Goal: Transaction & Acquisition: Book appointment/travel/reservation

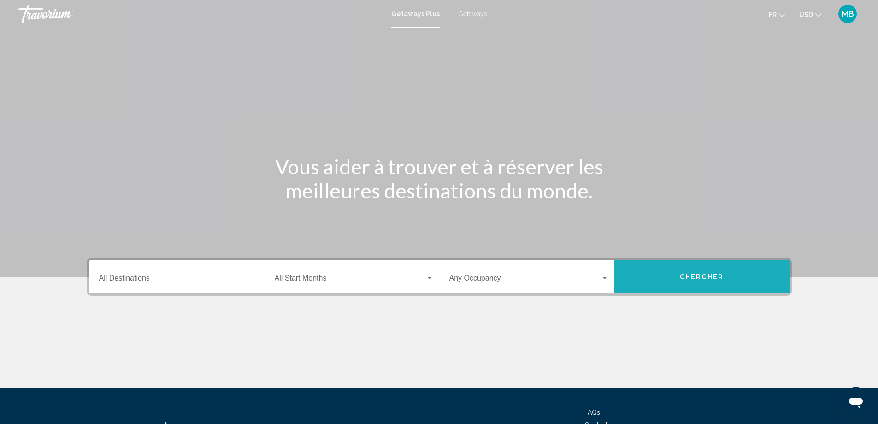
click at [718, 282] on button "Chercher" at bounding box center [702, 276] width 175 height 33
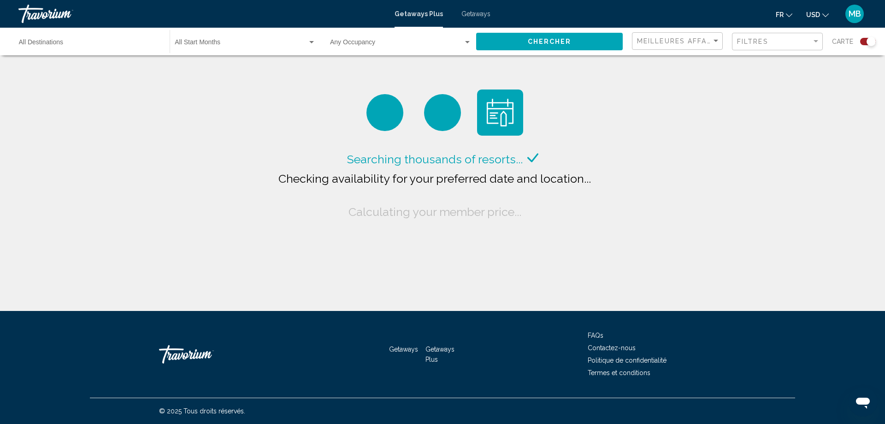
click at [483, 12] on span "Getaways" at bounding box center [476, 13] width 29 height 7
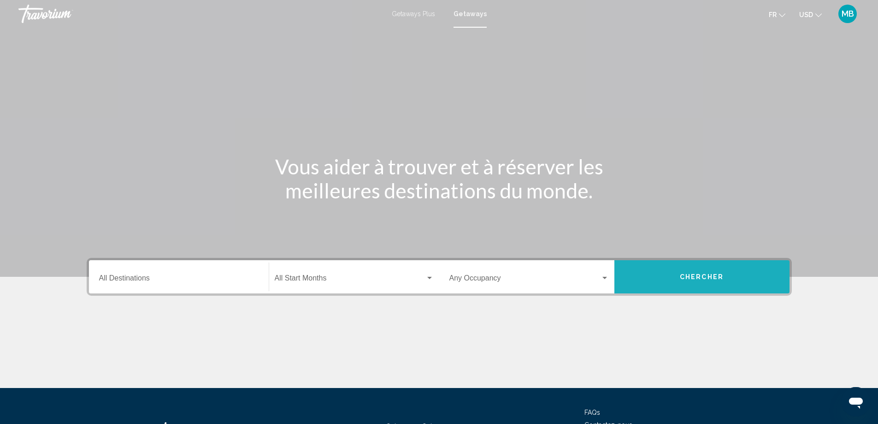
click at [720, 286] on button "Chercher" at bounding box center [702, 276] width 175 height 33
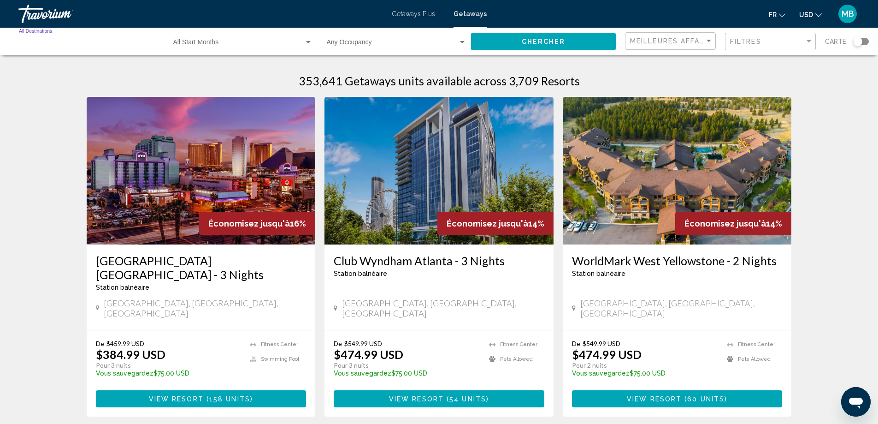
click at [150, 42] on input "Destination All Destinations" at bounding box center [89, 44] width 140 height 7
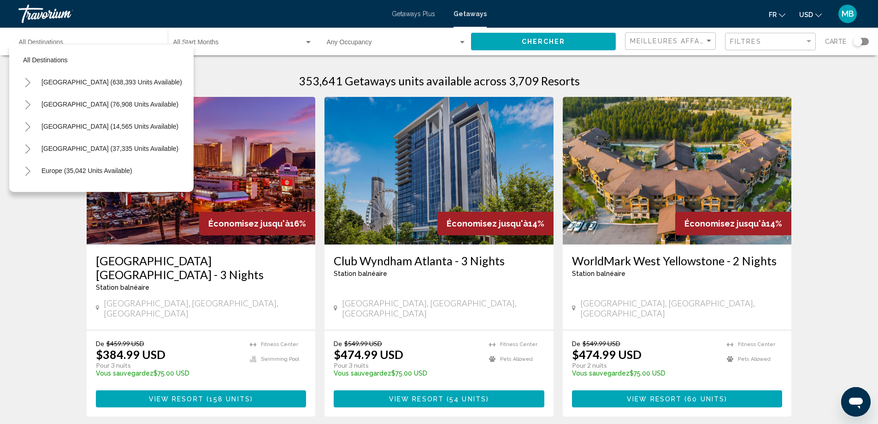
click at [177, 176] on div "Europe (35,042 units available)" at bounding box center [101, 171] width 166 height 22
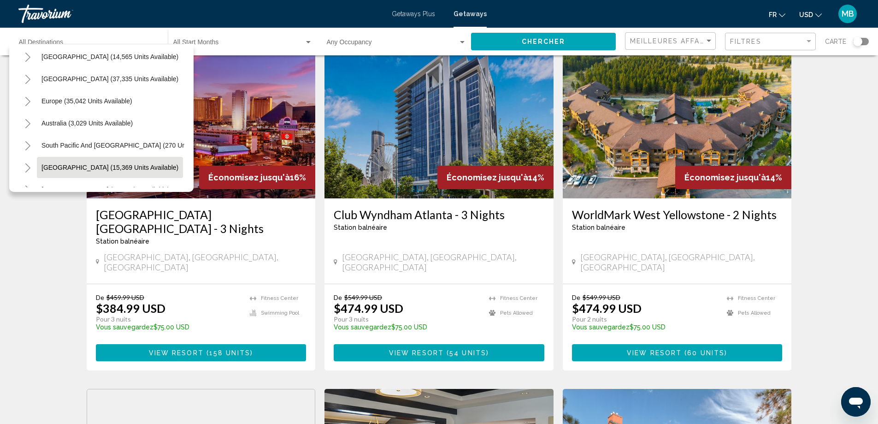
scroll to position [64, 0]
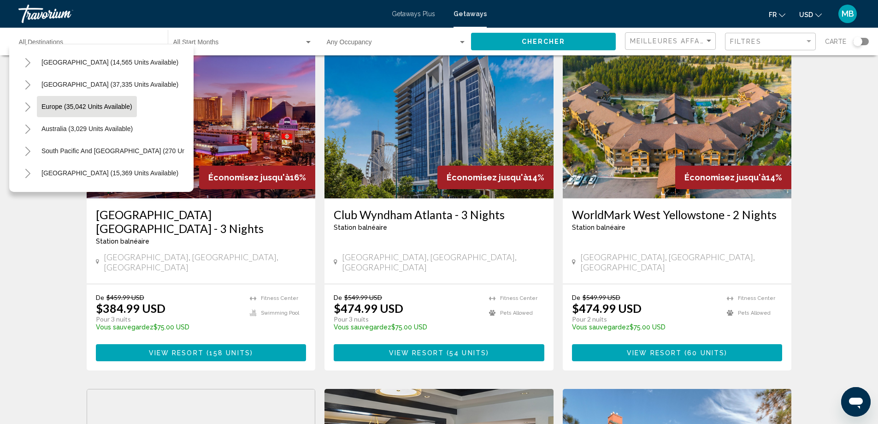
click at [76, 110] on span "Europe (35,042 units available)" at bounding box center [86, 106] width 91 height 7
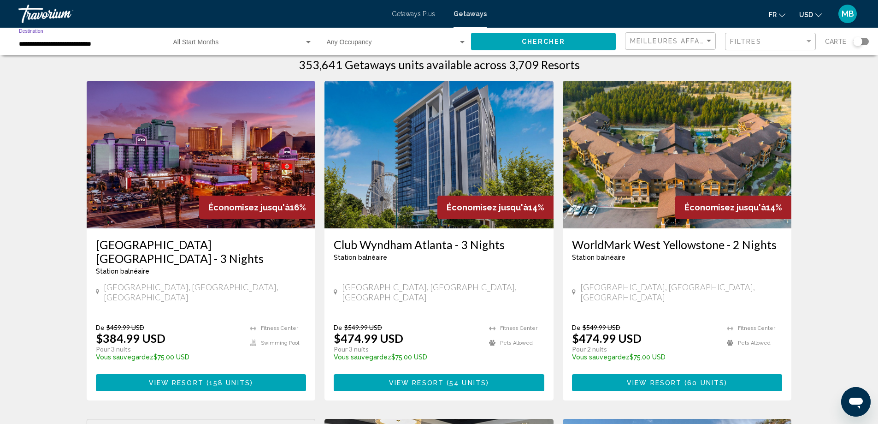
scroll to position [0, 0]
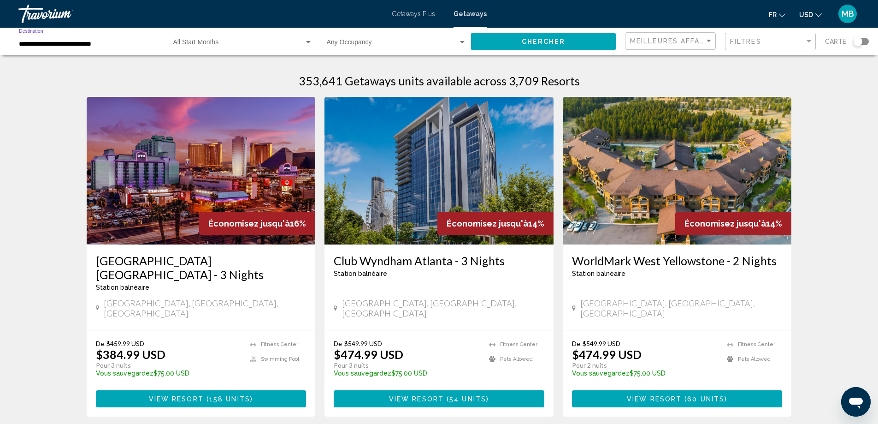
click at [500, 38] on button "Chercher" at bounding box center [543, 41] width 145 height 17
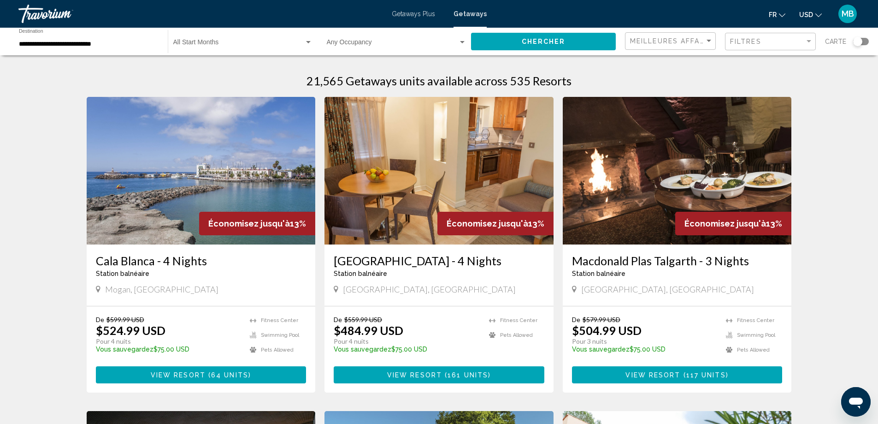
click at [862, 40] on div "Search widget" at bounding box center [857, 41] width 9 height 9
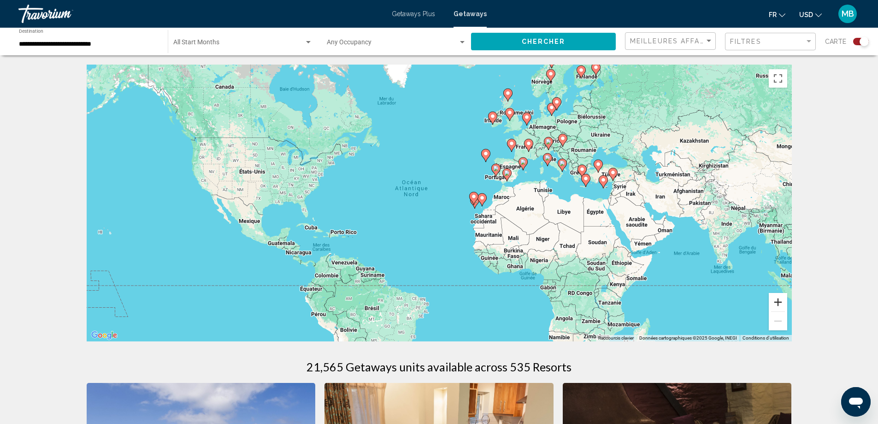
click at [780, 303] on button "Zoom avant" at bounding box center [778, 302] width 18 height 18
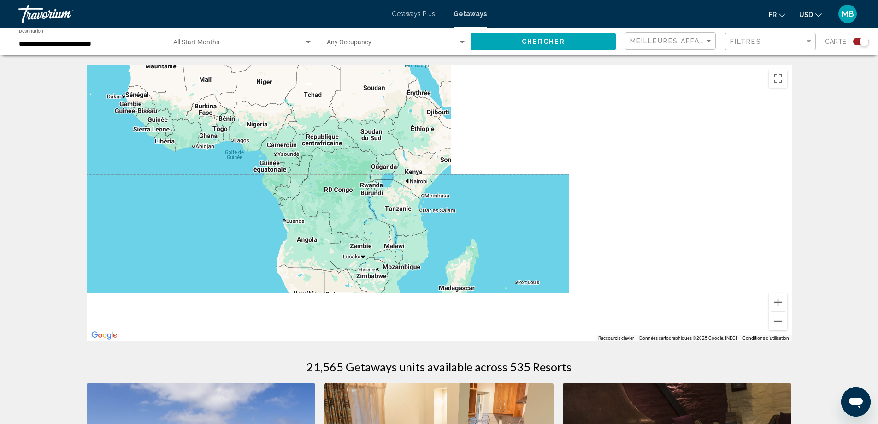
drag, startPoint x: 614, startPoint y: 300, endPoint x: 231, endPoint y: 103, distance: 429.7
click at [231, 103] on div "Pour activer le glissement avec le clavier, appuyez sur Alt+Entrée. Une fois ce…" at bounding box center [439, 203] width 705 height 277
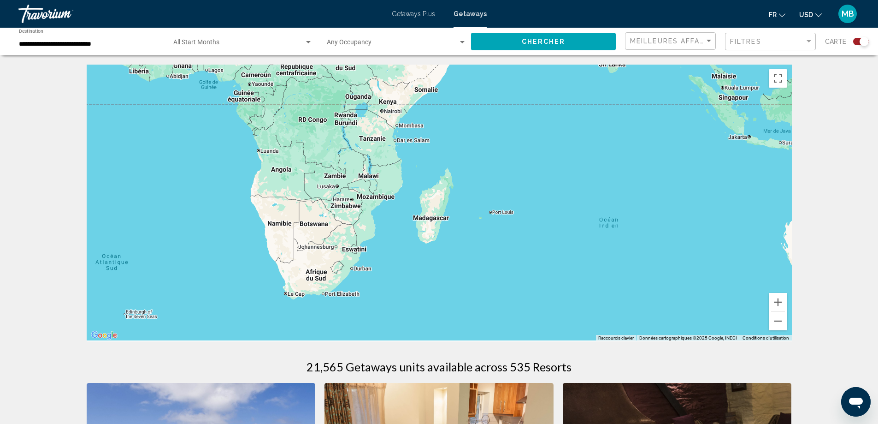
drag, startPoint x: 406, startPoint y: 228, endPoint x: 379, endPoint y: 143, distance: 88.6
click at [379, 143] on div "Main content" at bounding box center [439, 203] width 705 height 277
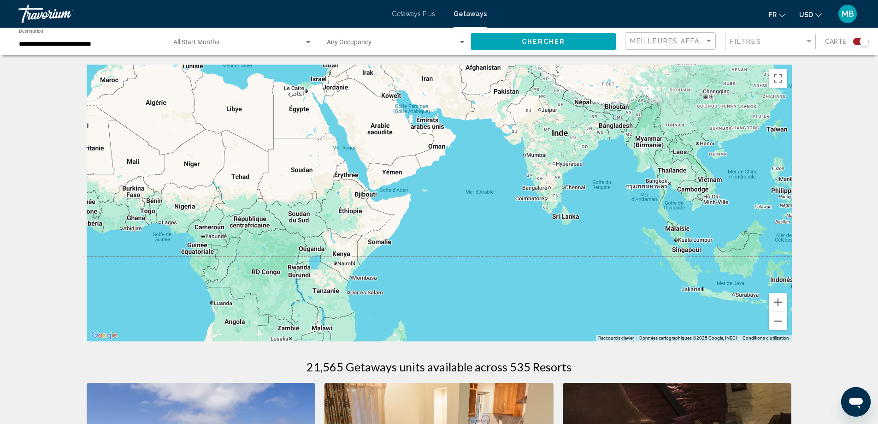
drag, startPoint x: 350, startPoint y: 135, endPoint x: 302, endPoint y: 294, distance: 166.6
click at [302, 294] on div "Main content" at bounding box center [439, 203] width 705 height 277
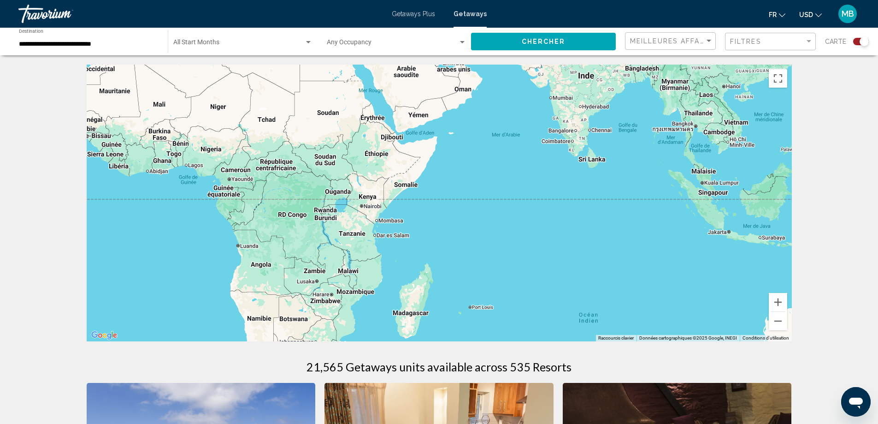
drag, startPoint x: 331, startPoint y: 277, endPoint x: 393, endPoint y: 165, distance: 127.7
click at [393, 166] on div "Main content" at bounding box center [439, 203] width 705 height 277
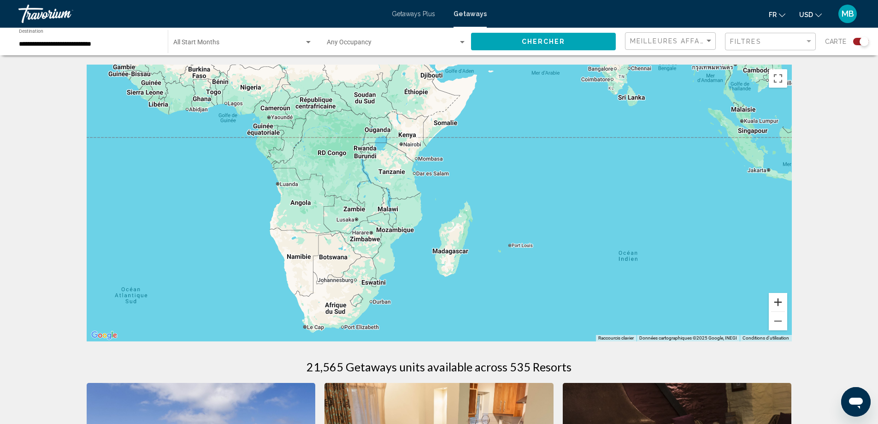
click at [778, 303] on button "Zoom avant" at bounding box center [778, 302] width 18 height 18
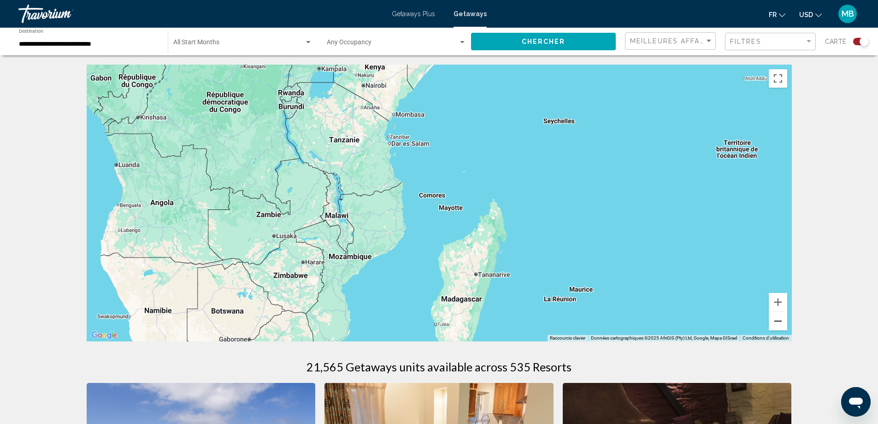
click at [775, 321] on button "Zoom arrière" at bounding box center [778, 321] width 18 height 18
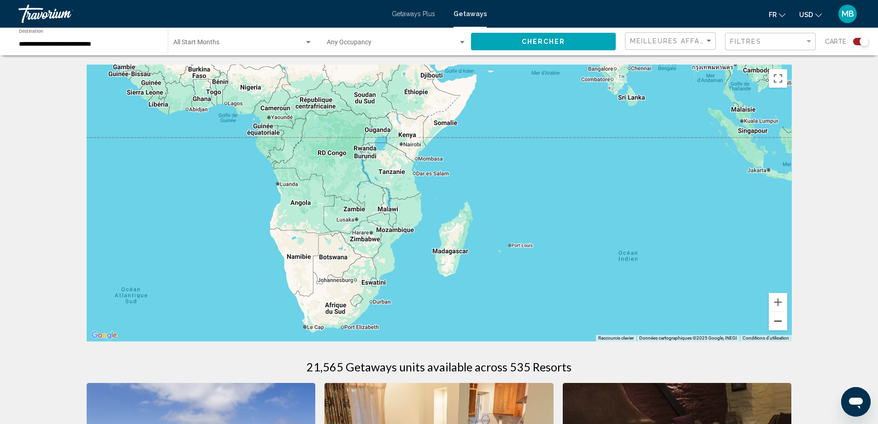
click at [775, 321] on button "Zoom arrière" at bounding box center [778, 321] width 18 height 18
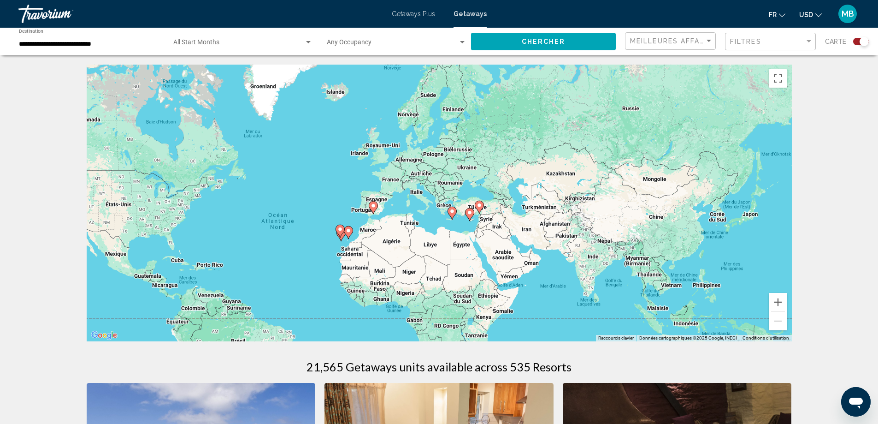
drag, startPoint x: 401, startPoint y: 192, endPoint x: 462, endPoint y: 349, distance: 168.3
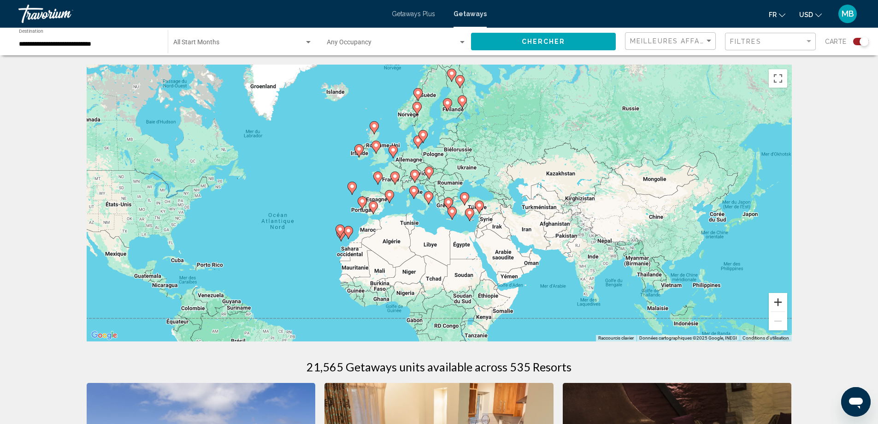
click at [775, 302] on button "Zoom avant" at bounding box center [778, 302] width 18 height 18
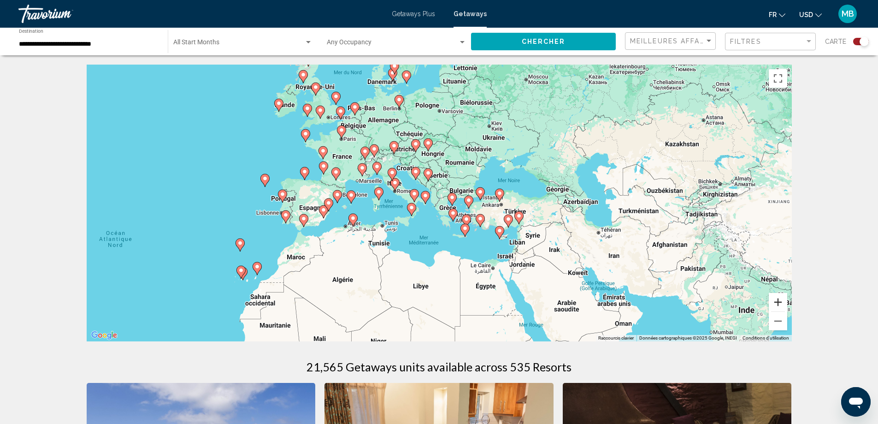
click at [775, 302] on button "Zoom avant" at bounding box center [778, 302] width 18 height 18
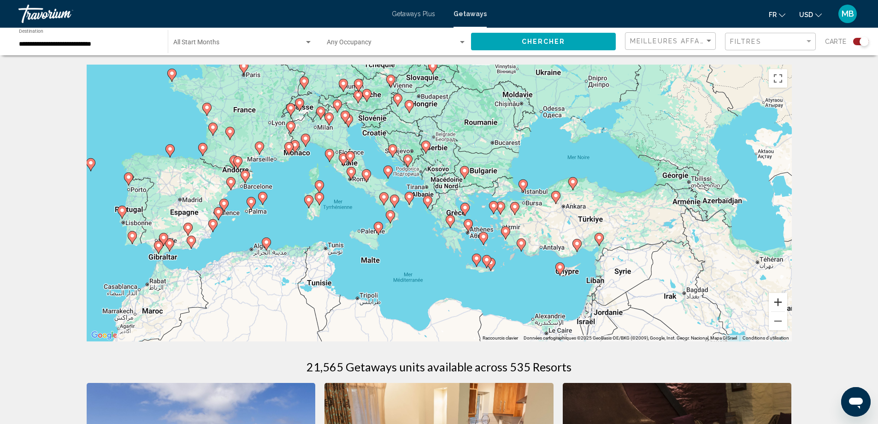
click at [775, 302] on button "Zoom avant" at bounding box center [778, 302] width 18 height 18
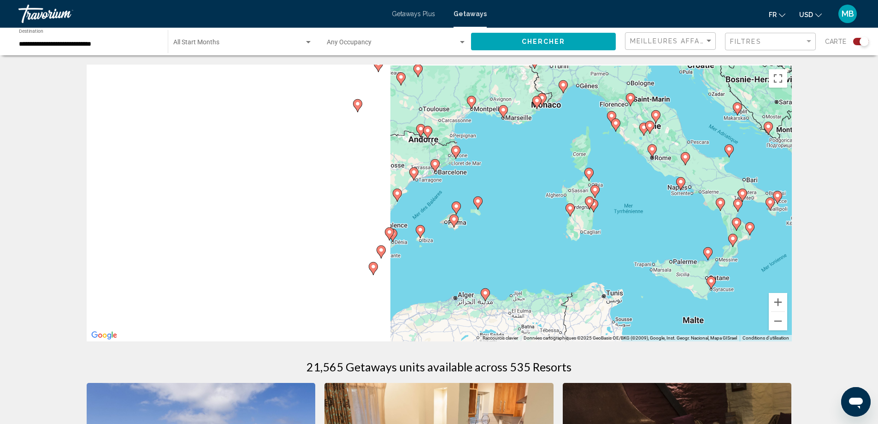
drag, startPoint x: 406, startPoint y: 291, endPoint x: 801, endPoint y: 295, distance: 394.7
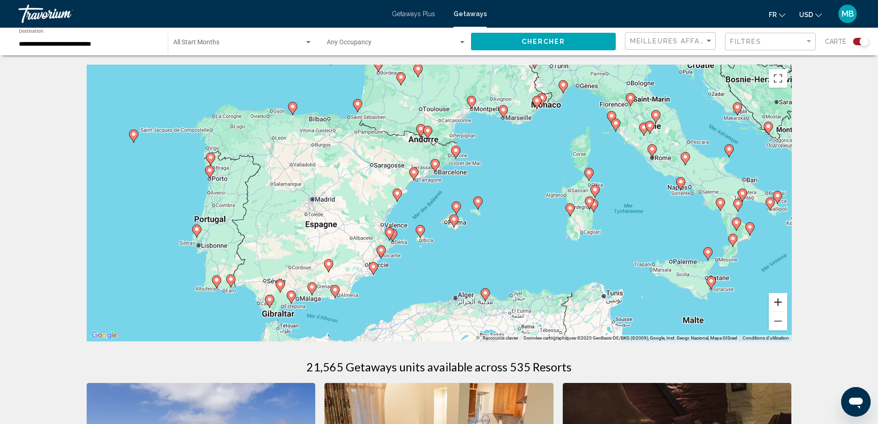
click at [780, 301] on button "Zoom avant" at bounding box center [778, 302] width 18 height 18
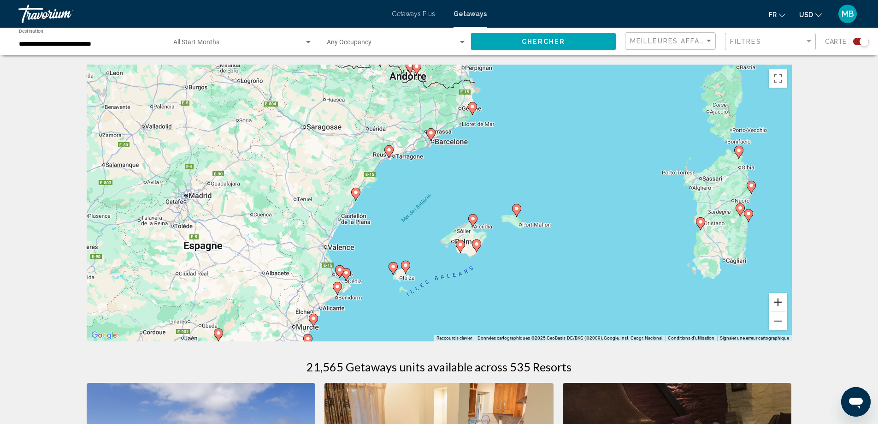
click at [780, 301] on button "Zoom avant" at bounding box center [778, 302] width 18 height 18
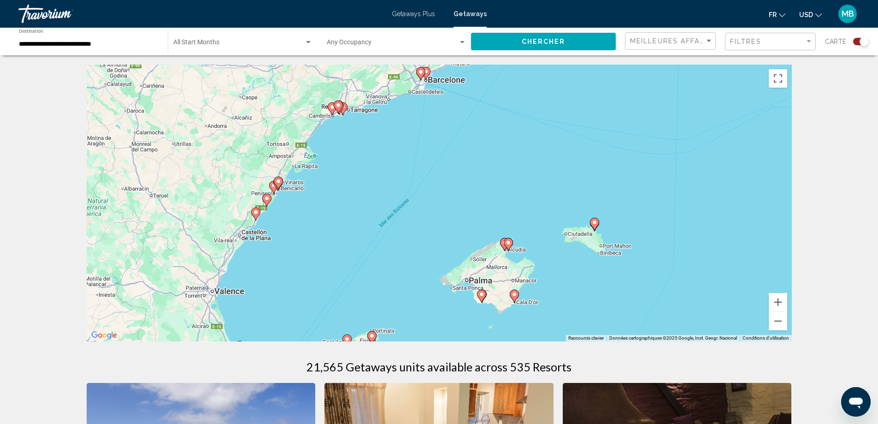
click at [594, 223] on image "Main content" at bounding box center [595, 222] width 6 height 6
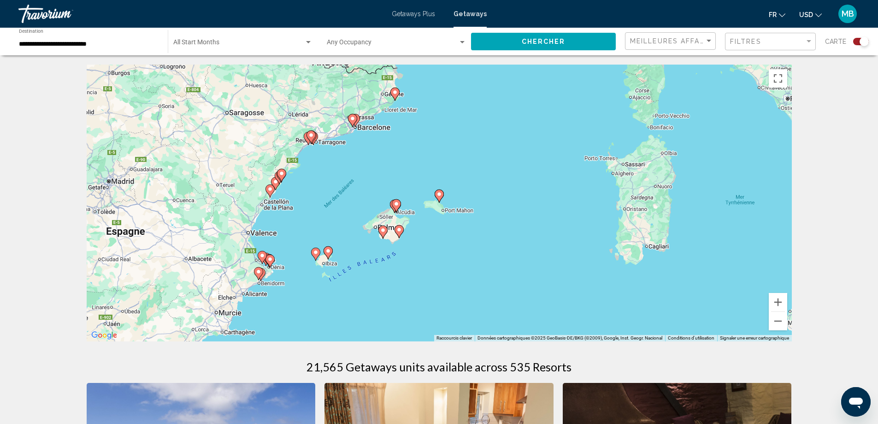
click at [438, 191] on icon "Main content" at bounding box center [439, 196] width 8 height 12
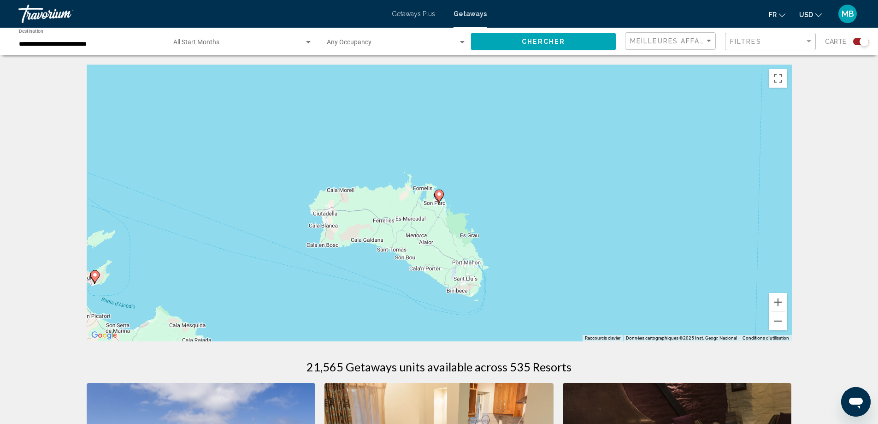
click at [438, 192] on image "Main content" at bounding box center [440, 194] width 6 height 6
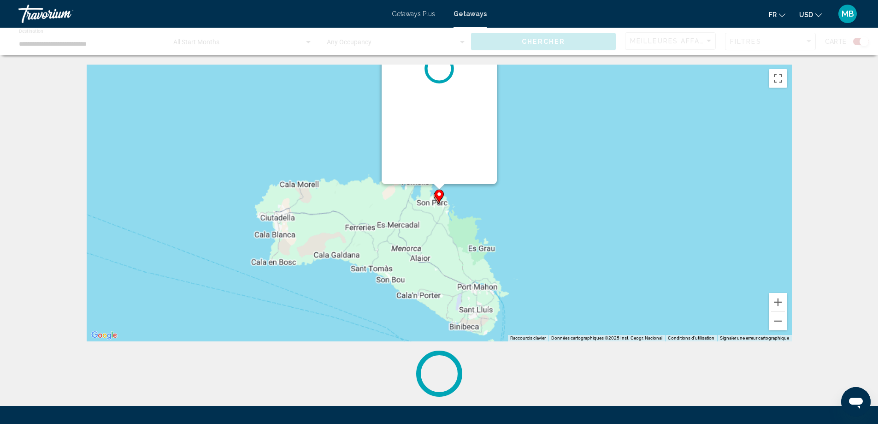
click at [438, 192] on image "Main content" at bounding box center [440, 194] width 6 height 6
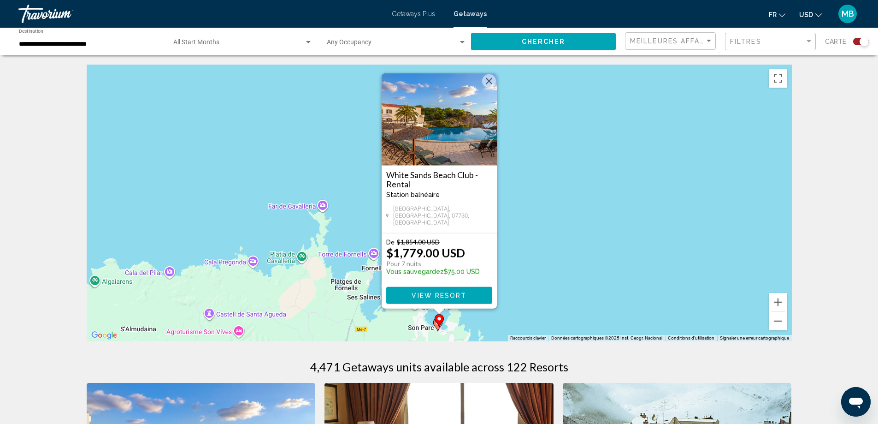
click at [486, 88] on button "Fermer" at bounding box center [489, 81] width 14 height 14
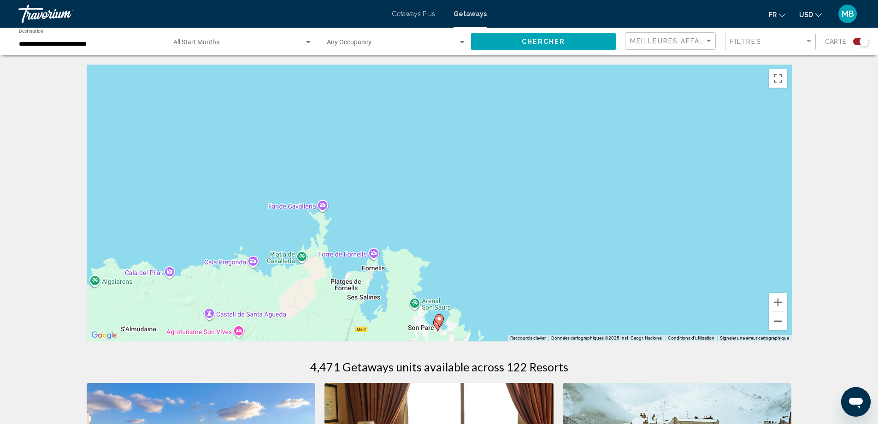
click at [770, 324] on button "Zoom arrière" at bounding box center [778, 321] width 18 height 18
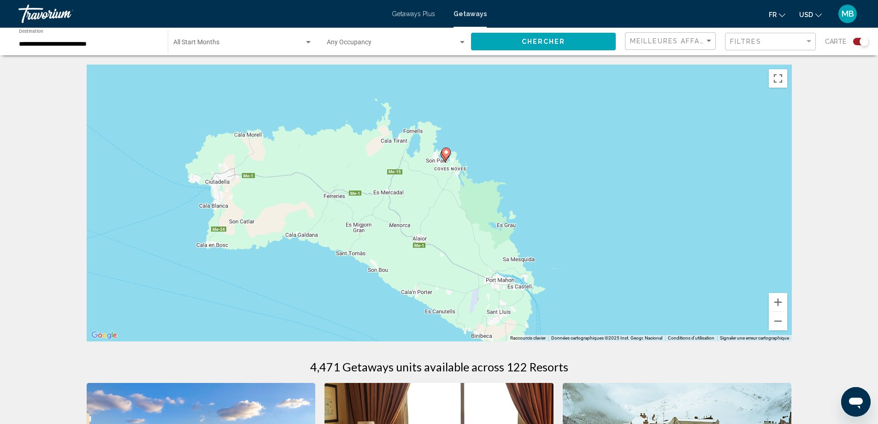
drag, startPoint x: 653, startPoint y: 308, endPoint x: 663, endPoint y: 195, distance: 113.4
click at [663, 195] on div "Pour activer le glissement avec le clavier, appuyez sur Alt+Entrée. Une fois ce…" at bounding box center [439, 203] width 705 height 277
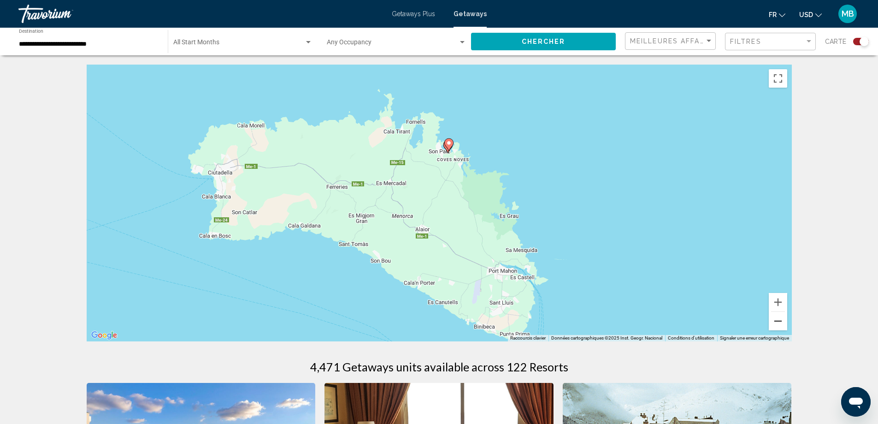
click at [779, 320] on button "Zoom arrière" at bounding box center [778, 321] width 18 height 18
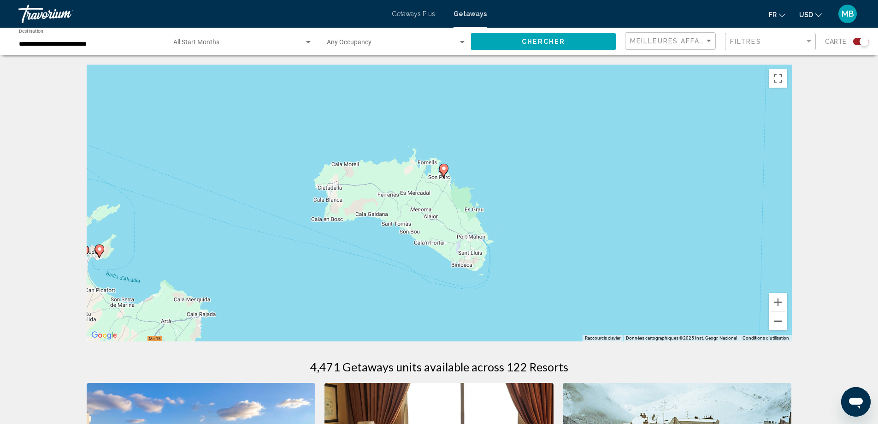
click at [779, 320] on button "Zoom arrière" at bounding box center [778, 321] width 18 height 18
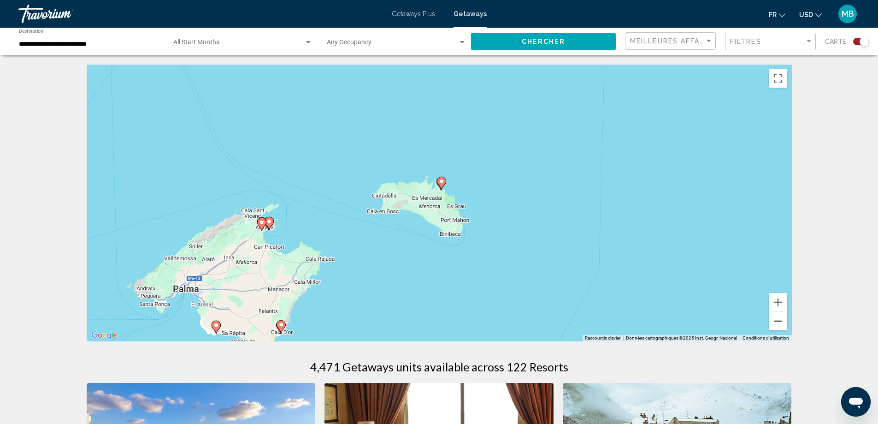
click at [779, 320] on button "Zoom arrière" at bounding box center [778, 321] width 18 height 18
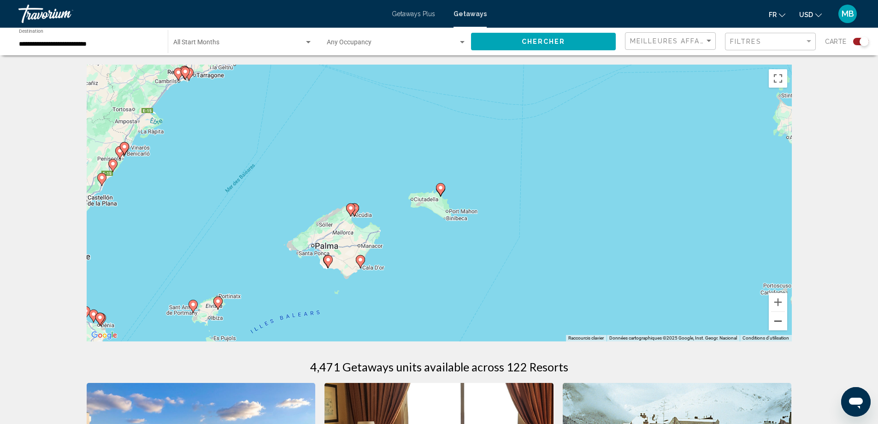
click at [779, 320] on button "Zoom arrière" at bounding box center [778, 321] width 18 height 18
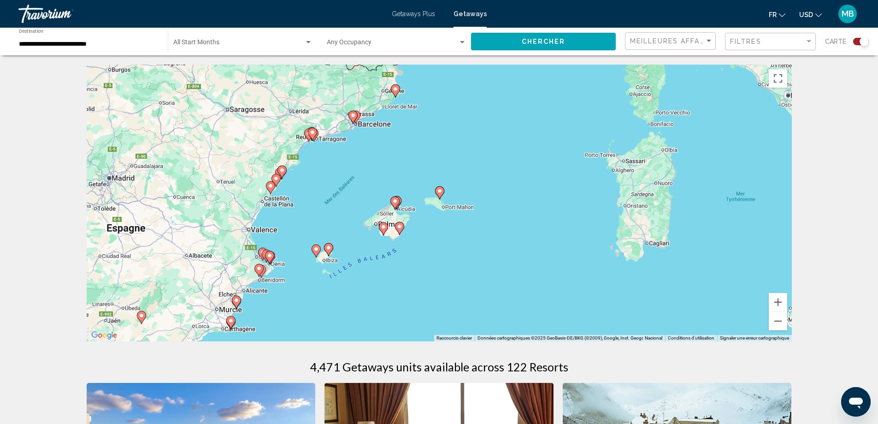
drag, startPoint x: 714, startPoint y: 243, endPoint x: 518, endPoint y: 296, distance: 203.3
click at [538, 294] on div "Pour activer le glissement avec le clavier, appuyez sur Alt+Entrée. Une fois ce…" at bounding box center [439, 203] width 705 height 277
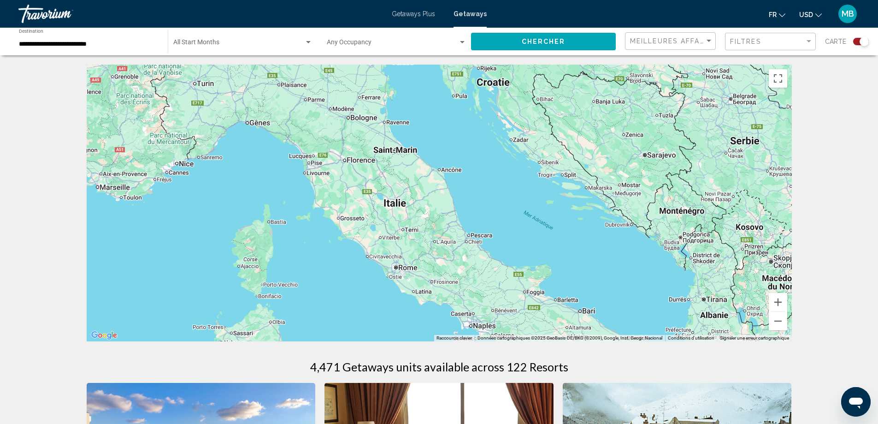
drag, startPoint x: 302, startPoint y: 244, endPoint x: 391, endPoint y: 318, distance: 114.9
click at [391, 318] on div "Pour activer le glissement avec le clavier, appuyez sur Alt+Entrée. Une fois ce…" at bounding box center [439, 203] width 705 height 277
click at [780, 326] on button "Zoom arrière" at bounding box center [778, 321] width 18 height 18
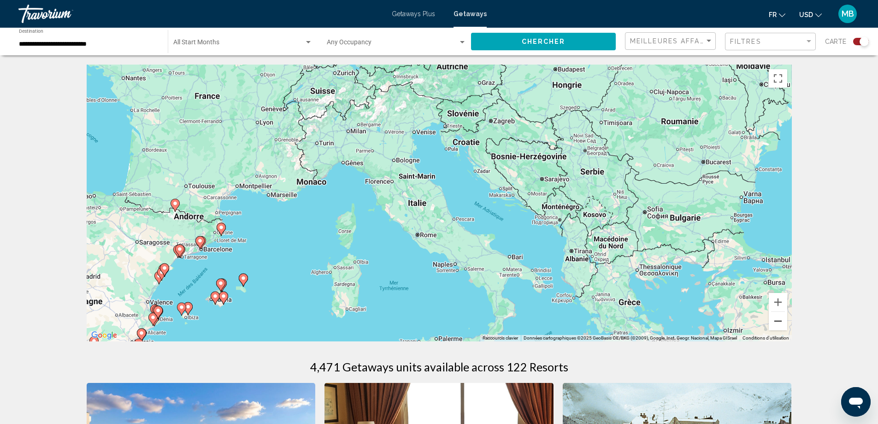
click at [780, 326] on button "Zoom arrière" at bounding box center [778, 321] width 18 height 18
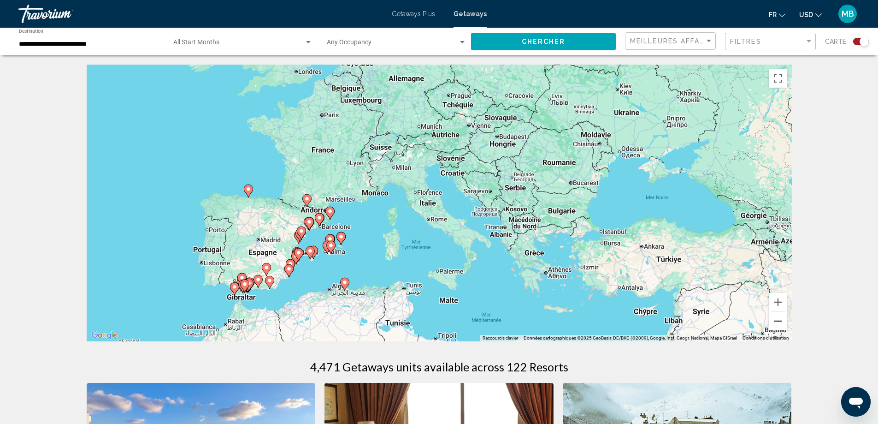
click at [780, 326] on button "Zoom arrière" at bounding box center [778, 321] width 18 height 18
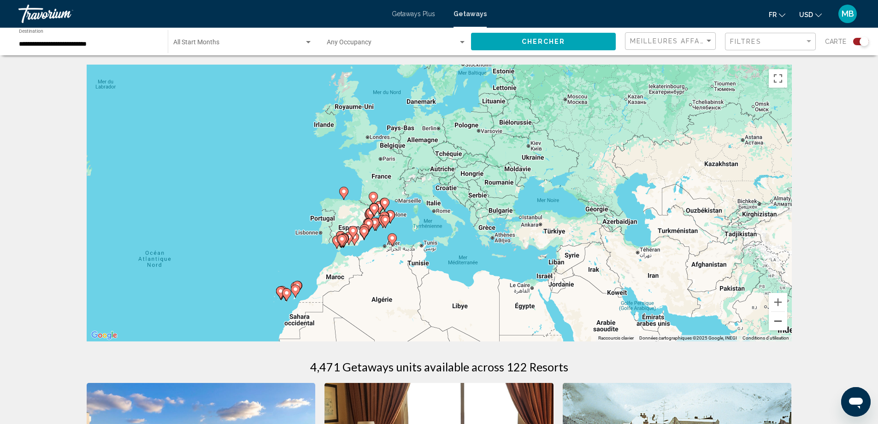
click at [780, 326] on button "Zoom arrière" at bounding box center [778, 321] width 18 height 18
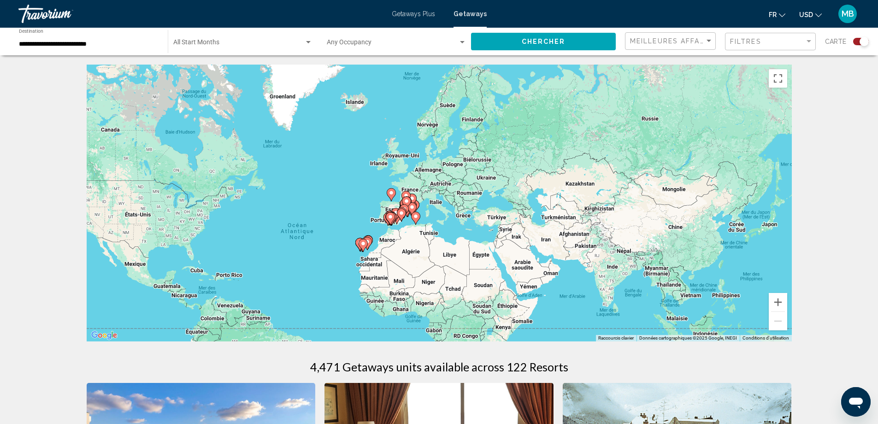
click at [537, 44] on span "Chercher" at bounding box center [544, 41] width 44 height 7
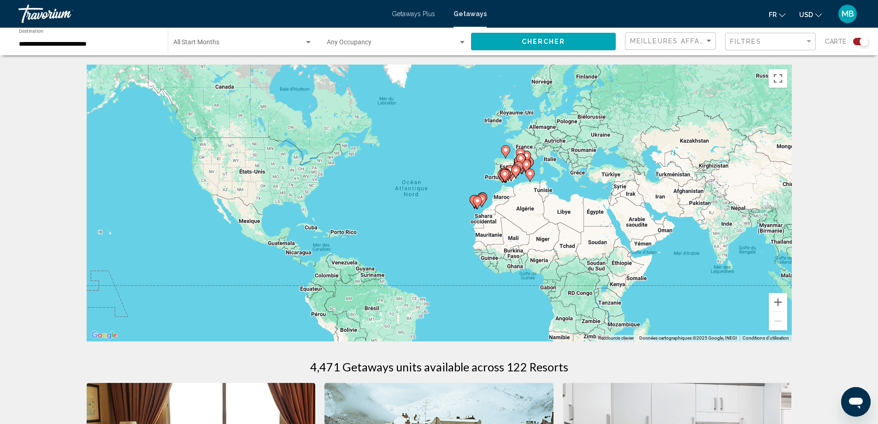
click at [103, 50] on div "**********" at bounding box center [89, 41] width 140 height 25
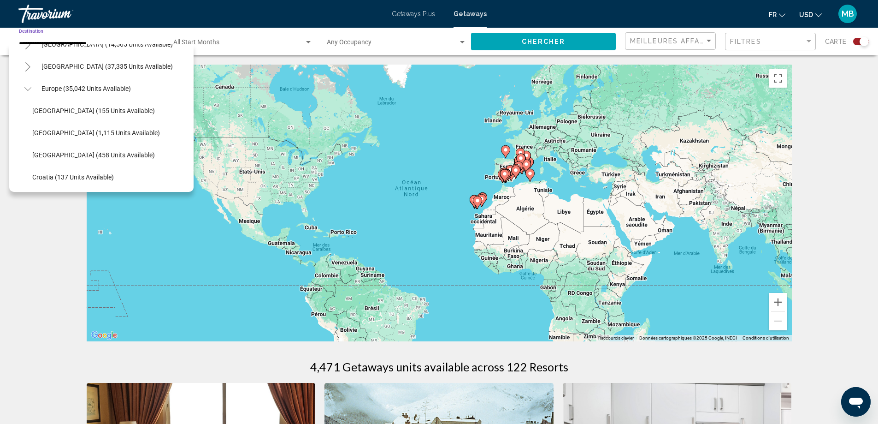
scroll to position [66, 0]
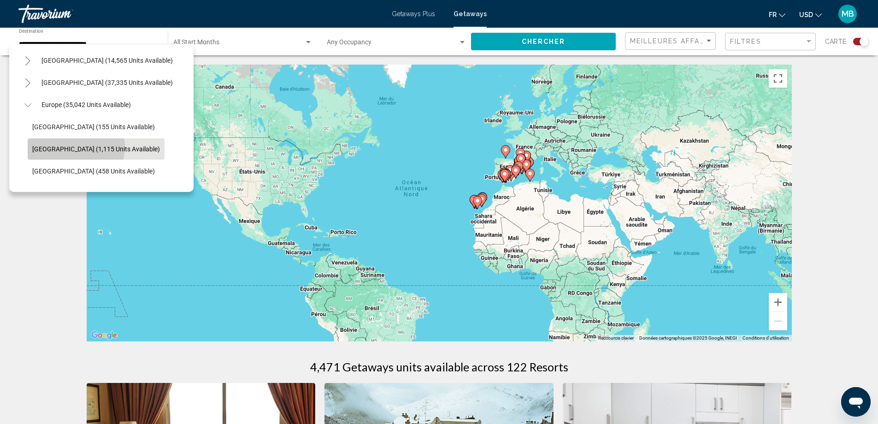
click at [74, 147] on span "Austria (1,115 units available)" at bounding box center [96, 148] width 128 height 7
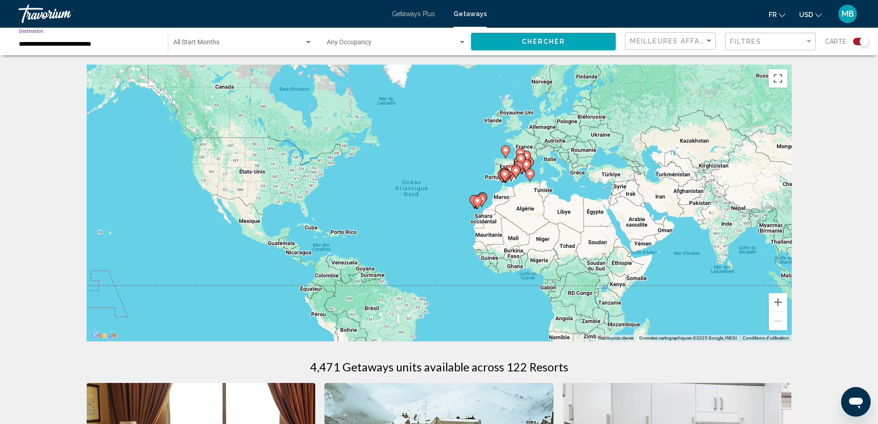
click at [540, 47] on button "Chercher" at bounding box center [543, 41] width 145 height 17
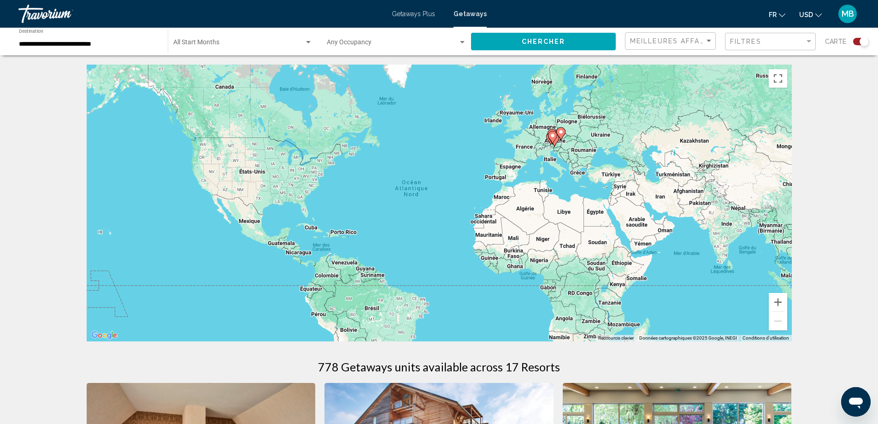
click at [126, 43] on input "**********" at bounding box center [89, 44] width 140 height 7
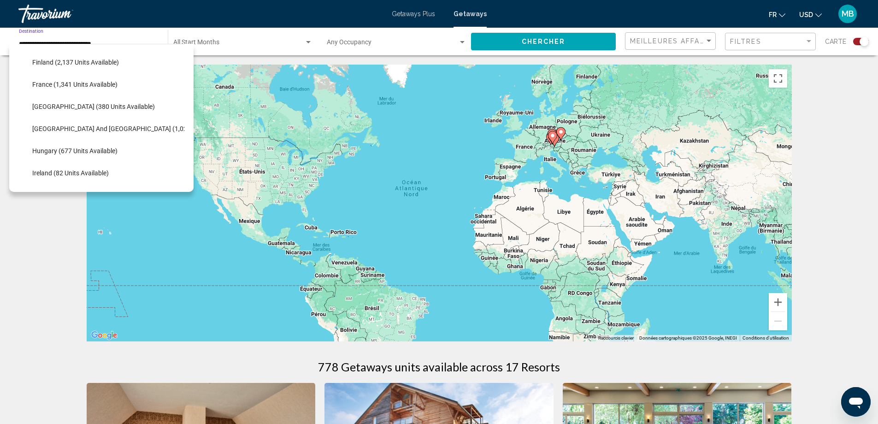
scroll to position [287, 0]
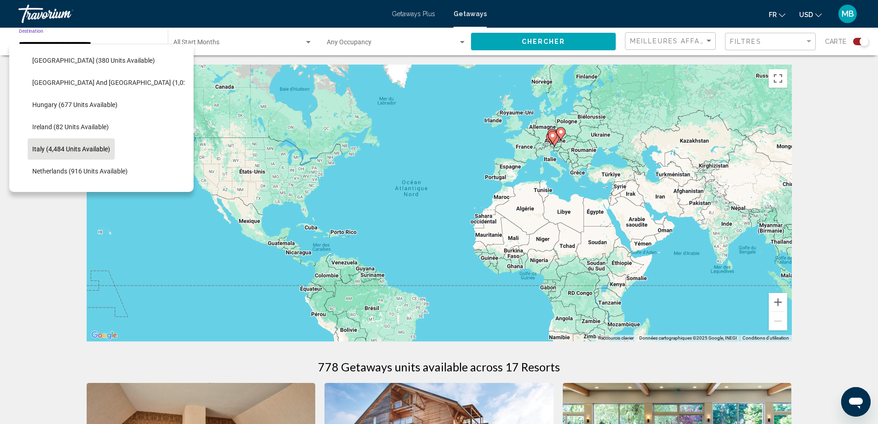
click at [91, 147] on span "Italy (4,484 units available)" at bounding box center [71, 148] width 78 height 7
type input "**********"
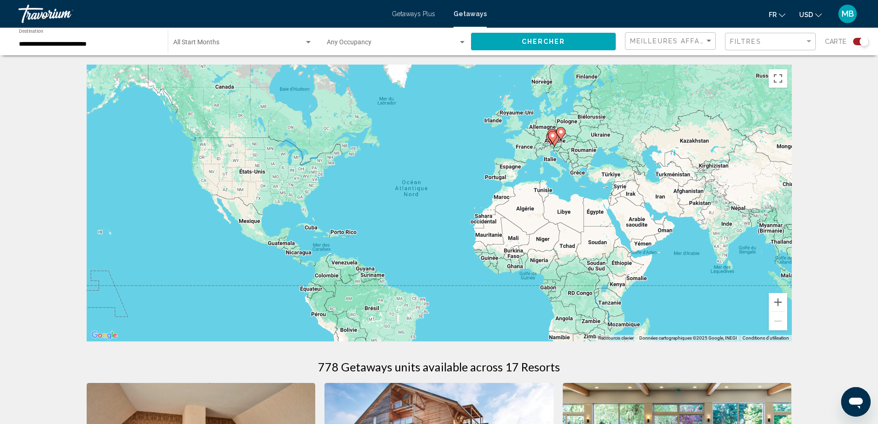
click at [280, 39] on div "Start Month All Start Months" at bounding box center [242, 41] width 139 height 25
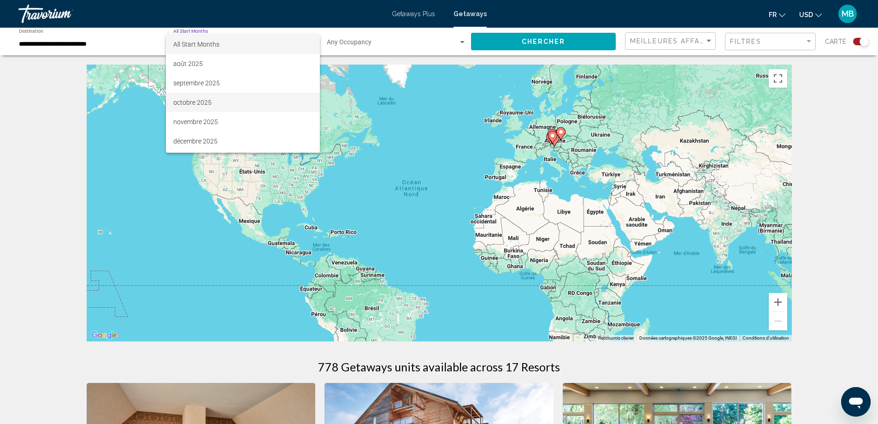
click at [206, 109] on span "octobre 2025" at bounding box center [242, 102] width 139 height 19
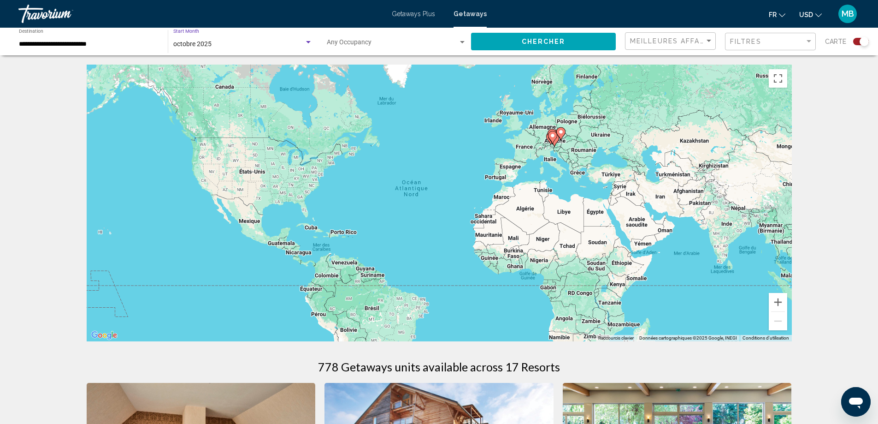
click at [401, 36] on div "Occupancy Any Occupancy" at bounding box center [397, 41] width 140 height 25
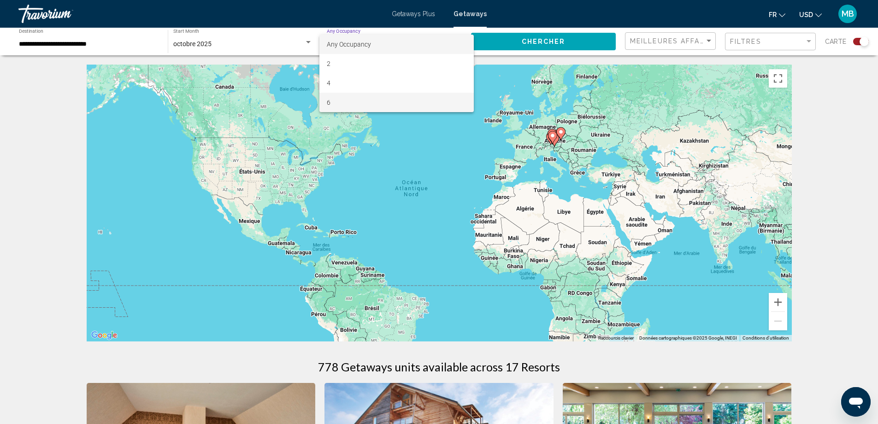
click at [333, 99] on span "6" at bounding box center [397, 102] width 140 height 19
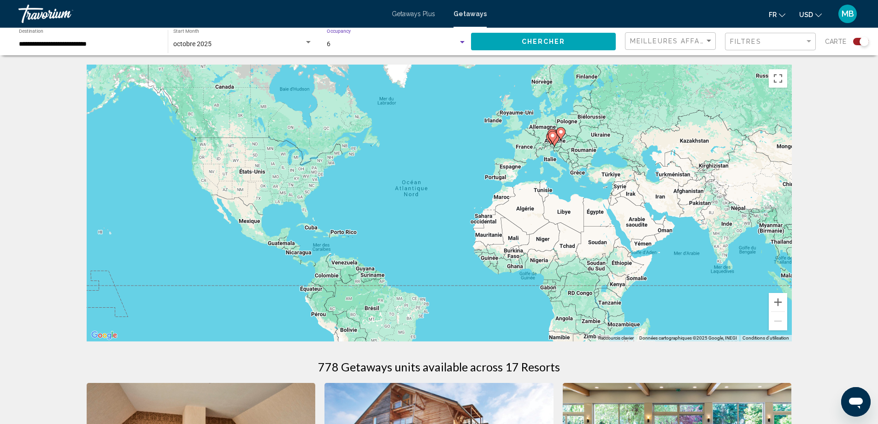
click at [534, 38] on span "Chercher" at bounding box center [544, 41] width 44 height 7
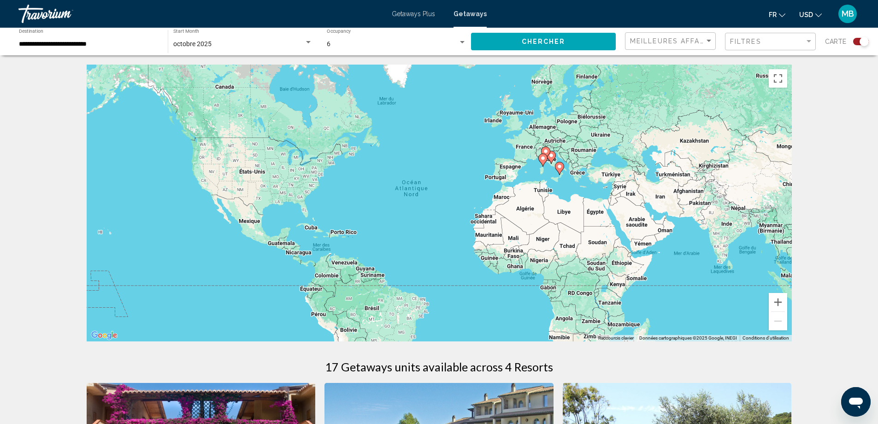
click at [118, 47] on input "**********" at bounding box center [89, 44] width 140 height 7
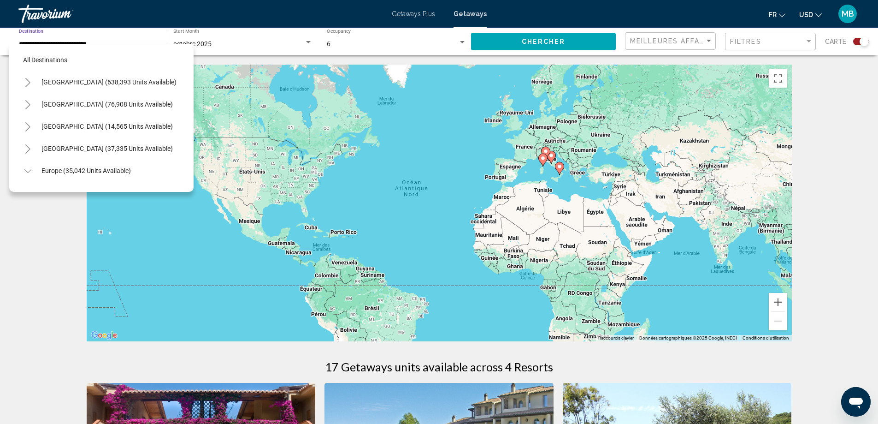
click at [35, 15] on div "Travorium" at bounding box center [64, 14] width 92 height 18
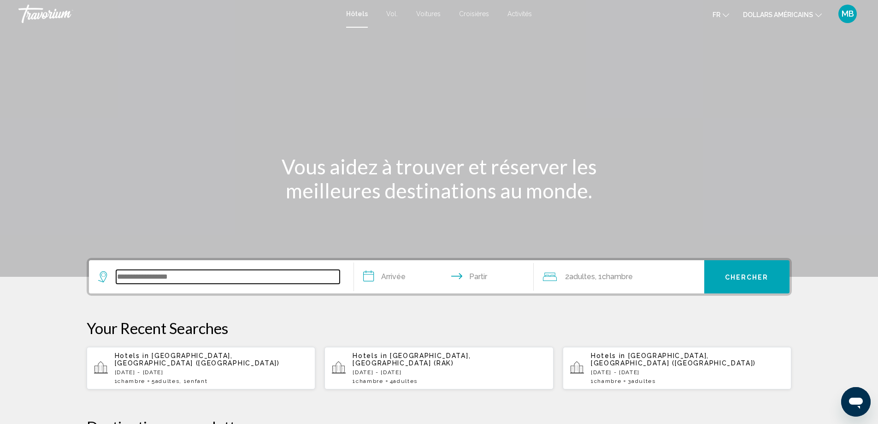
click at [168, 274] on input "Widget de recherche" at bounding box center [228, 277] width 224 height 14
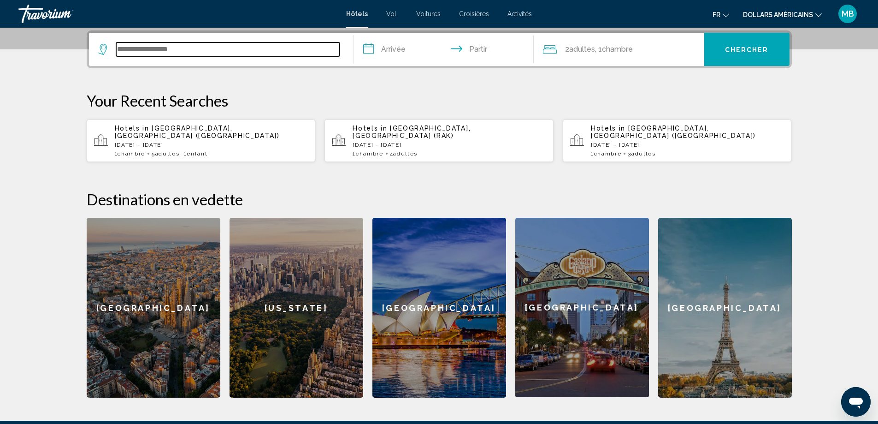
scroll to position [228, 0]
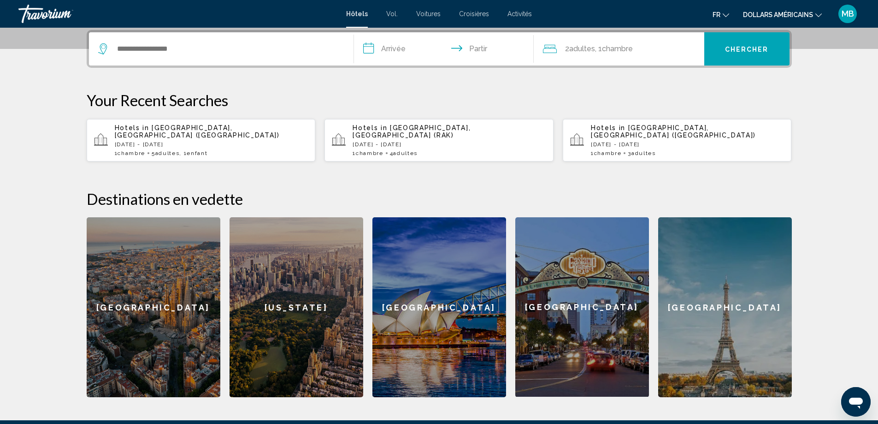
click at [178, 141] on p "Mon, 27 Oct - Sat, 01 Nov" at bounding box center [212, 144] width 194 height 6
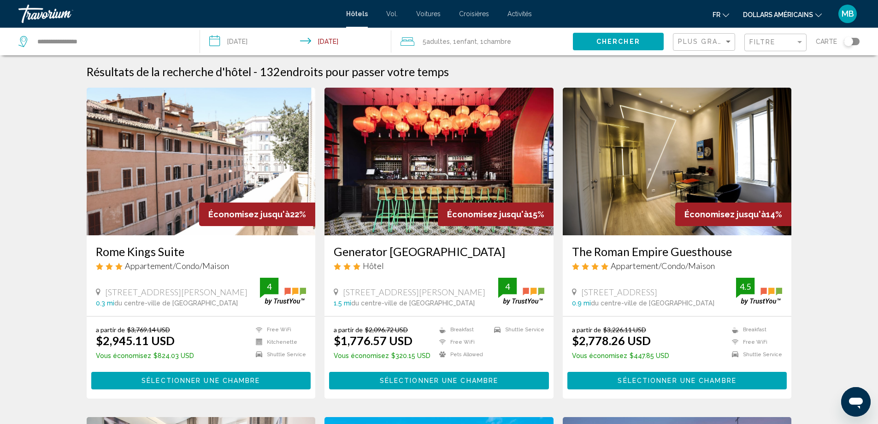
click at [805, 46] on mat-form-field "Filtre" at bounding box center [776, 43] width 62 height 18
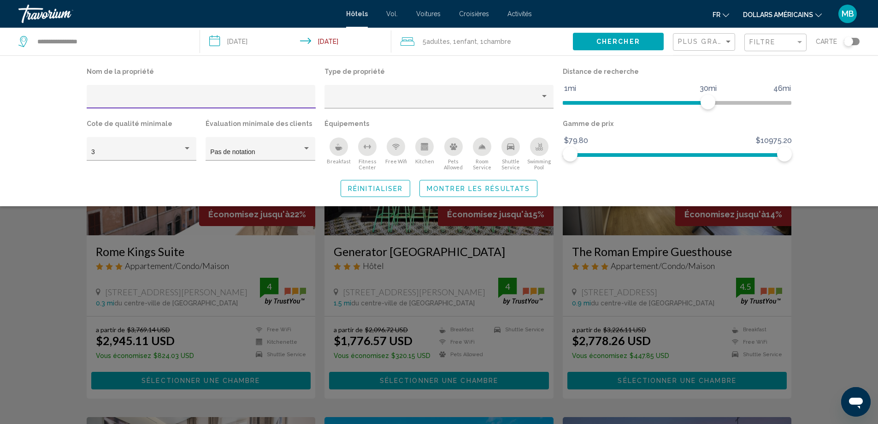
click at [417, 149] on div "Kitchen" at bounding box center [424, 146] width 18 height 18
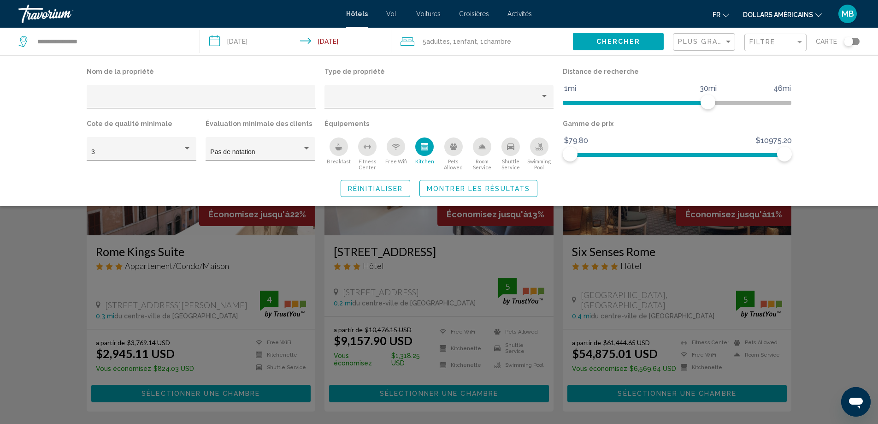
click at [445, 189] on span "Montrer les résultats" at bounding box center [478, 188] width 103 height 7
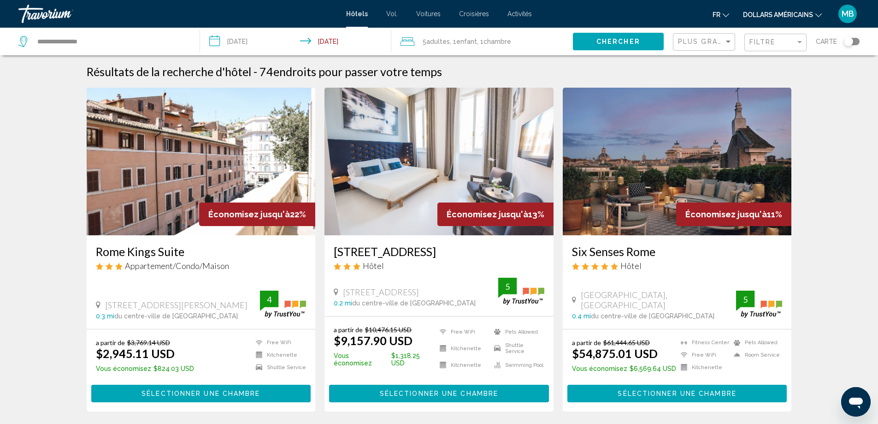
click at [781, 48] on div "Filtre" at bounding box center [777, 42] width 54 height 17
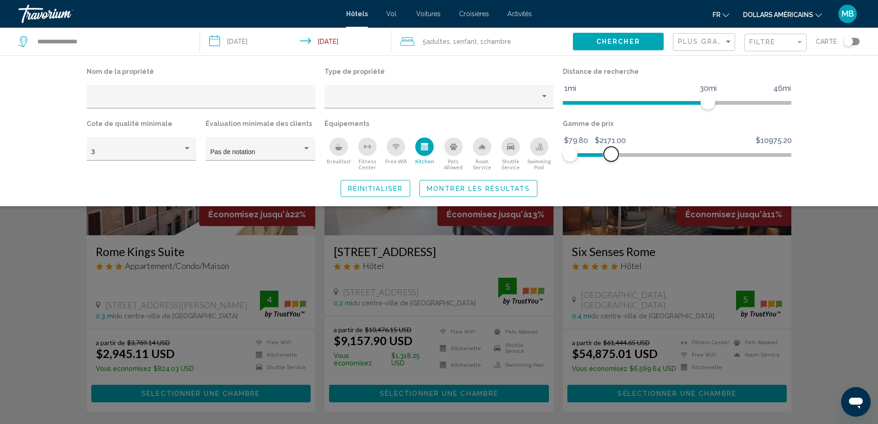
drag, startPoint x: 777, startPoint y: 156, endPoint x: 611, endPoint y: 164, distance: 166.1
click at [611, 164] on div "Gamme de prix $79.80 $10975.20 $79.80 $2171.00 $79.80 - $2147.60" at bounding box center [677, 143] width 238 height 53
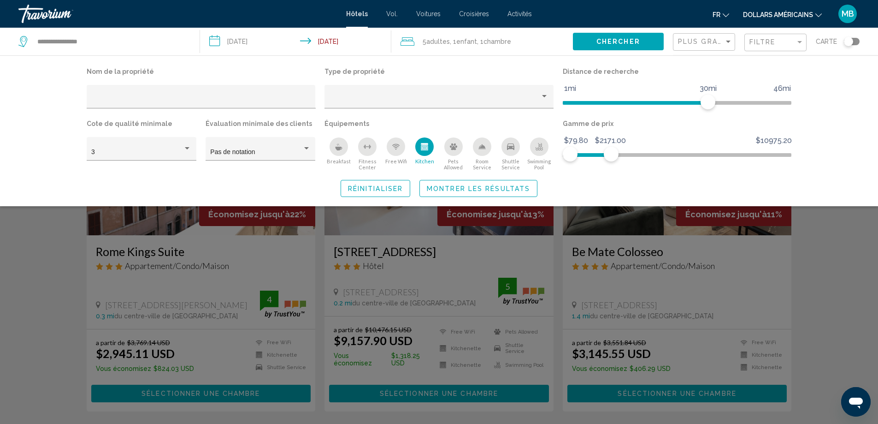
click at [482, 190] on span "Montrer les résultats" at bounding box center [478, 188] width 103 height 7
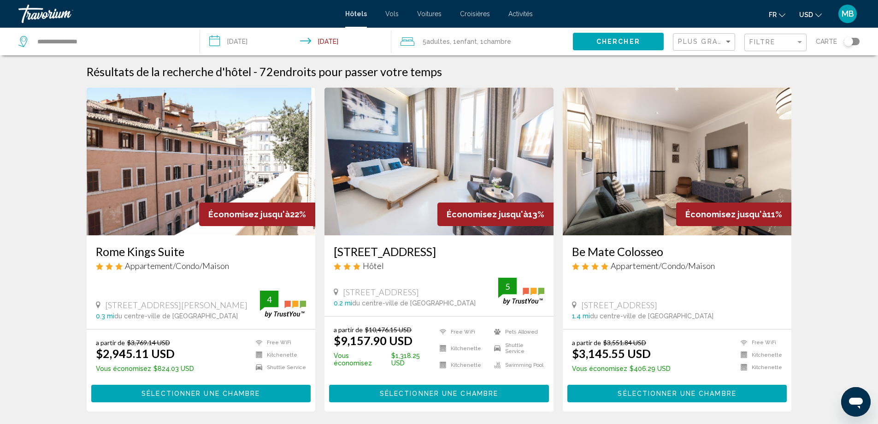
click at [761, 47] on div "Filtre" at bounding box center [777, 42] width 54 height 17
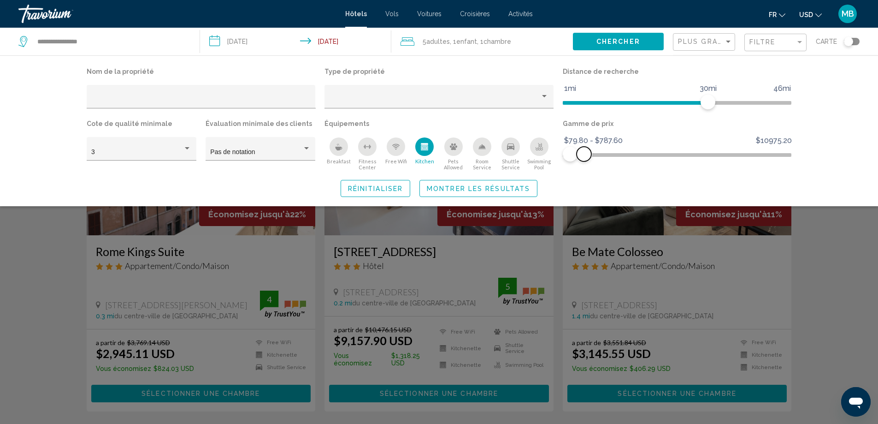
drag, startPoint x: 614, startPoint y: 155, endPoint x: 584, endPoint y: 157, distance: 29.6
click at [584, 157] on span "Hotel Filters" at bounding box center [584, 154] width 15 height 15
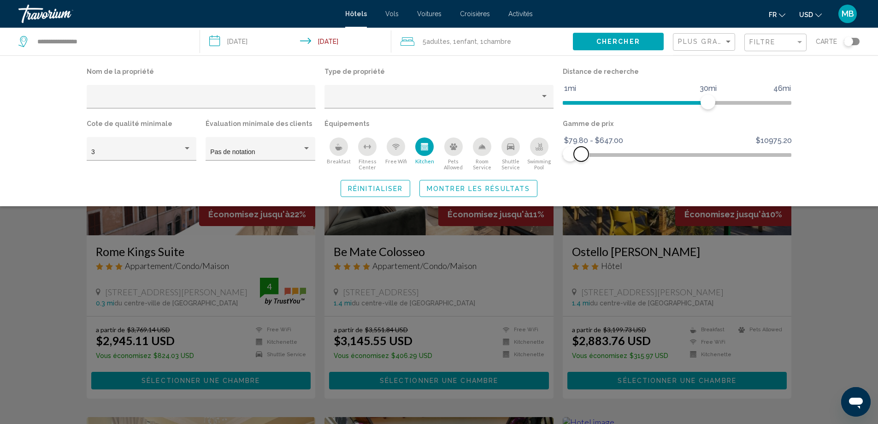
click at [581, 158] on span "Hotel Filters" at bounding box center [581, 154] width 15 height 15
click at [579, 158] on span "Hotel Filters" at bounding box center [579, 154] width 15 height 15
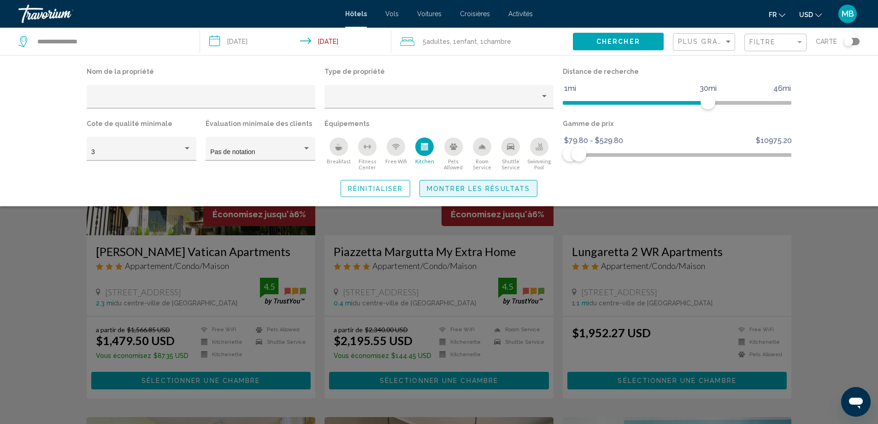
click at [518, 189] on span "Montrer les résultats" at bounding box center [478, 188] width 103 height 7
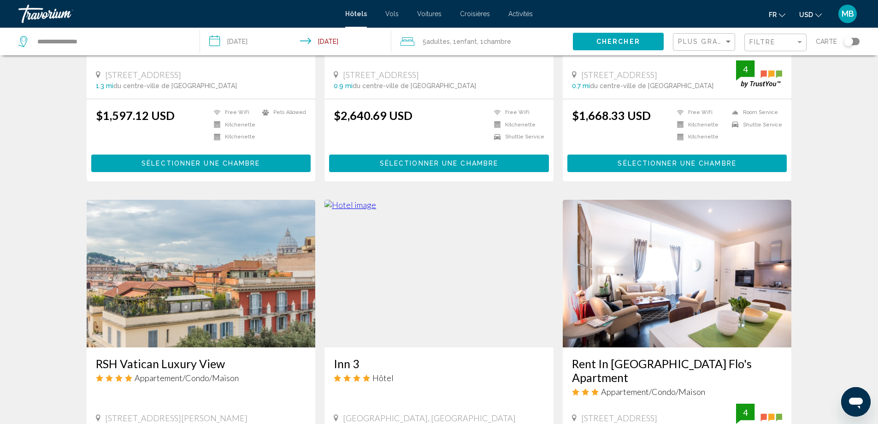
scroll to position [645, 0]
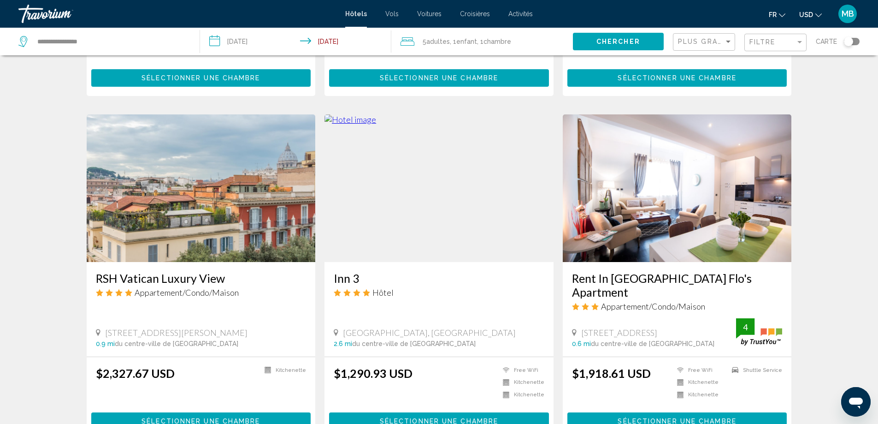
click at [690, 195] on img "Main content" at bounding box center [677, 188] width 229 height 148
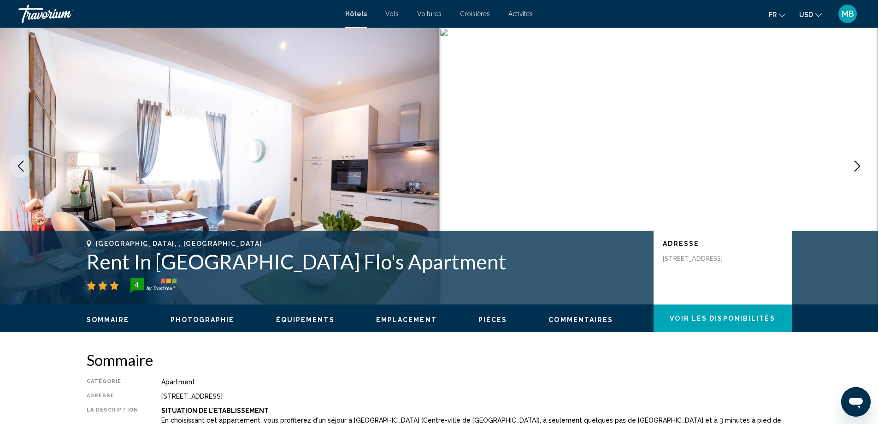
click at [860, 166] on icon "Next image" at bounding box center [858, 165] width 6 height 11
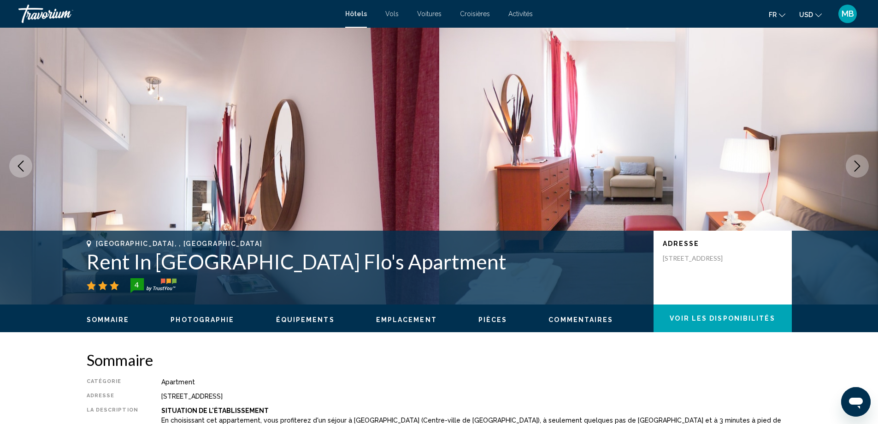
click at [860, 166] on icon "Next image" at bounding box center [858, 165] width 6 height 11
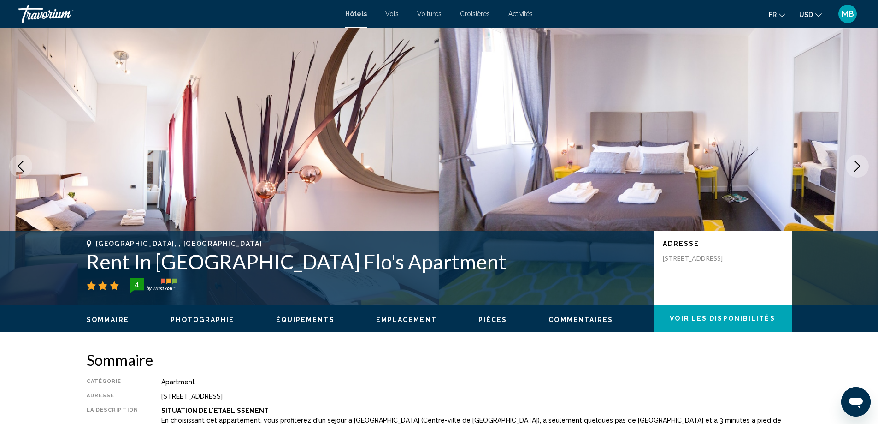
click at [860, 166] on icon "Next image" at bounding box center [858, 165] width 6 height 11
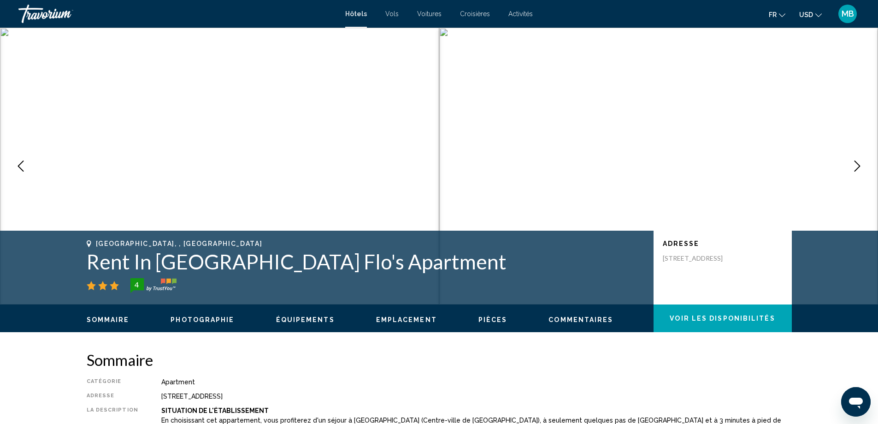
click at [860, 166] on icon "Next image" at bounding box center [858, 165] width 6 height 11
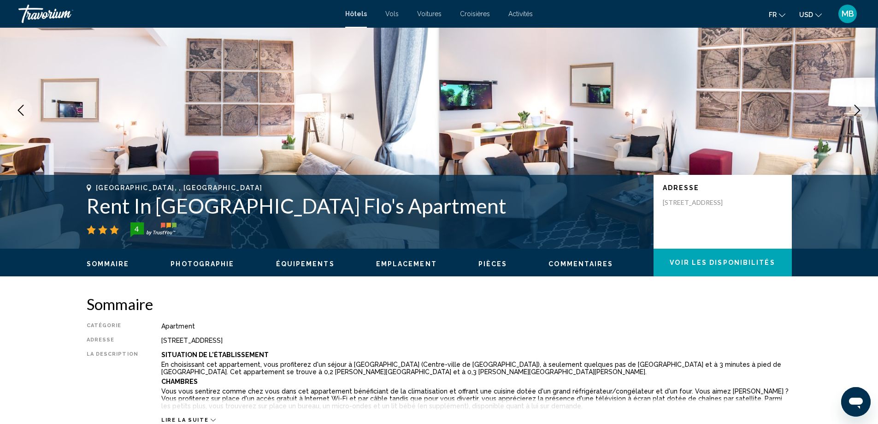
scroll to position [184, 0]
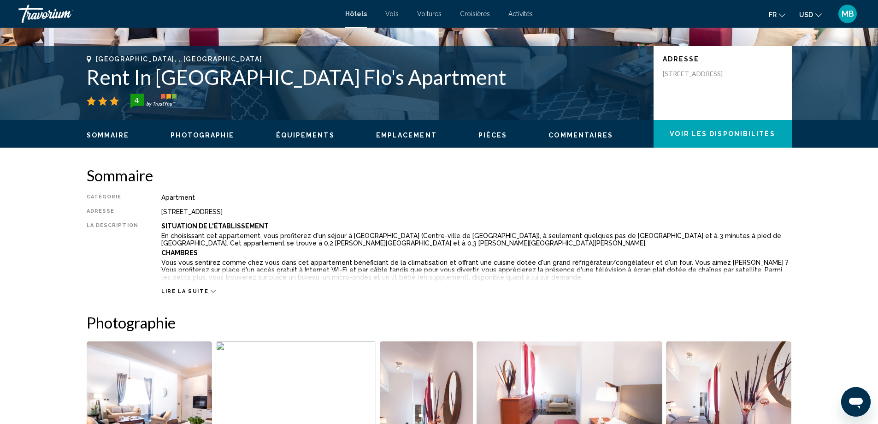
click at [171, 291] on span "Lire la suite" at bounding box center [184, 291] width 47 height 6
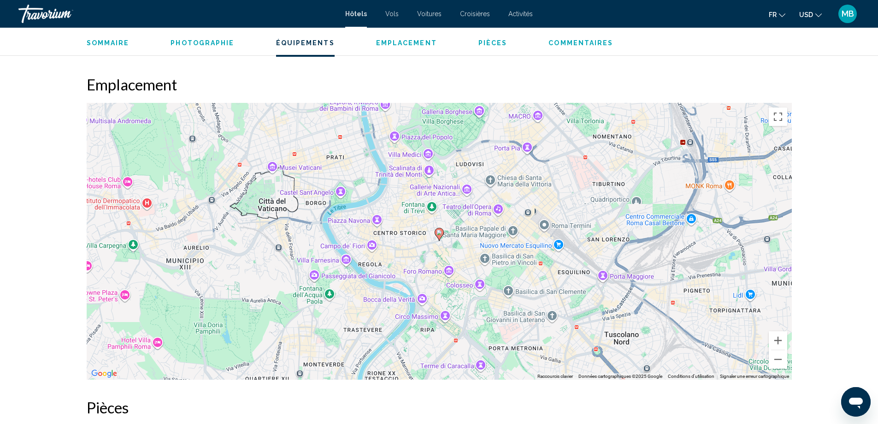
scroll to position [830, 0]
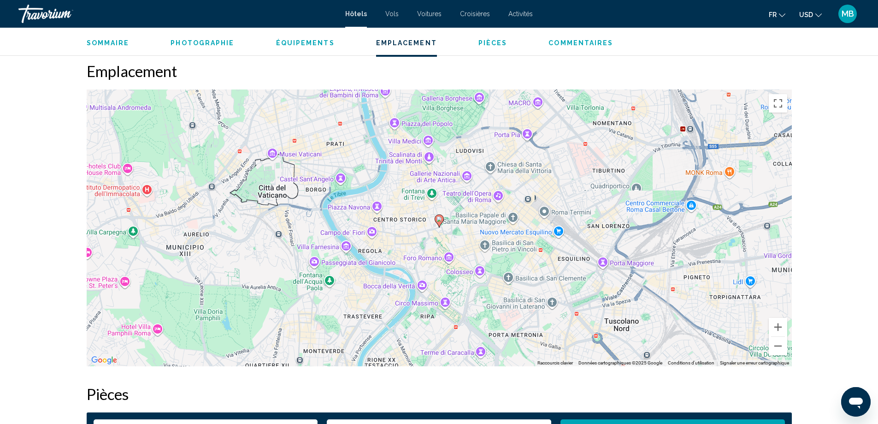
click at [439, 218] on image "Main content" at bounding box center [440, 219] width 6 height 6
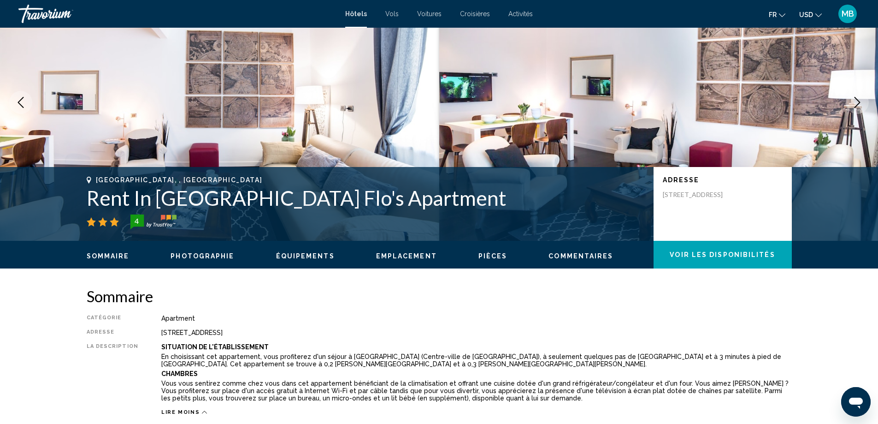
scroll to position [0, 0]
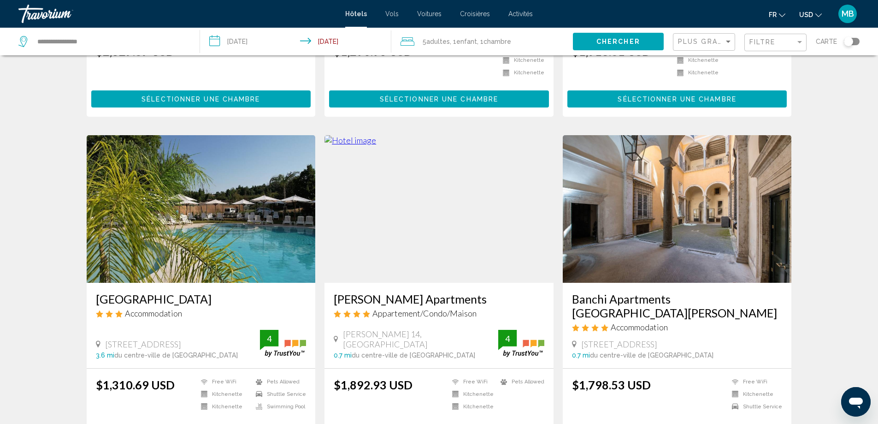
scroll to position [968, 0]
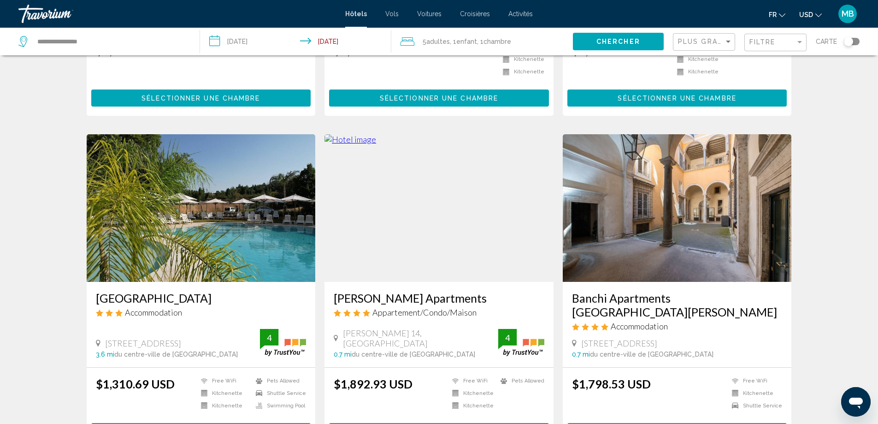
click at [750, 229] on img "Main content" at bounding box center [677, 208] width 229 height 148
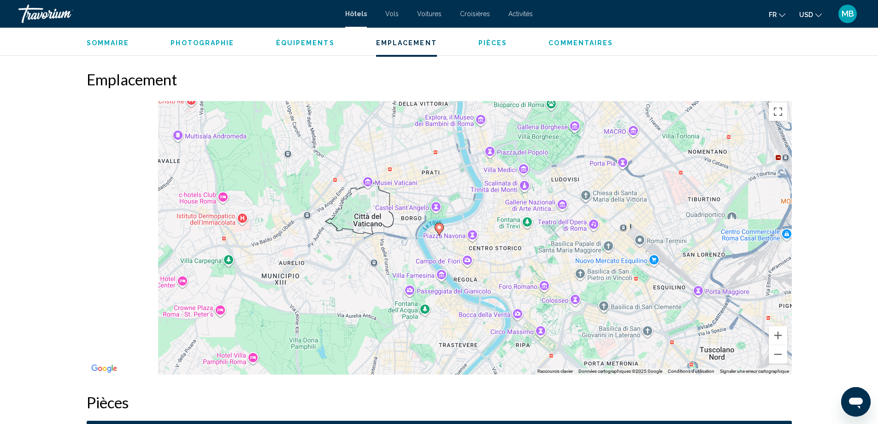
scroll to position [1107, 0]
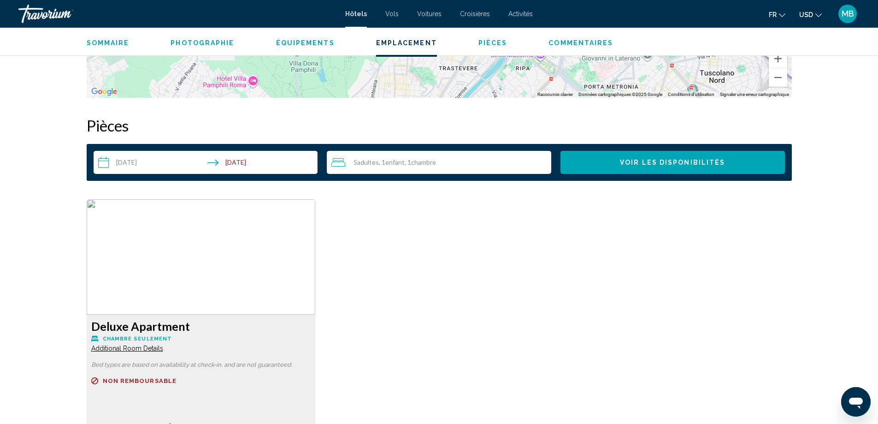
click at [462, 162] on div "5 Adulte Adultes , 1 Enfant Enfants , 1 Chambre pièces" at bounding box center [441, 162] width 220 height 11
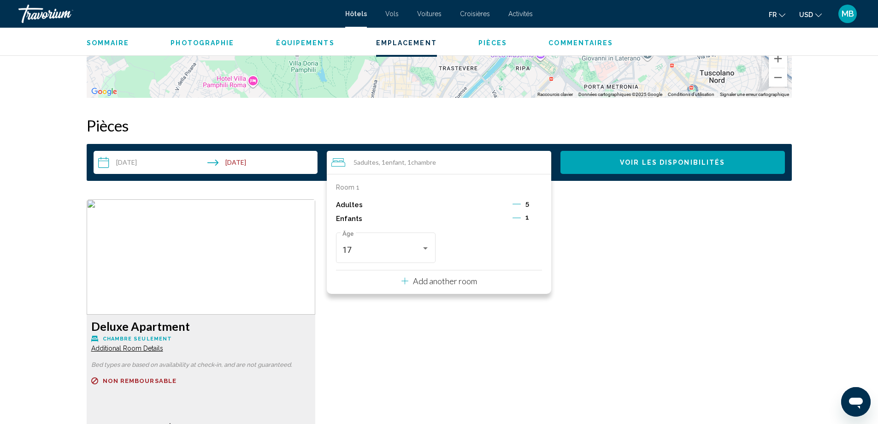
click at [615, 243] on div "Deluxe Apartment Chambre seulement Additional Room Details Bed types are based …" at bounding box center [439, 350] width 715 height 302
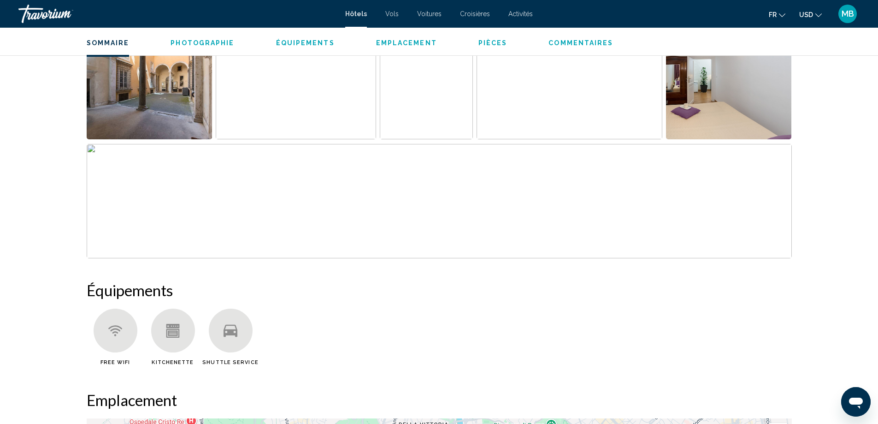
scroll to position [369, 0]
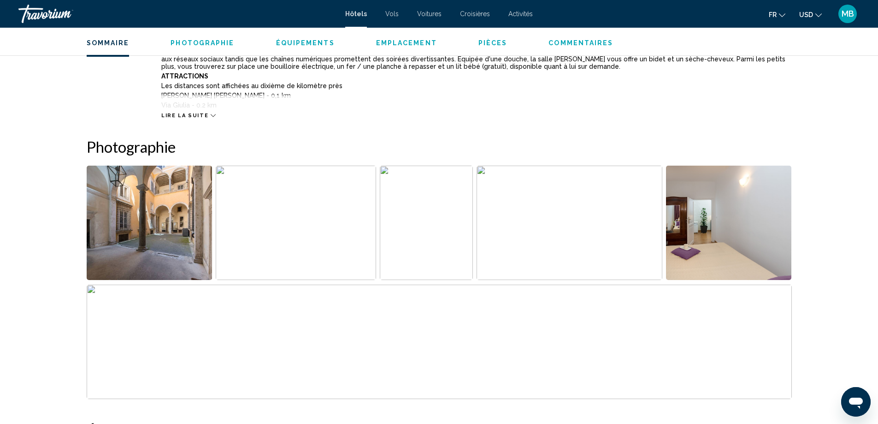
click at [185, 209] on img "Open full-screen image slider" at bounding box center [150, 223] width 126 height 114
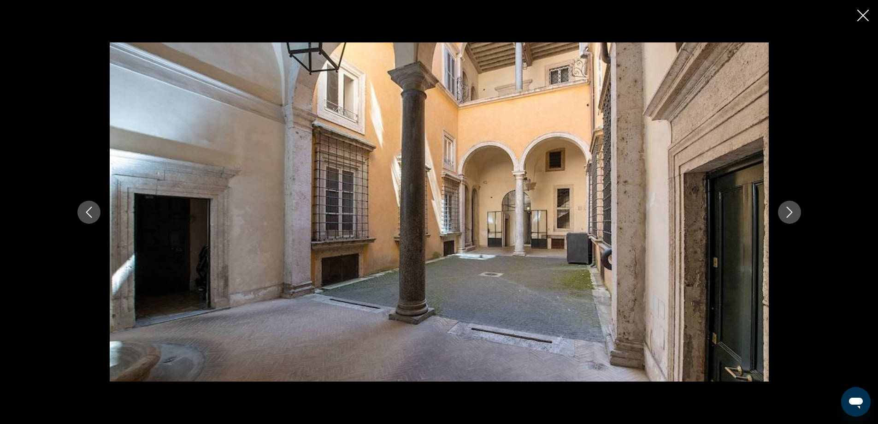
click at [793, 208] on icon "Next image" at bounding box center [789, 212] width 11 height 11
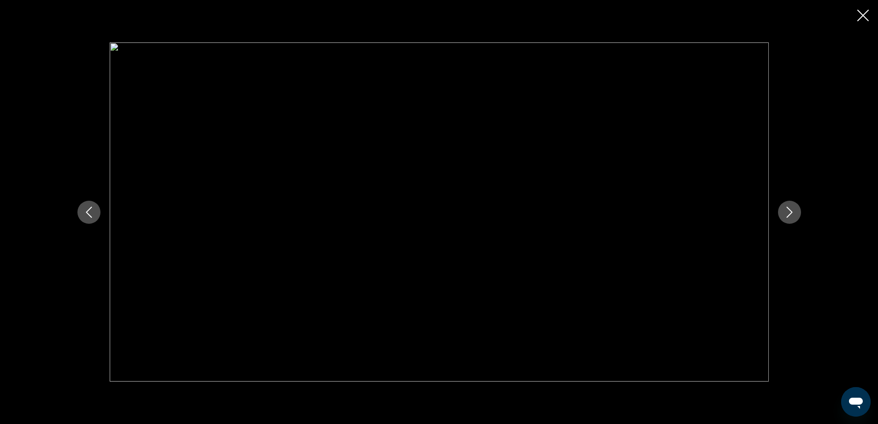
click at [793, 208] on icon "Next image" at bounding box center [789, 212] width 11 height 11
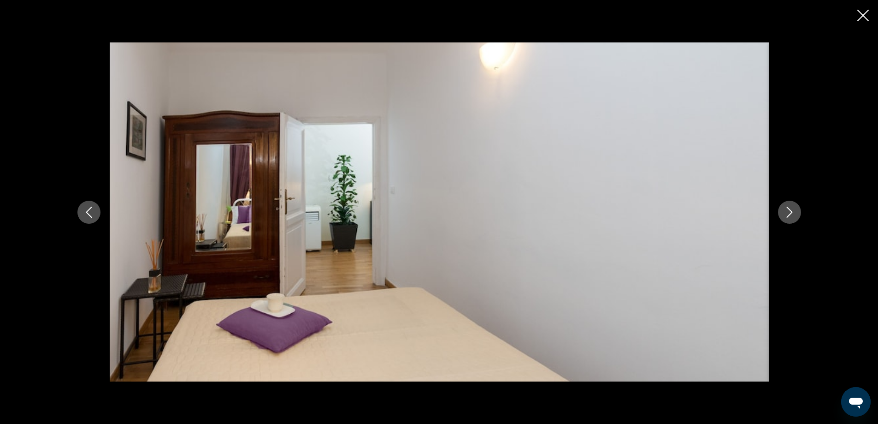
click at [793, 208] on icon "Next image" at bounding box center [789, 212] width 11 height 11
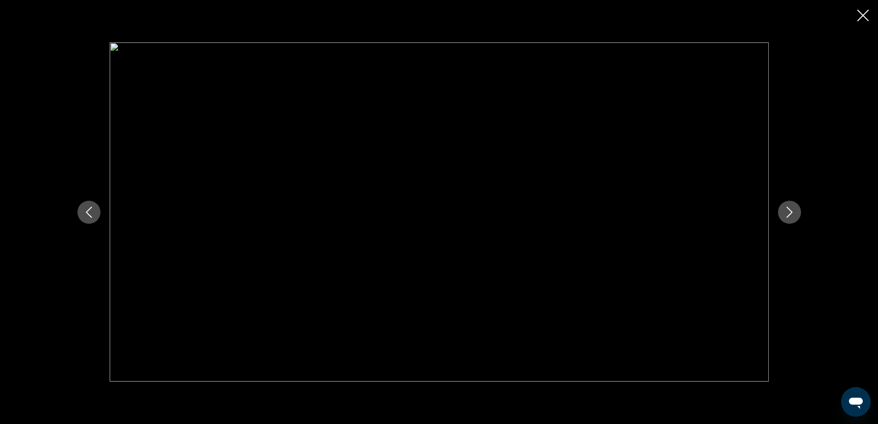
click at [81, 210] on button "Previous image" at bounding box center [88, 212] width 23 height 23
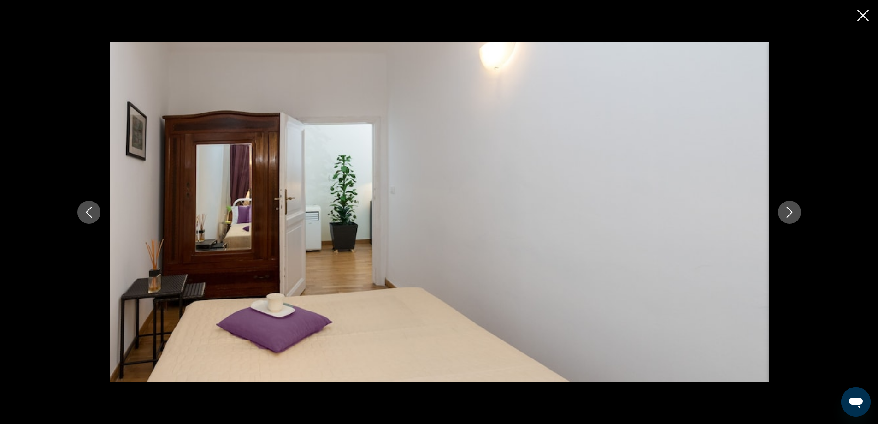
click at [81, 210] on button "Previous image" at bounding box center [88, 212] width 23 height 23
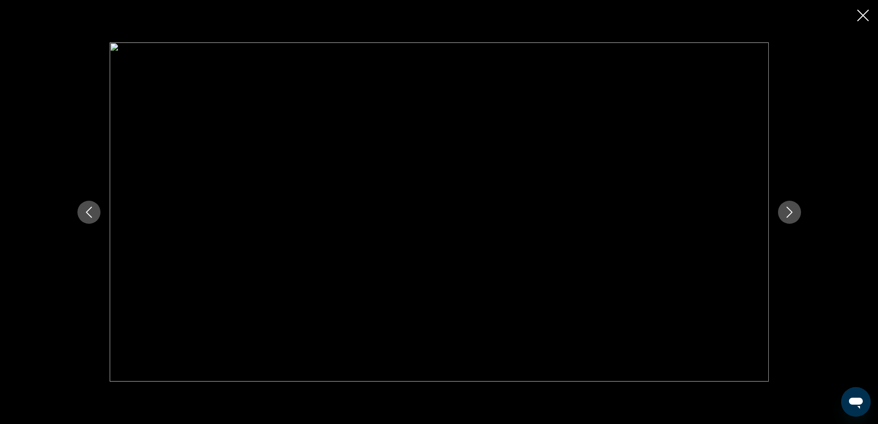
click at [791, 216] on icon "Next image" at bounding box center [789, 212] width 11 height 11
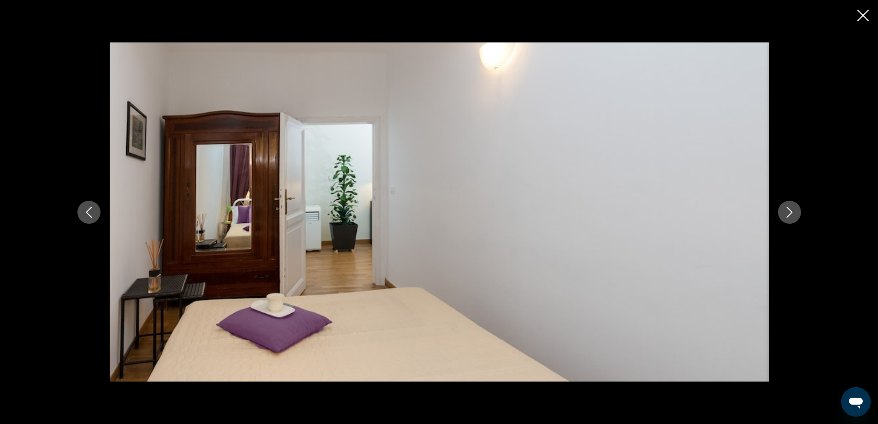
click at [791, 216] on icon "Next image" at bounding box center [789, 212] width 11 height 11
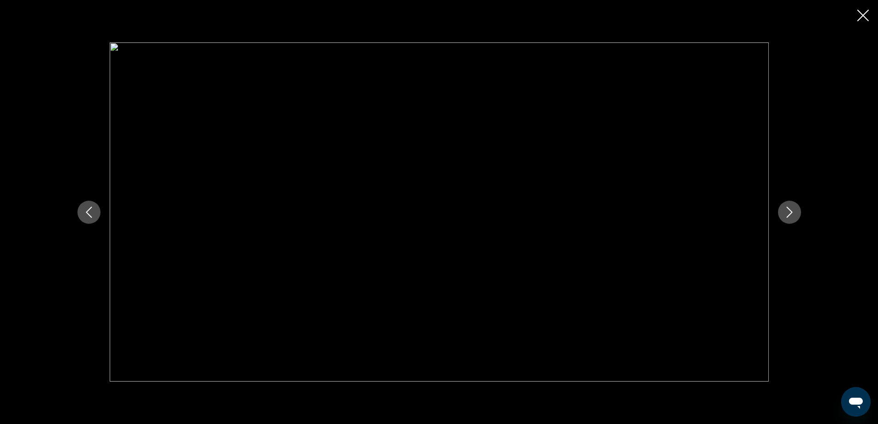
click at [791, 216] on icon "Next image" at bounding box center [789, 212] width 11 height 11
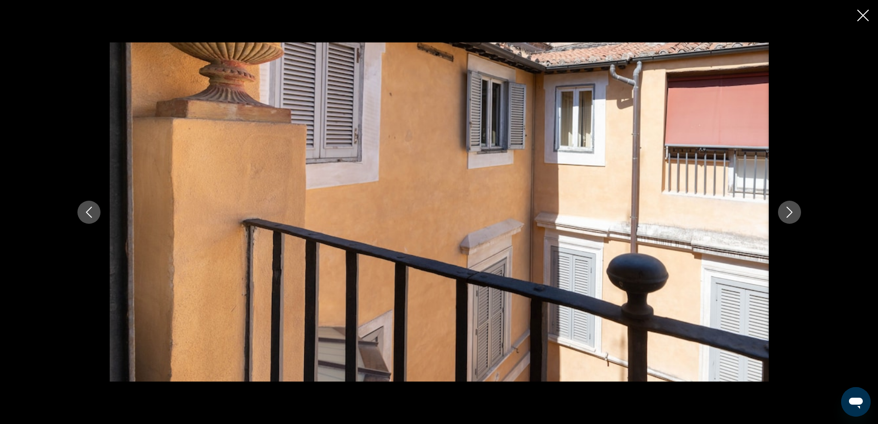
click at [791, 216] on icon "Next image" at bounding box center [789, 212] width 11 height 11
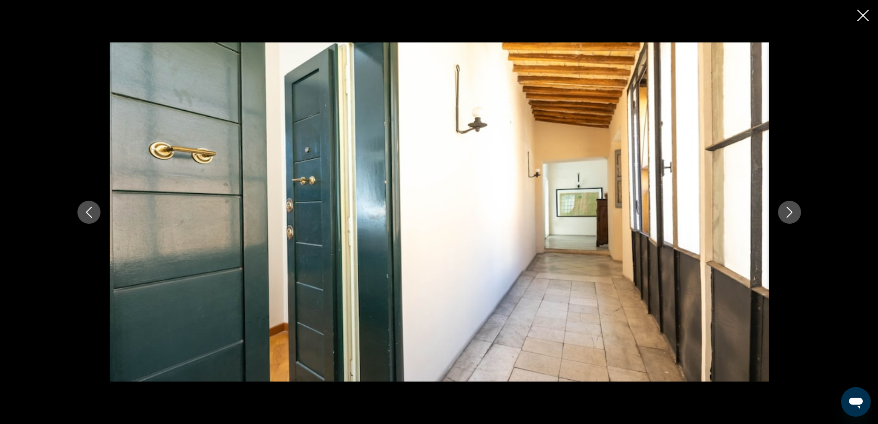
click at [791, 216] on icon "Next image" at bounding box center [789, 212] width 11 height 11
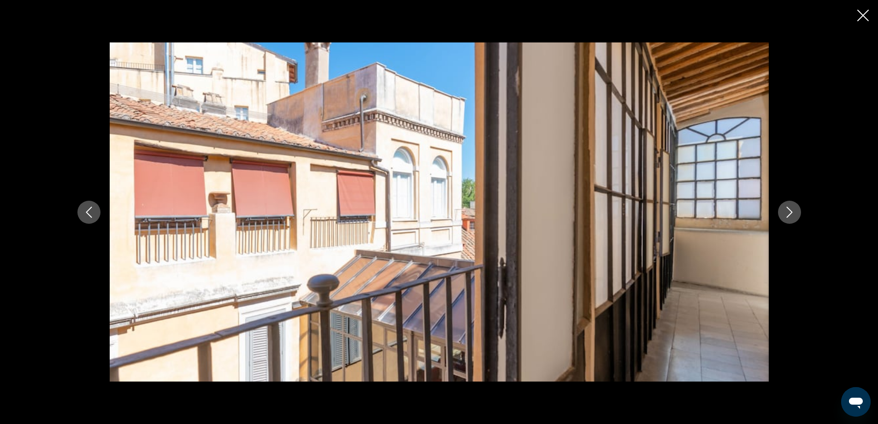
click at [791, 216] on icon "Next image" at bounding box center [789, 212] width 11 height 11
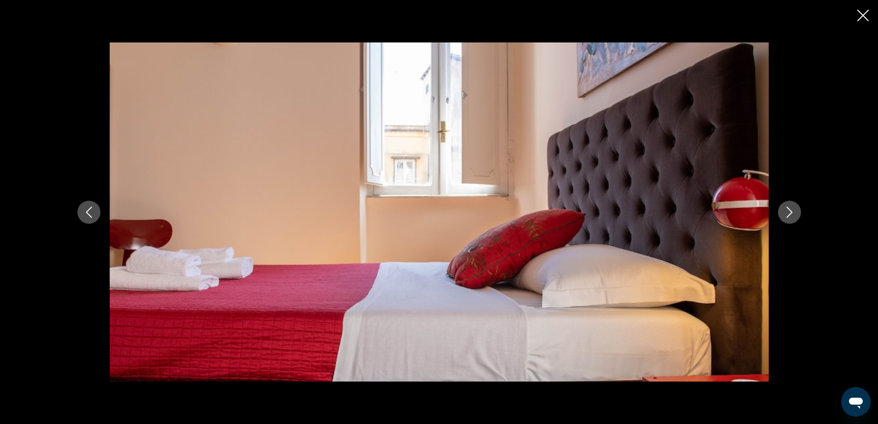
click at [791, 216] on icon "Next image" at bounding box center [789, 212] width 11 height 11
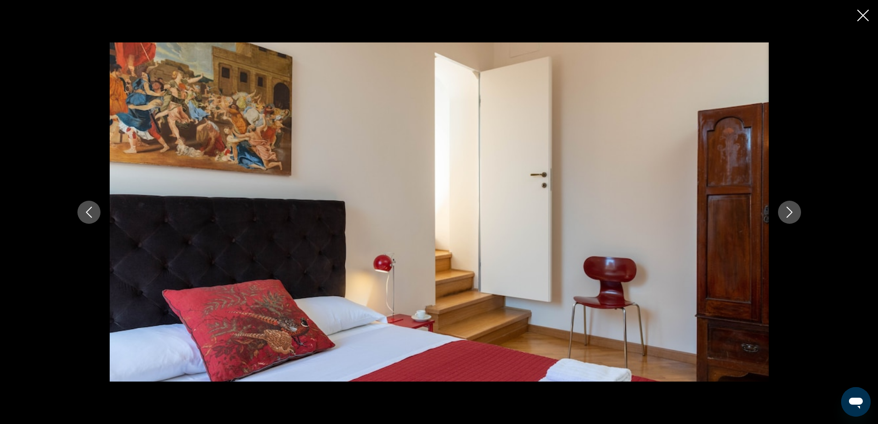
click at [791, 216] on icon "Next image" at bounding box center [789, 212] width 11 height 11
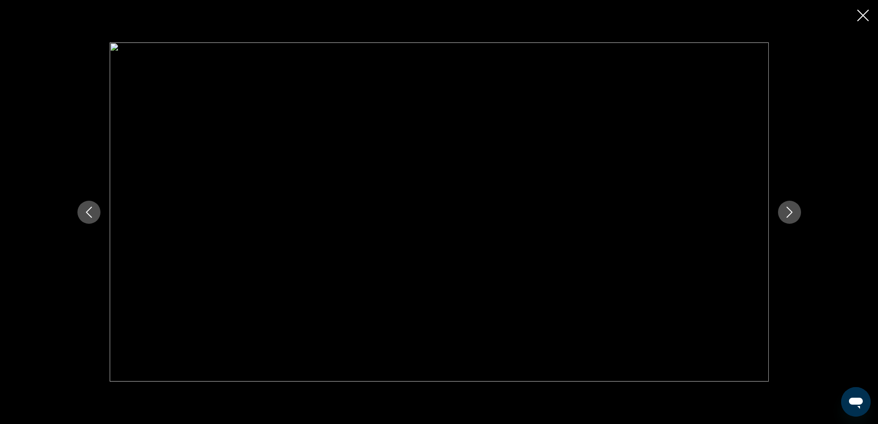
click at [791, 216] on icon "Next image" at bounding box center [789, 212] width 11 height 11
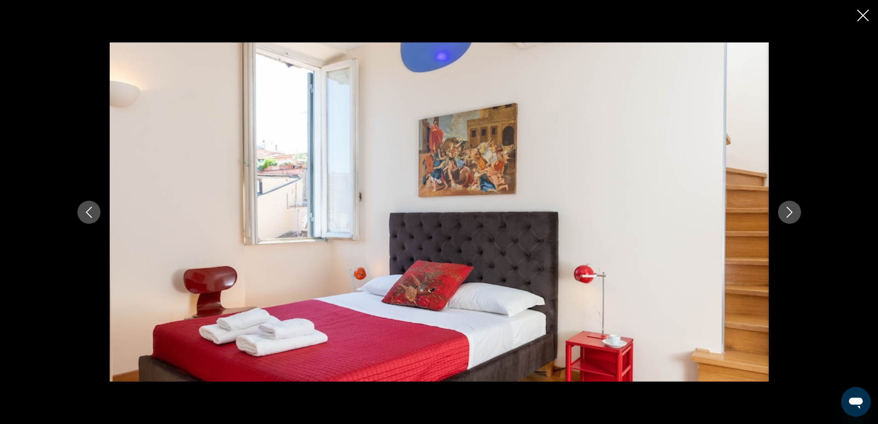
click at [791, 216] on icon "Next image" at bounding box center [789, 212] width 11 height 11
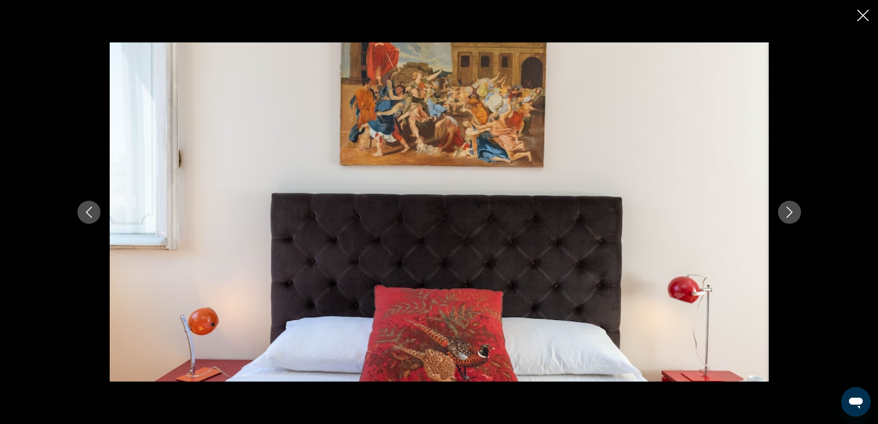
click at [791, 216] on icon "Next image" at bounding box center [789, 212] width 11 height 11
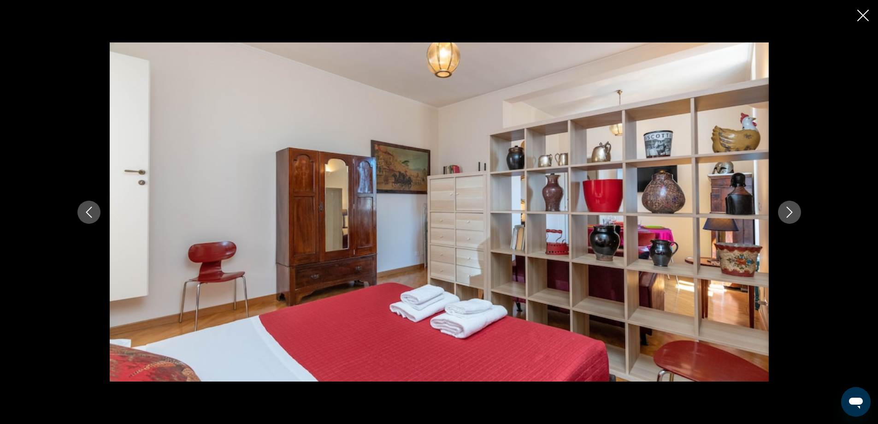
click at [791, 216] on icon "Next image" at bounding box center [789, 212] width 11 height 11
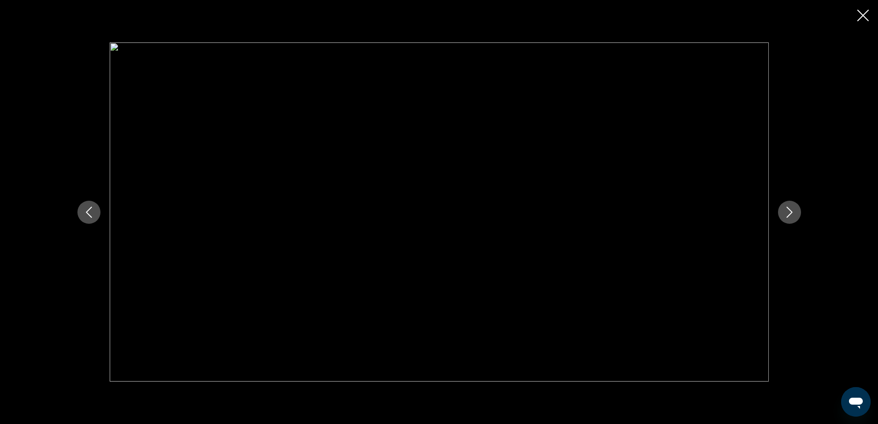
click at [791, 216] on icon "Next image" at bounding box center [789, 212] width 11 height 11
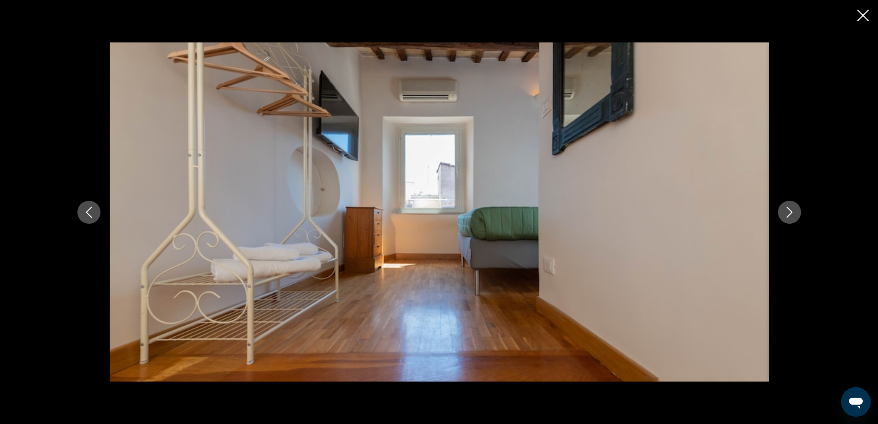
click at [791, 216] on icon "Next image" at bounding box center [789, 212] width 11 height 11
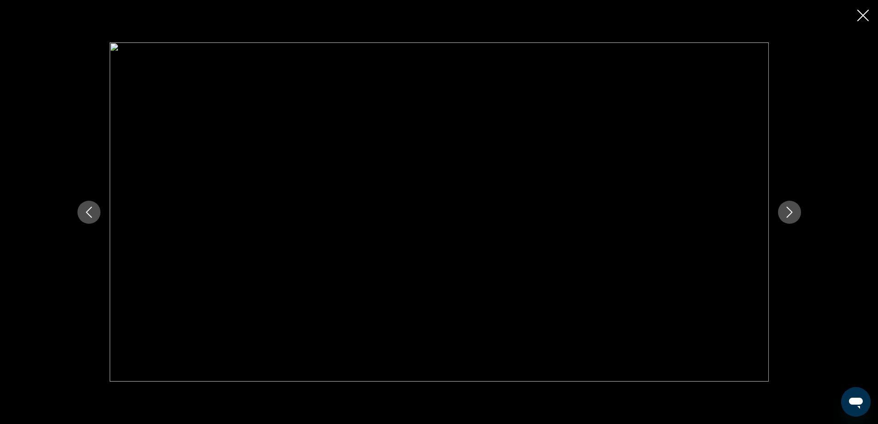
click at [791, 216] on icon "Next image" at bounding box center [789, 212] width 11 height 11
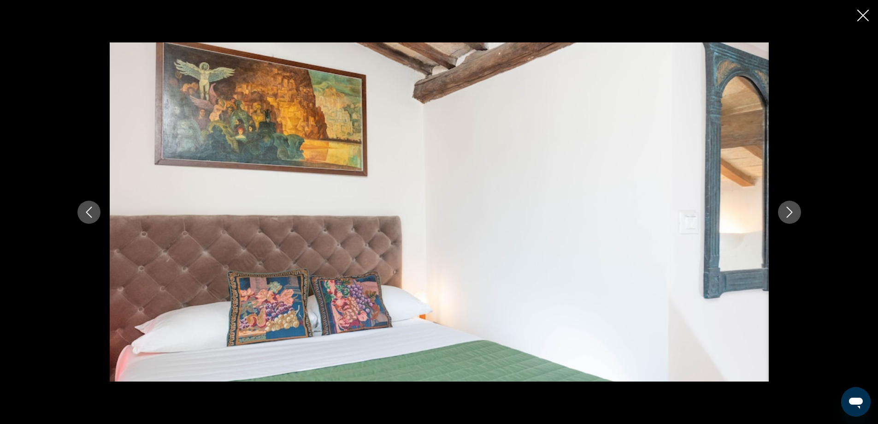
click at [791, 216] on icon "Next image" at bounding box center [789, 212] width 11 height 11
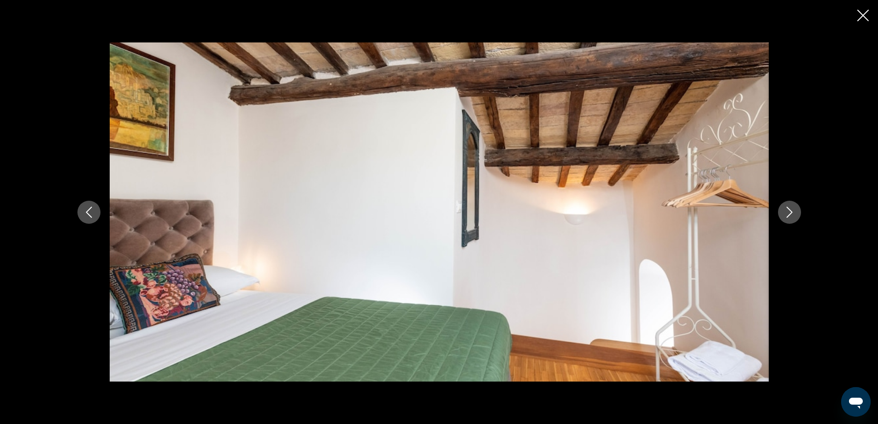
click at [791, 216] on icon "Next image" at bounding box center [789, 212] width 11 height 11
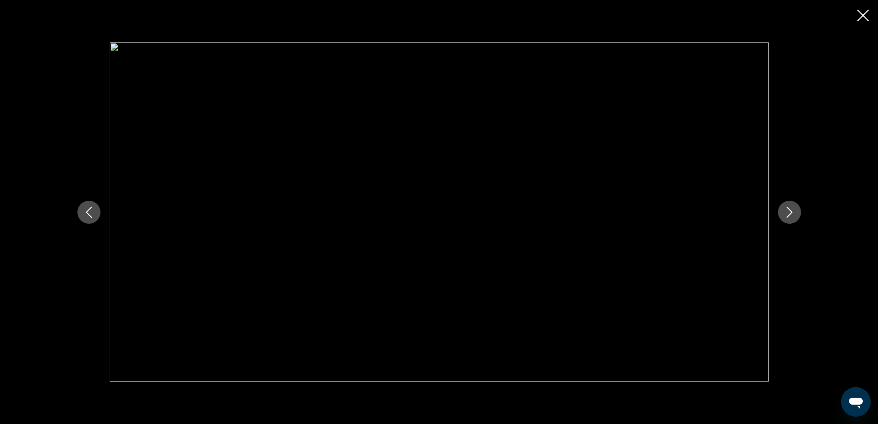
click at [791, 216] on icon "Next image" at bounding box center [789, 212] width 11 height 11
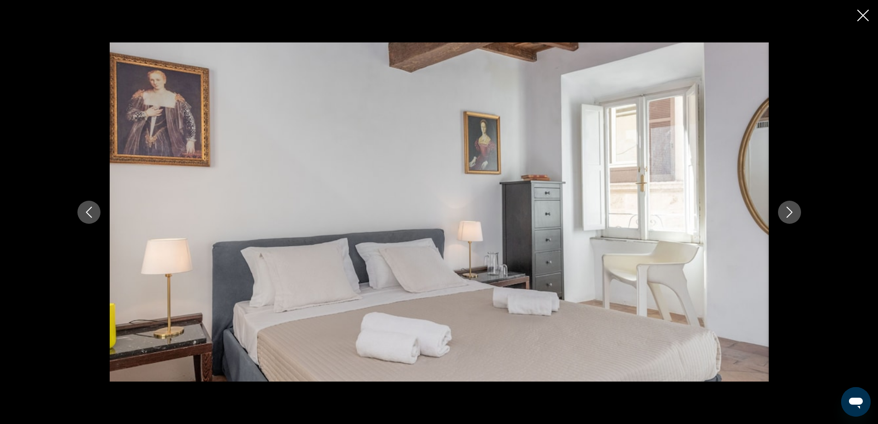
click at [791, 216] on icon "Next image" at bounding box center [789, 212] width 11 height 11
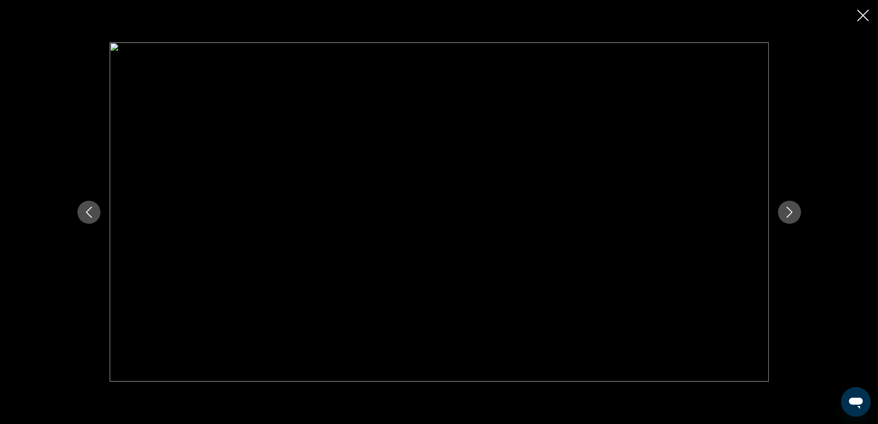
click at [791, 216] on icon "Next image" at bounding box center [789, 212] width 11 height 11
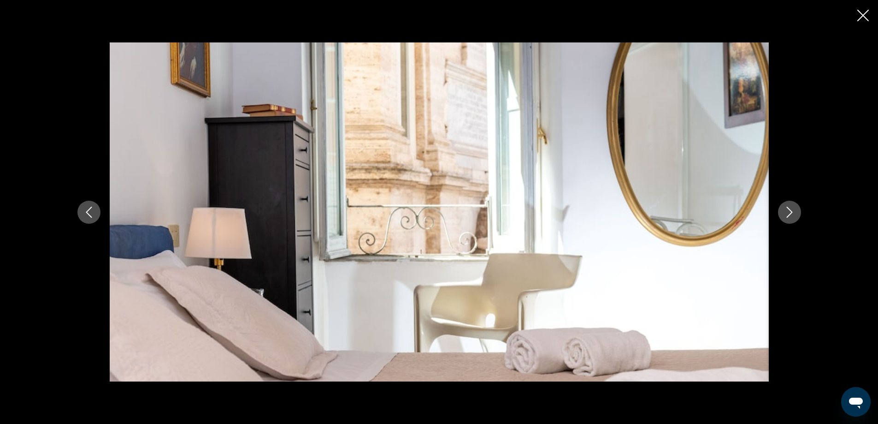
click at [791, 216] on icon "Next image" at bounding box center [789, 212] width 11 height 11
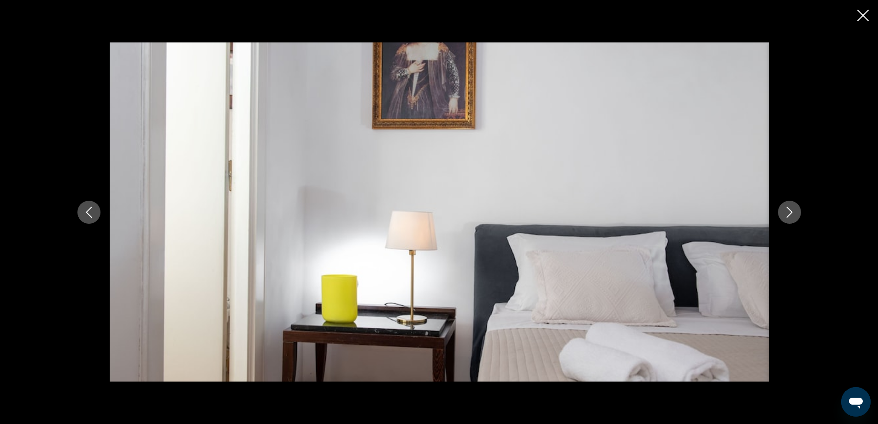
click at [791, 216] on icon "Next image" at bounding box center [789, 212] width 11 height 11
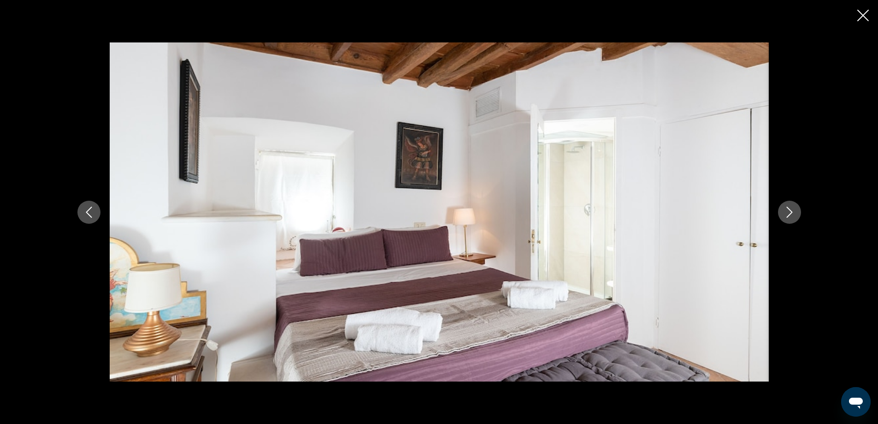
click at [791, 216] on icon "Next image" at bounding box center [789, 212] width 11 height 11
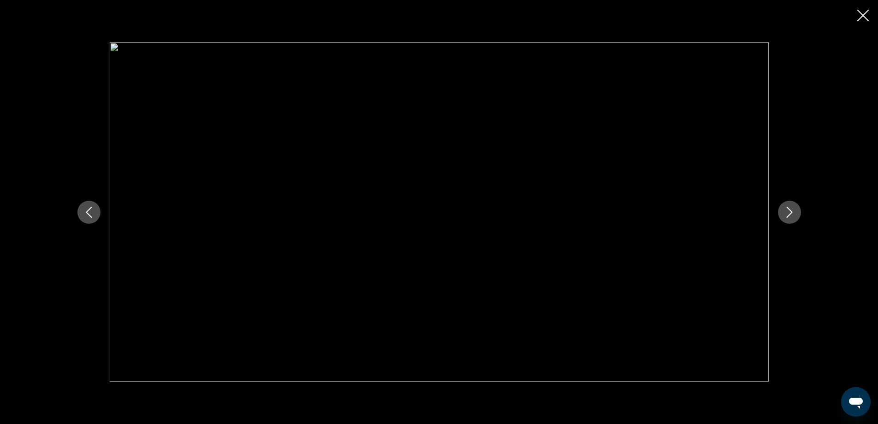
click at [791, 216] on icon "Next image" at bounding box center [789, 212] width 11 height 11
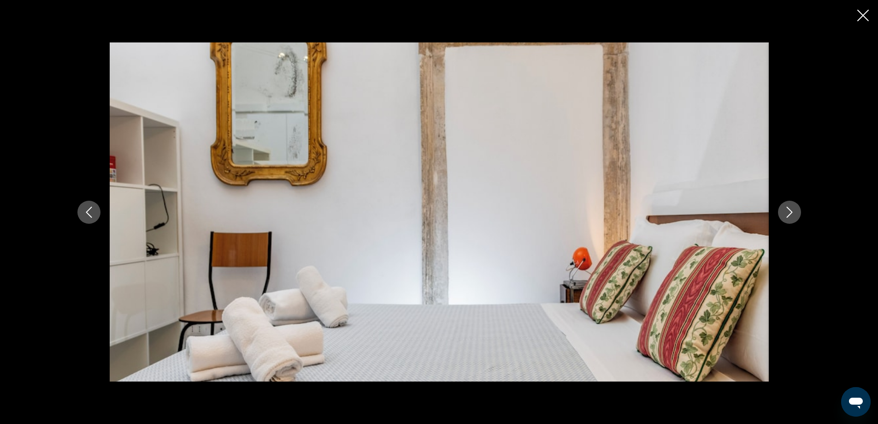
click at [791, 216] on icon "Next image" at bounding box center [789, 212] width 11 height 11
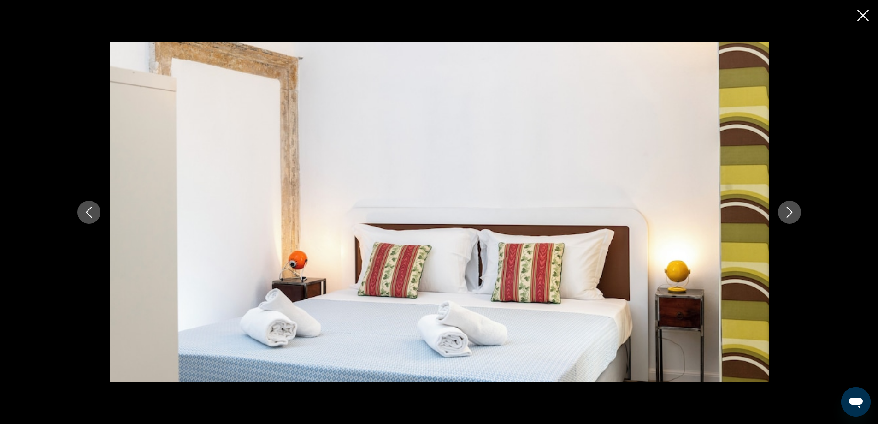
click at [791, 216] on icon "Next image" at bounding box center [789, 212] width 11 height 11
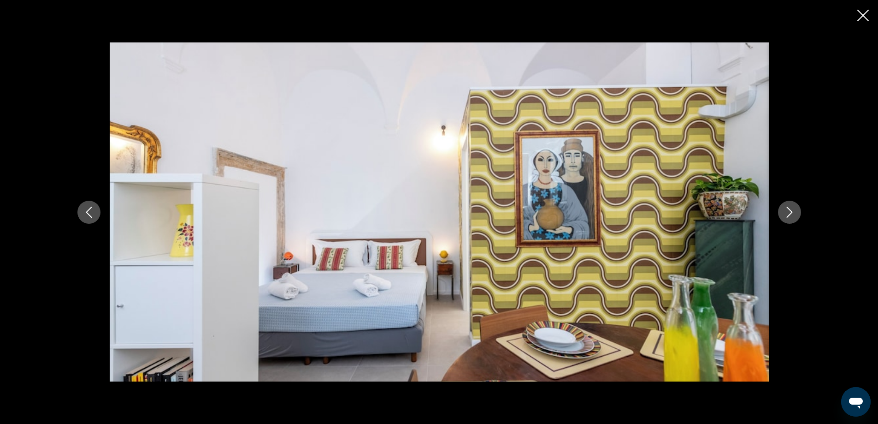
click at [791, 216] on icon "Next image" at bounding box center [789, 212] width 11 height 11
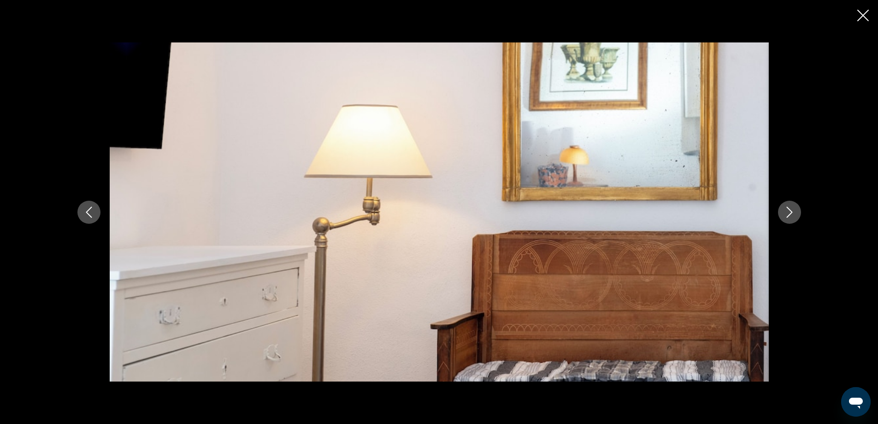
click at [791, 216] on icon "Next image" at bounding box center [789, 212] width 11 height 11
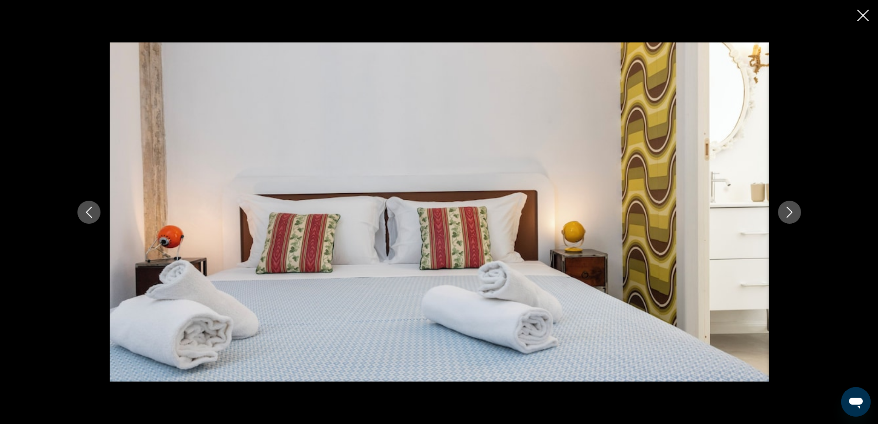
click at [791, 216] on icon "Next image" at bounding box center [789, 212] width 11 height 11
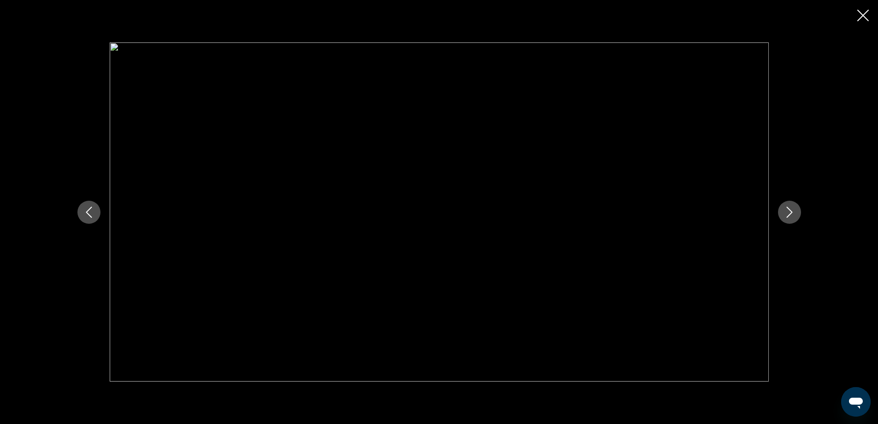
click at [791, 216] on icon "Next image" at bounding box center [789, 212] width 11 height 11
click at [856, 14] on div "Main content" at bounding box center [439, 212] width 878 height 424
click at [860, 11] on icon "Close slideshow" at bounding box center [864, 16] width 12 height 12
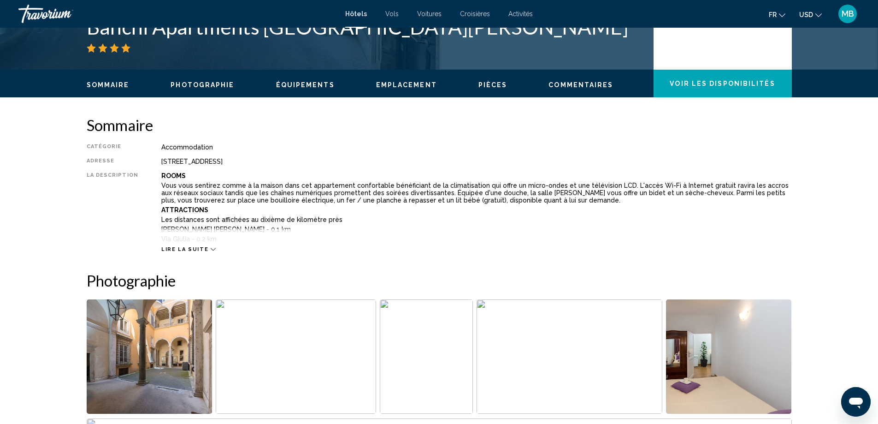
scroll to position [138, 0]
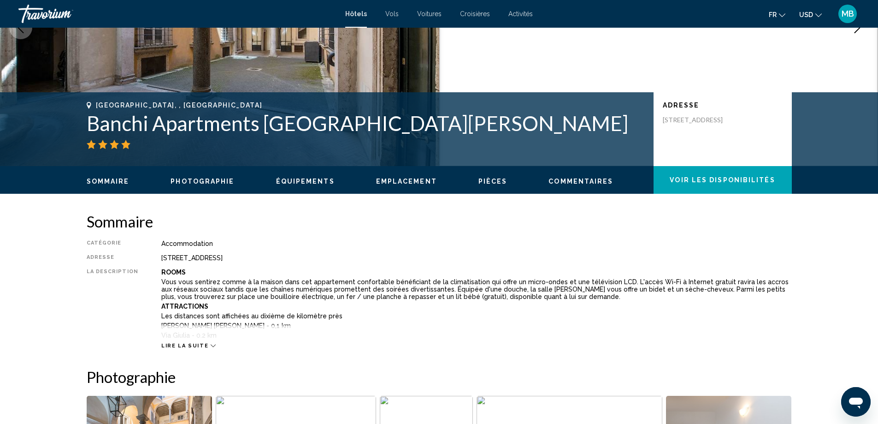
click at [197, 346] on span "Lire la suite" at bounding box center [184, 346] width 47 height 6
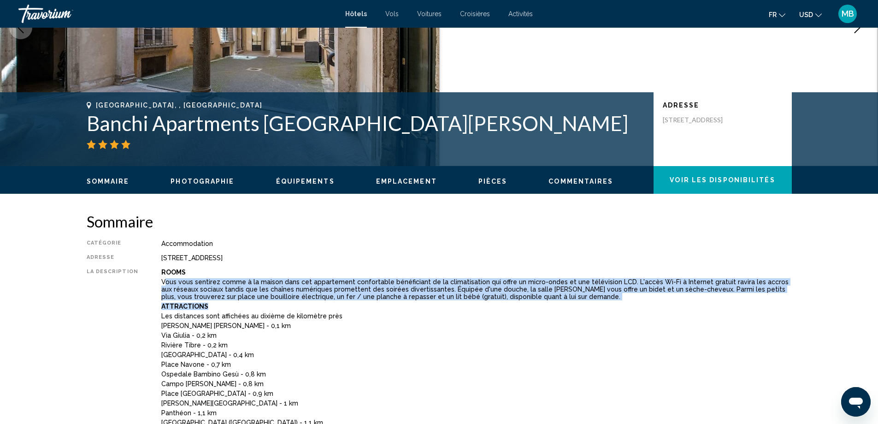
drag, startPoint x: 161, startPoint y: 281, endPoint x: 512, endPoint y: 301, distance: 351.4
click at [512, 301] on div "Rooms Vous vous sentirez comme à la maison dans cet appartement confortable bén…" at bounding box center [476, 410] width 631 height 284
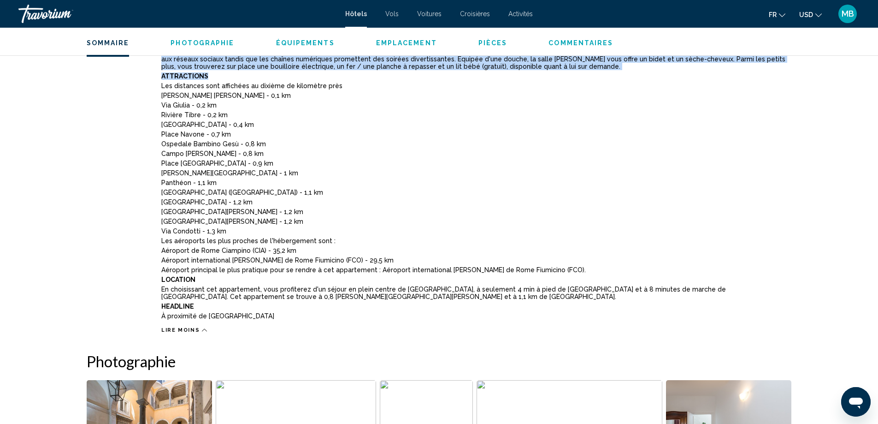
scroll to position [46, 0]
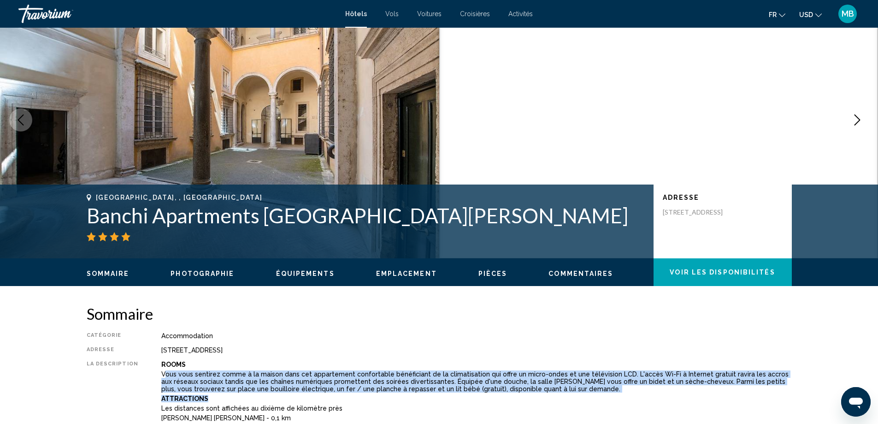
click at [299, 274] on span "Équipements" at bounding box center [305, 273] width 59 height 7
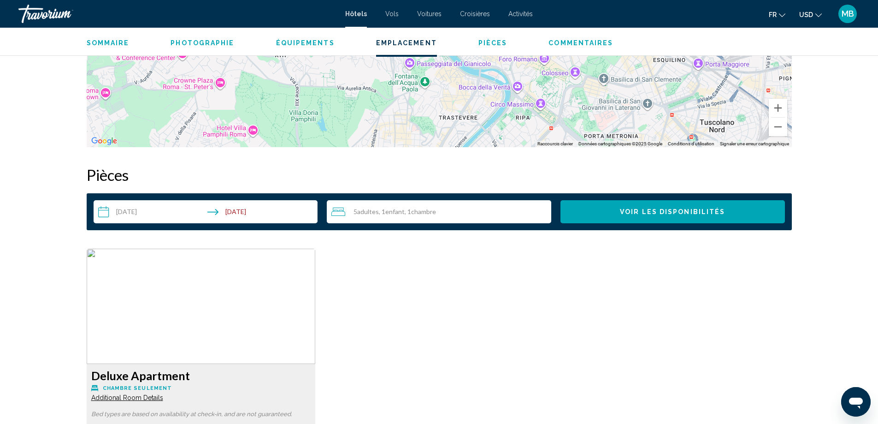
scroll to position [1456, 0]
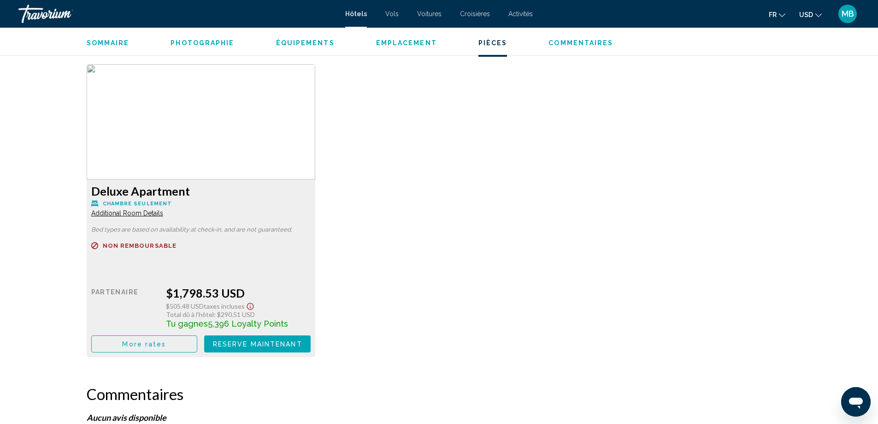
click at [109, 214] on span "Additional Room Details" at bounding box center [127, 212] width 72 height 7
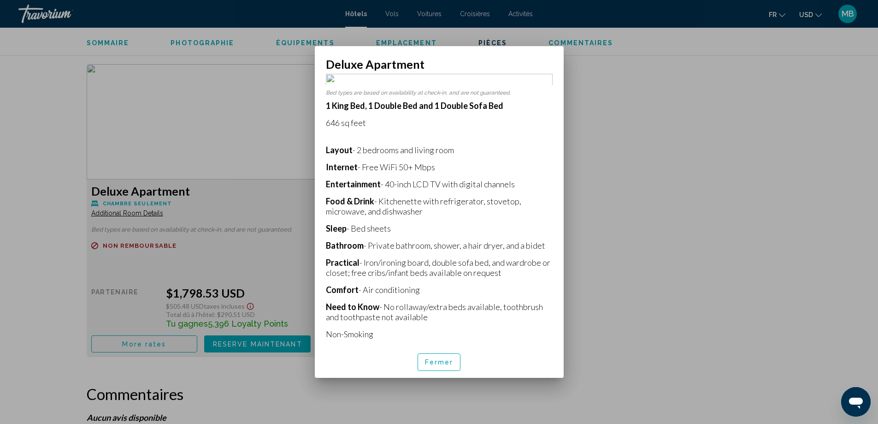
scroll to position [137, 0]
click at [613, 314] on div at bounding box center [439, 212] width 878 height 424
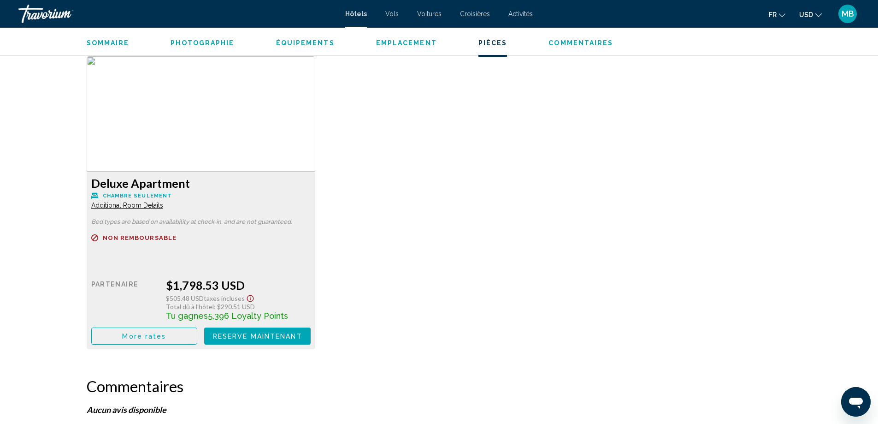
scroll to position [1402, 0]
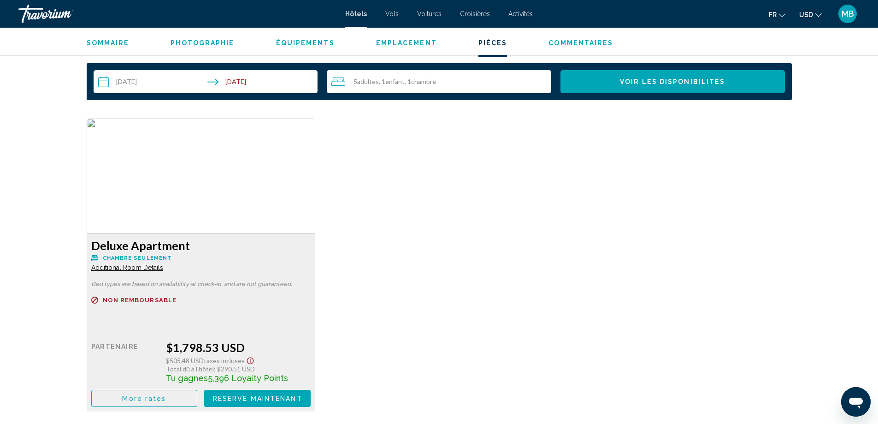
click at [152, 269] on span "Additional Room Details" at bounding box center [127, 267] width 72 height 7
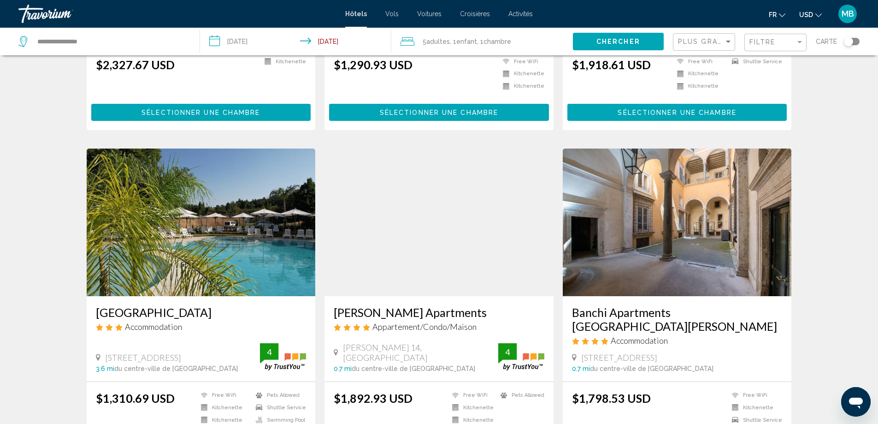
scroll to position [1144, 0]
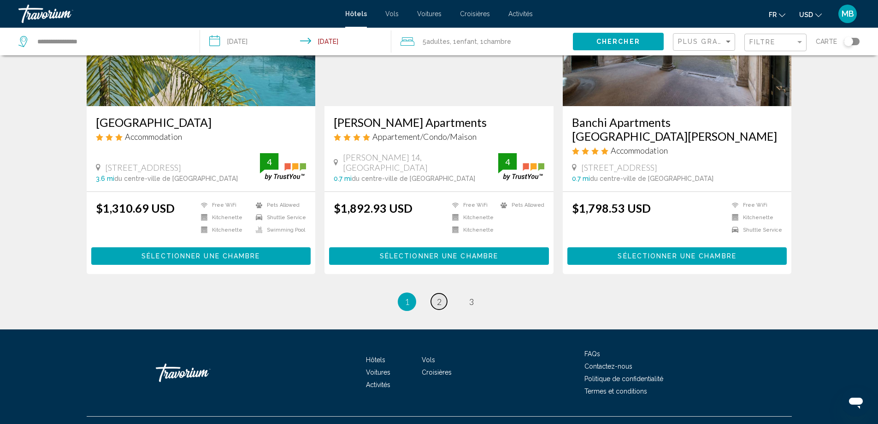
click at [444, 293] on link "page 2" at bounding box center [439, 301] width 16 height 16
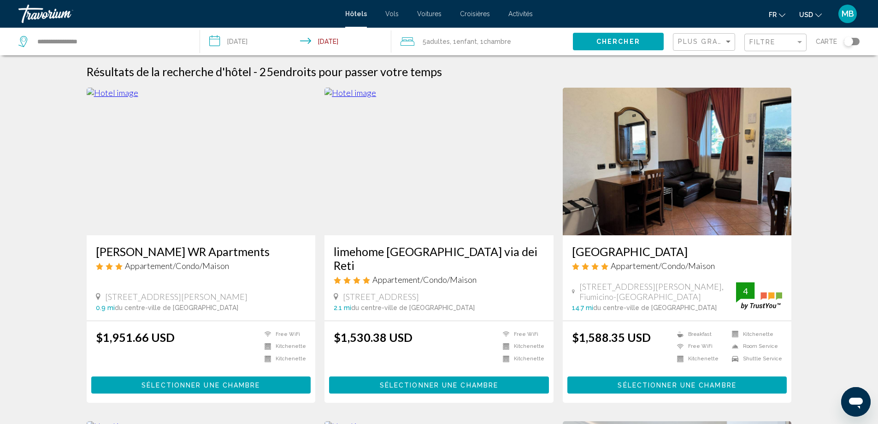
click at [262, 194] on img "Main content" at bounding box center [201, 162] width 229 height 148
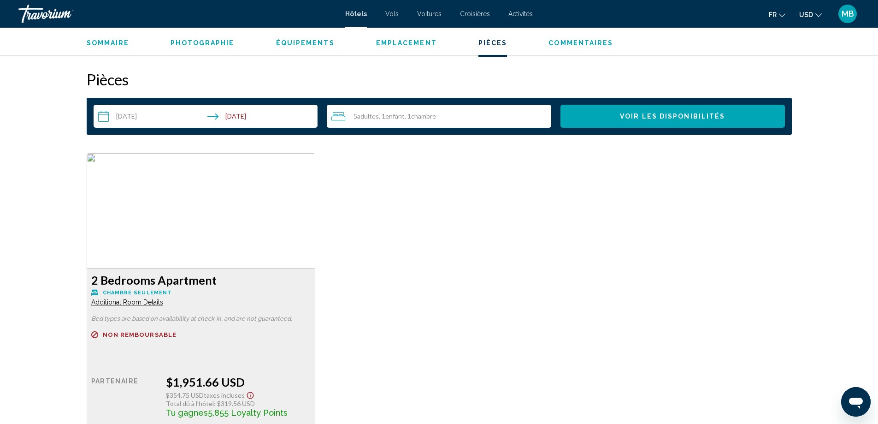
scroll to position [1199, 0]
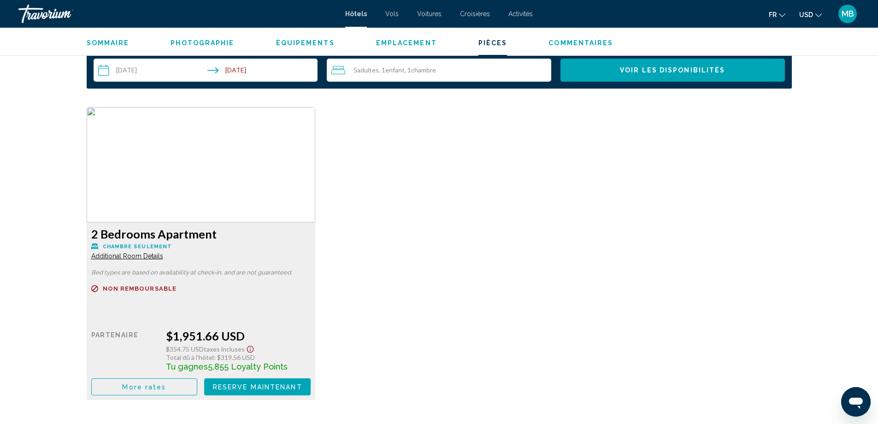
click at [142, 257] on span "Additional Room Details" at bounding box center [127, 255] width 72 height 7
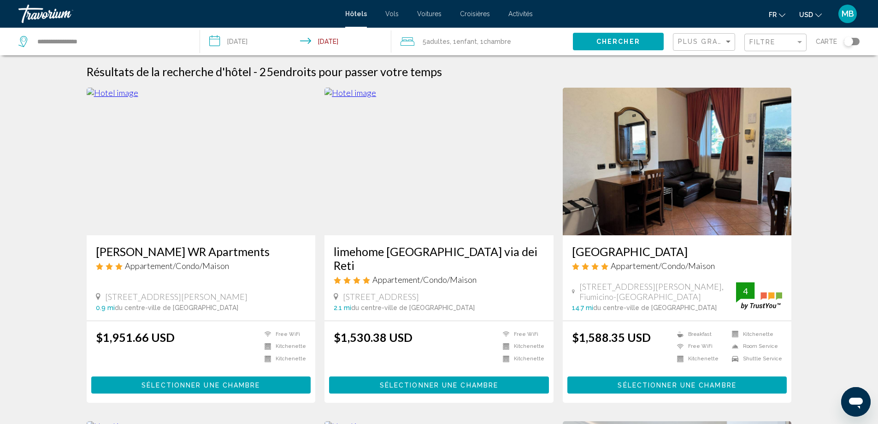
click at [446, 221] on img "Main content" at bounding box center [439, 162] width 229 height 148
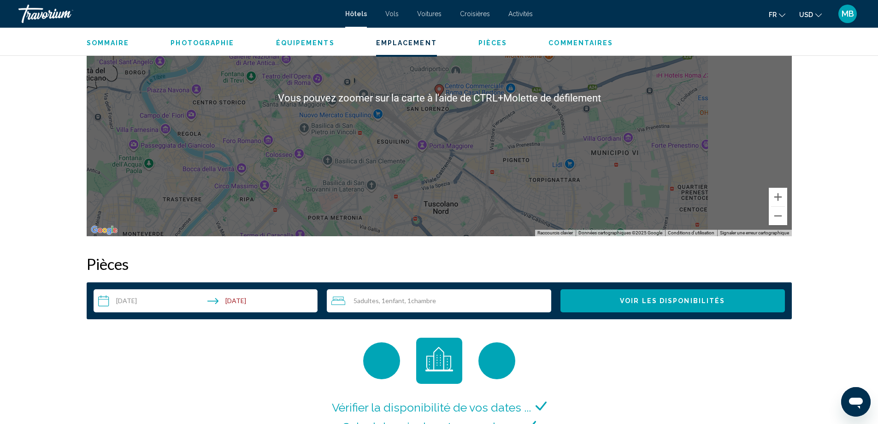
scroll to position [784, 0]
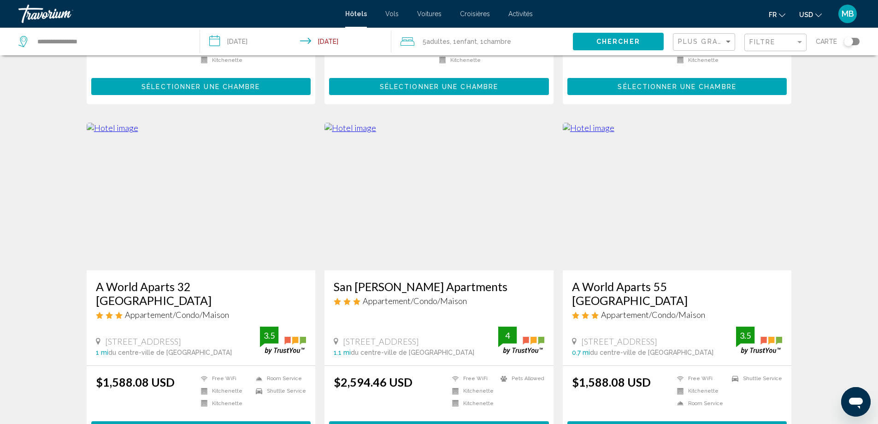
scroll to position [645, 0]
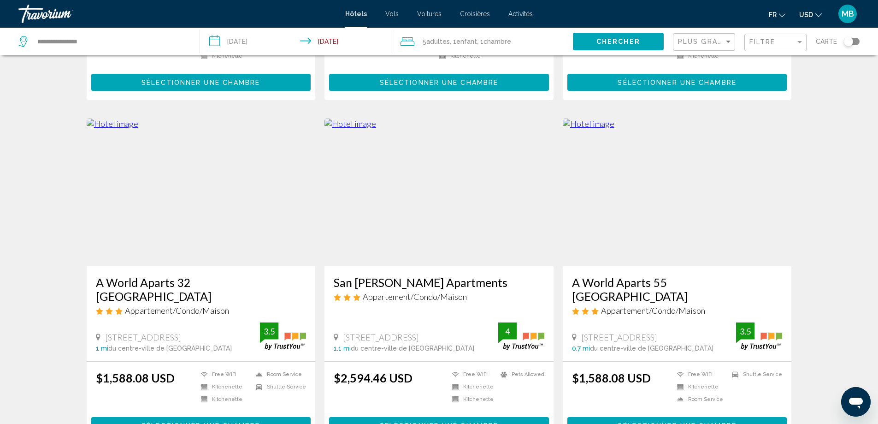
click at [193, 219] on img "Main content" at bounding box center [201, 192] width 229 height 148
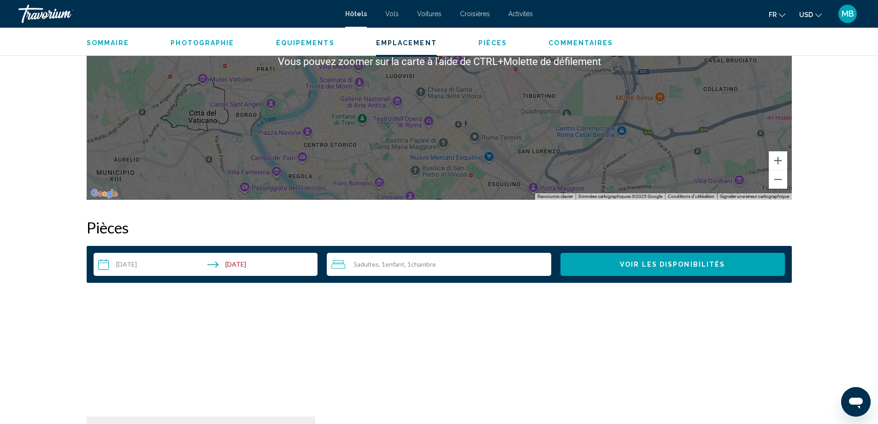
scroll to position [1107, 0]
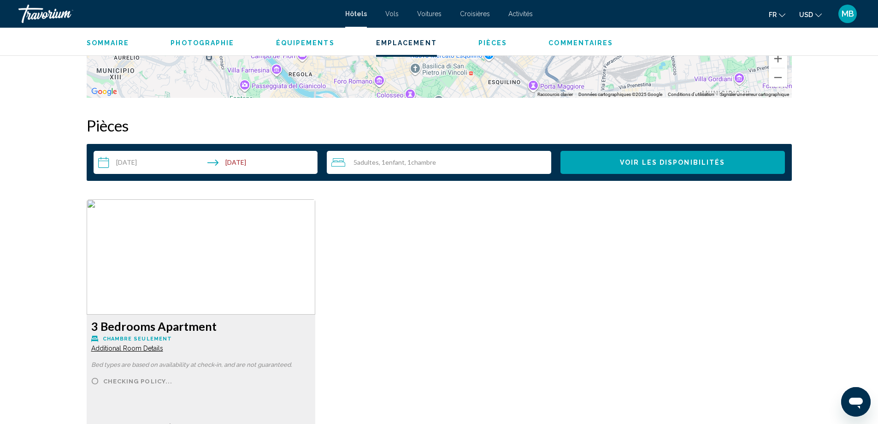
click at [113, 346] on span "Additional Room Details" at bounding box center [127, 347] width 72 height 7
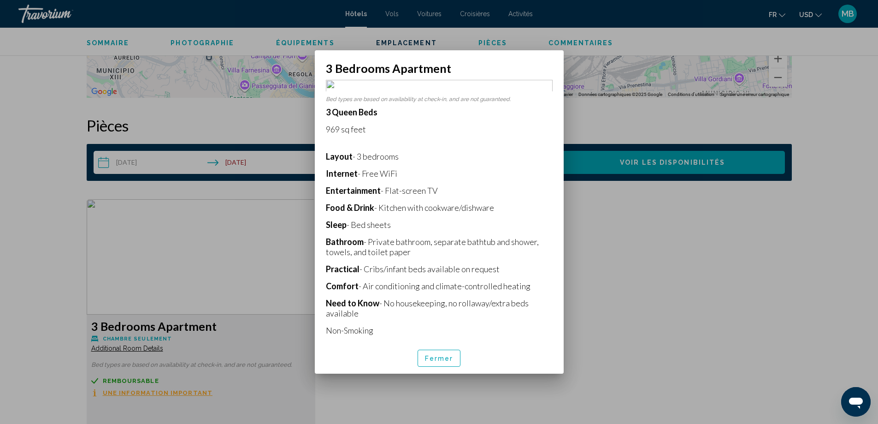
scroll to position [127, 0]
click at [684, 340] on div at bounding box center [439, 212] width 878 height 424
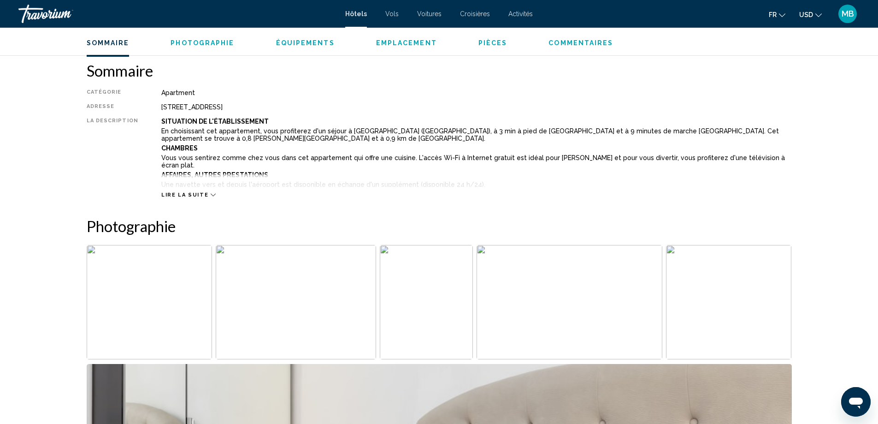
scroll to position [369, 0]
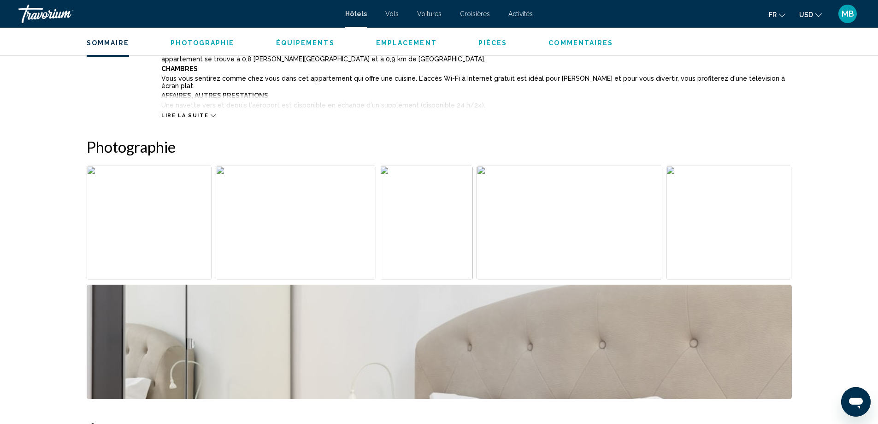
click at [136, 220] on img "Open full-screen image slider" at bounding box center [150, 223] width 126 height 114
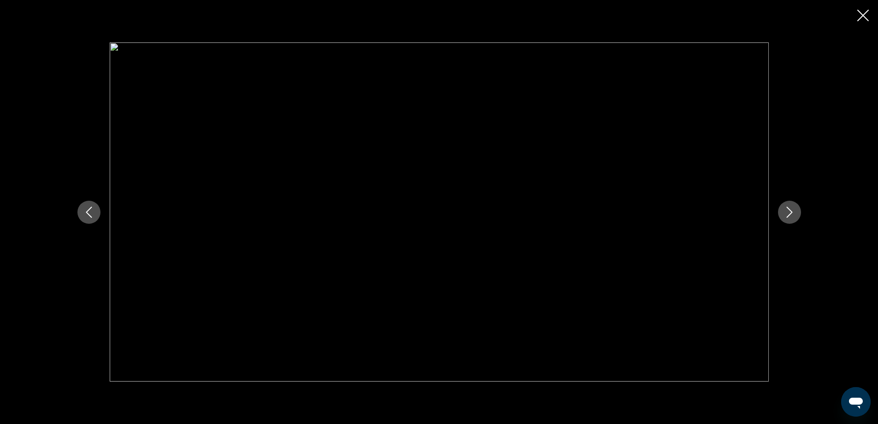
click at [804, 213] on div "Main content" at bounding box center [439, 211] width 742 height 339
click at [793, 214] on icon "Next image" at bounding box center [789, 212] width 11 height 11
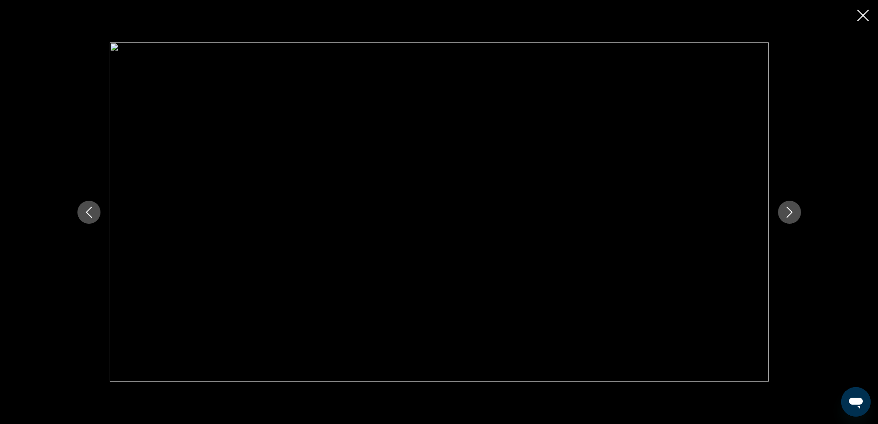
click at [793, 214] on icon "Next image" at bounding box center [789, 212] width 11 height 11
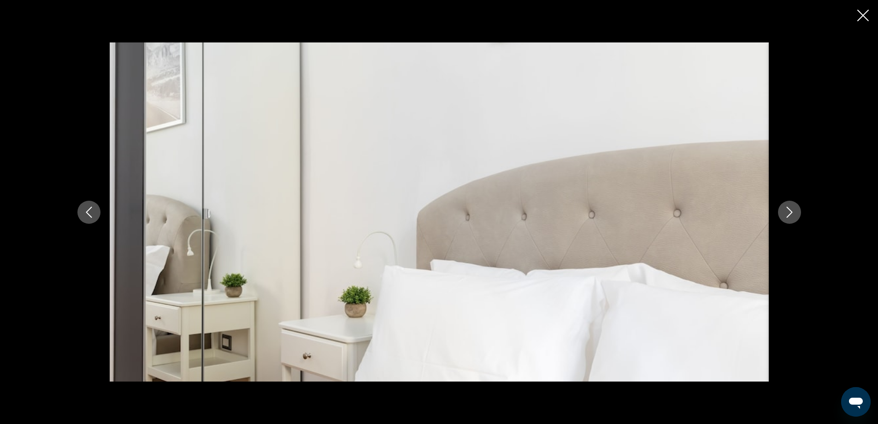
click at [793, 214] on icon "Next image" at bounding box center [789, 212] width 11 height 11
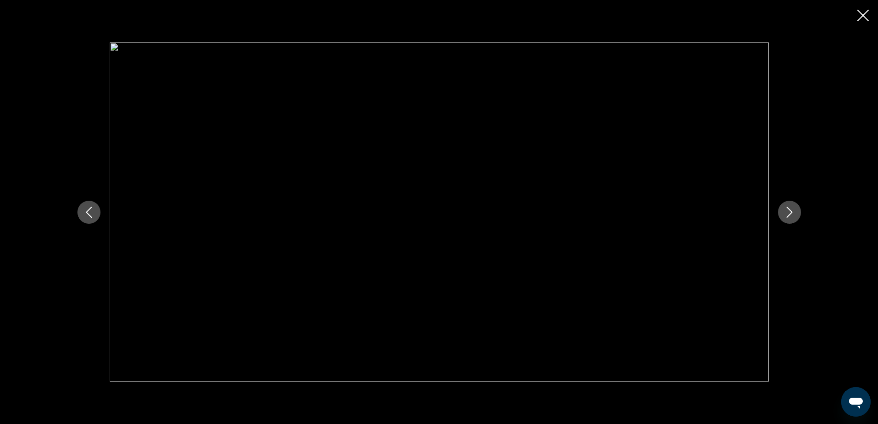
click at [793, 214] on icon "Next image" at bounding box center [789, 212] width 11 height 11
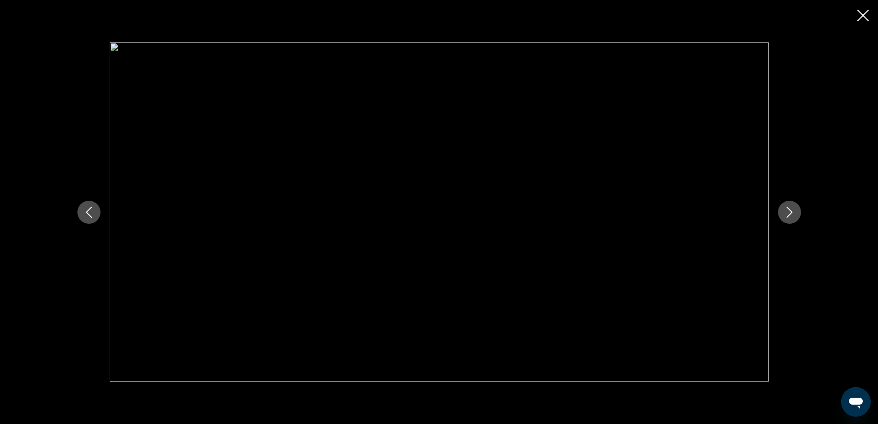
click at [793, 214] on icon "Next image" at bounding box center [789, 212] width 11 height 11
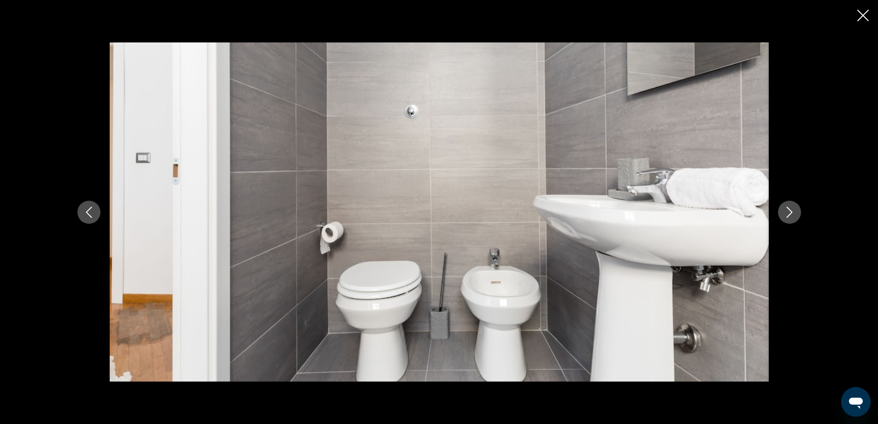
click at [793, 214] on icon "Next image" at bounding box center [789, 212] width 11 height 11
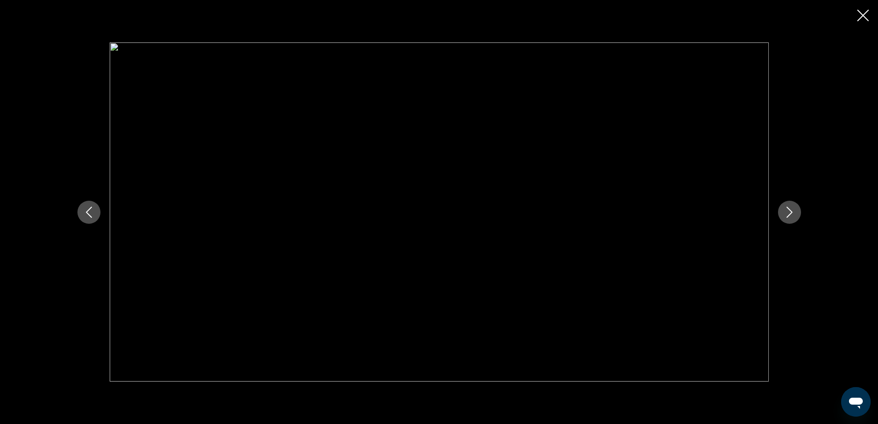
click at [793, 214] on icon "Next image" at bounding box center [789, 212] width 11 height 11
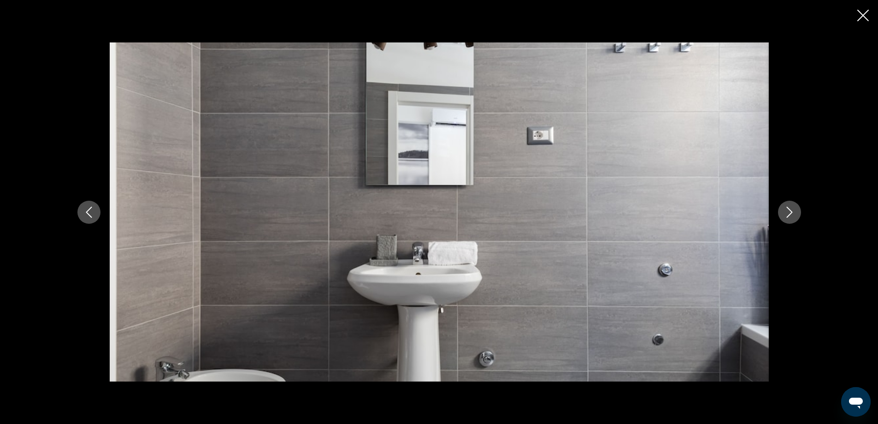
click at [793, 214] on icon "Next image" at bounding box center [789, 212] width 11 height 11
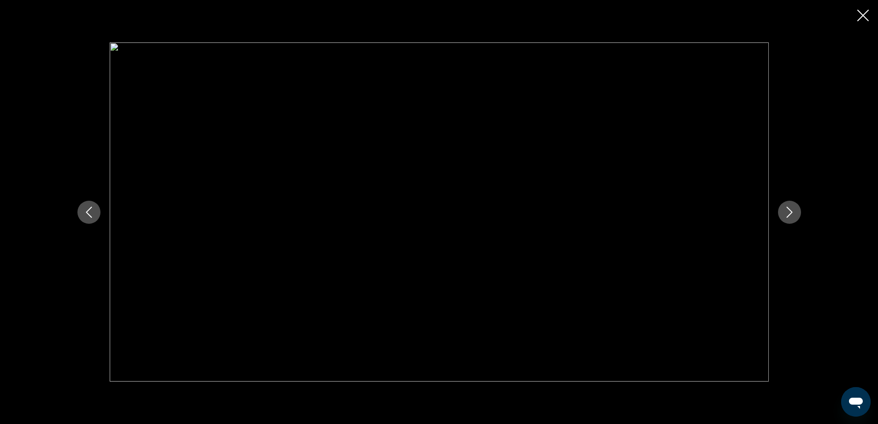
click at [793, 214] on icon "Next image" at bounding box center [789, 212] width 11 height 11
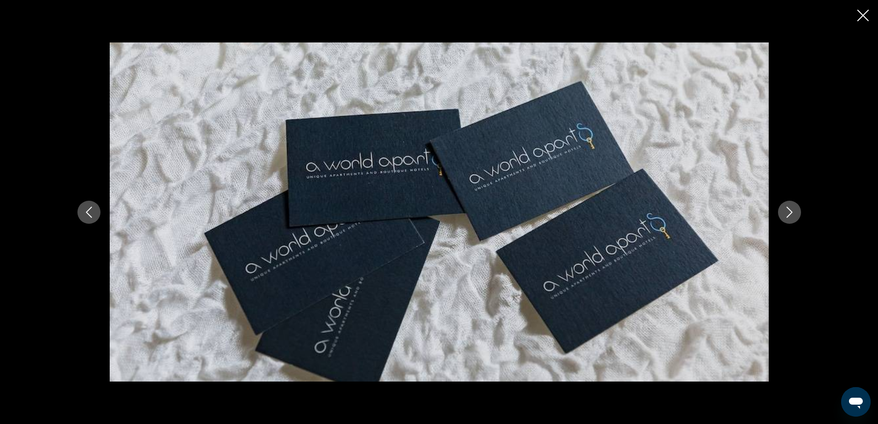
click at [793, 214] on icon "Next image" at bounding box center [789, 212] width 11 height 11
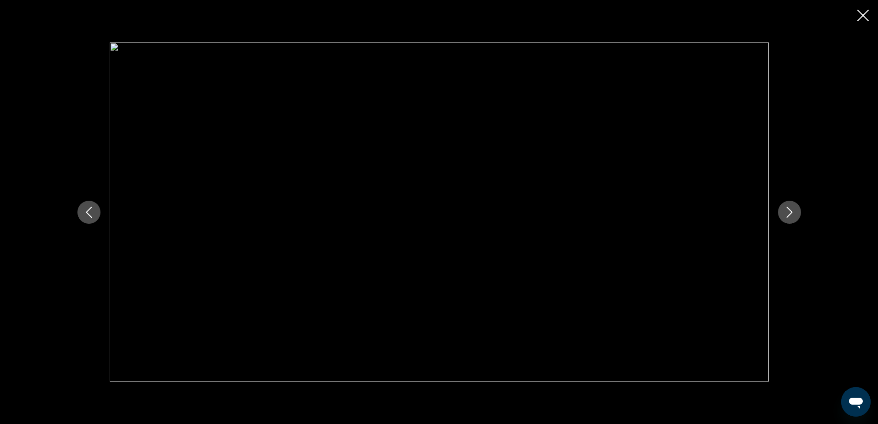
click at [793, 214] on icon "Next image" at bounding box center [789, 212] width 11 height 11
click at [863, 14] on icon "Close slideshow" at bounding box center [864, 16] width 12 height 12
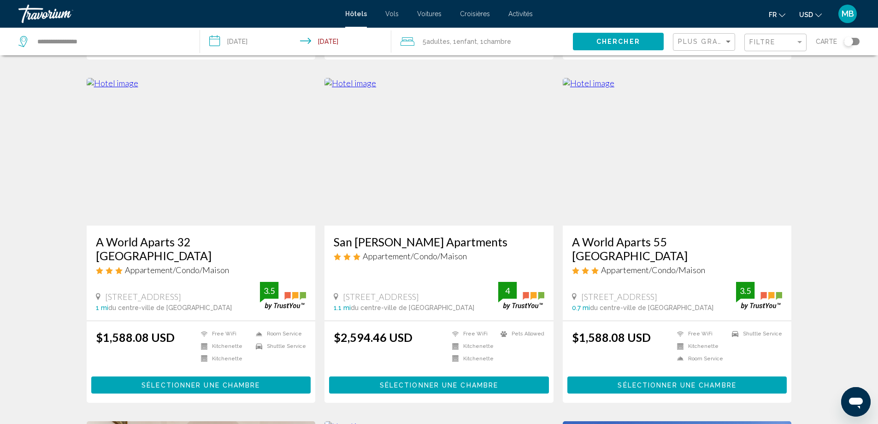
scroll to position [692, 0]
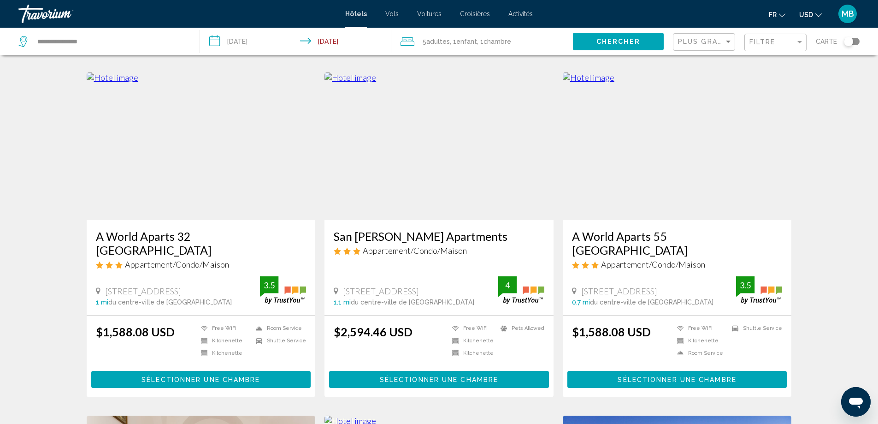
click at [729, 178] on img "Main content" at bounding box center [677, 146] width 229 height 148
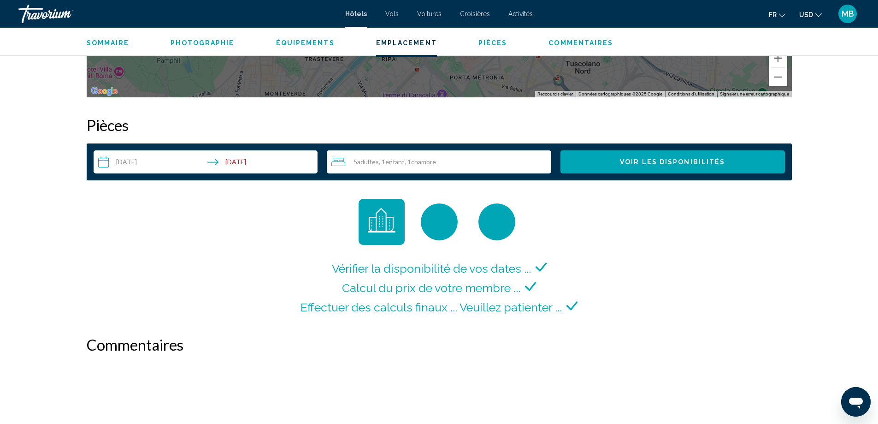
scroll to position [1338, 0]
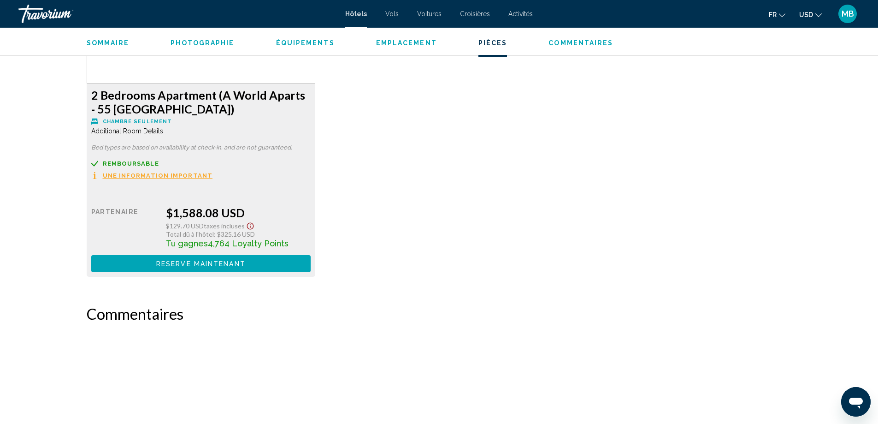
click at [152, 130] on span "Additional Room Details" at bounding box center [127, 130] width 72 height 7
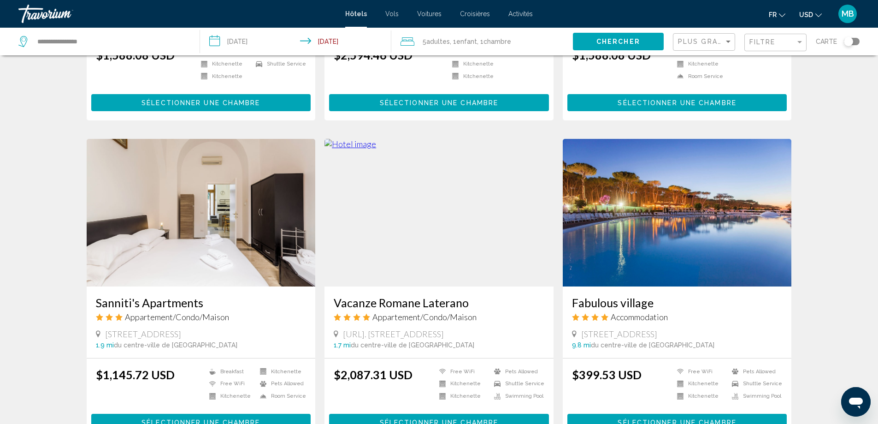
scroll to position [1121, 0]
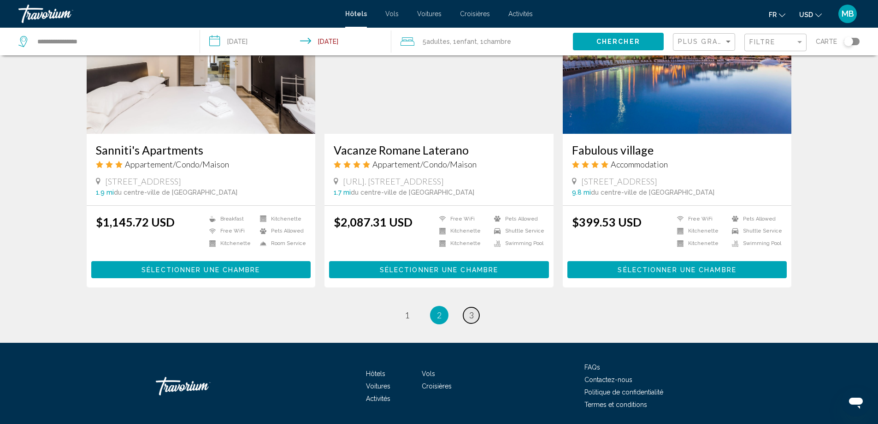
click at [474, 310] on span "3" at bounding box center [471, 315] width 5 height 10
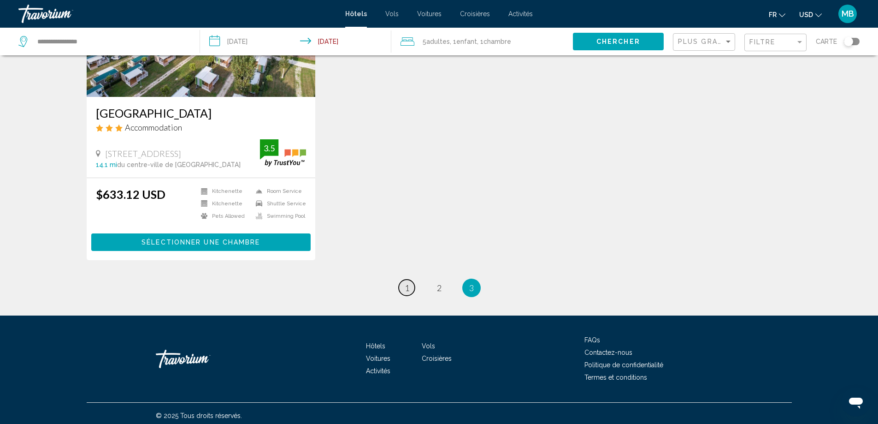
click at [402, 287] on link "page 1" at bounding box center [407, 287] width 16 height 16
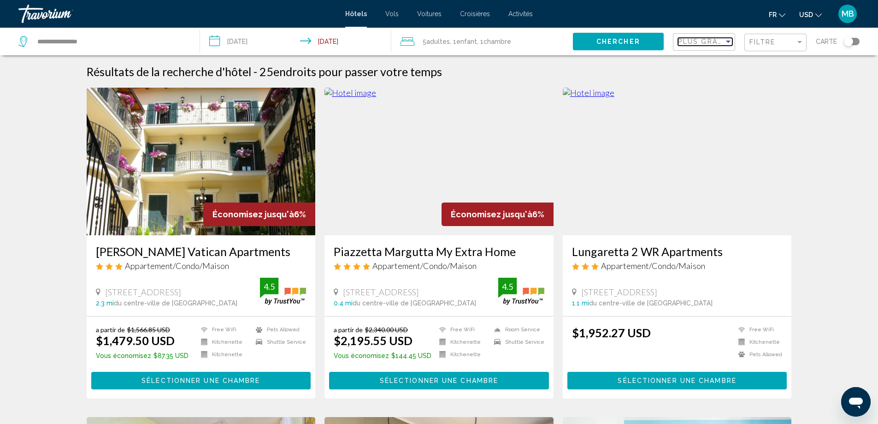
click at [729, 42] on div "Sort by" at bounding box center [728, 42] width 5 height 2
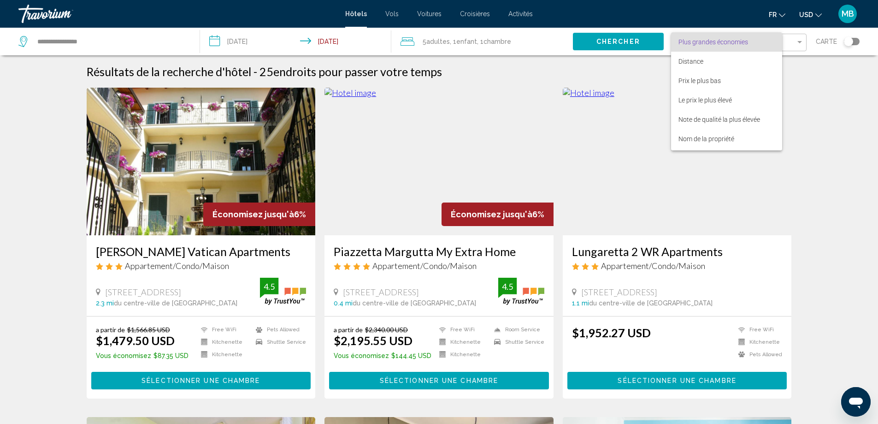
click at [822, 80] on div at bounding box center [439, 212] width 878 height 424
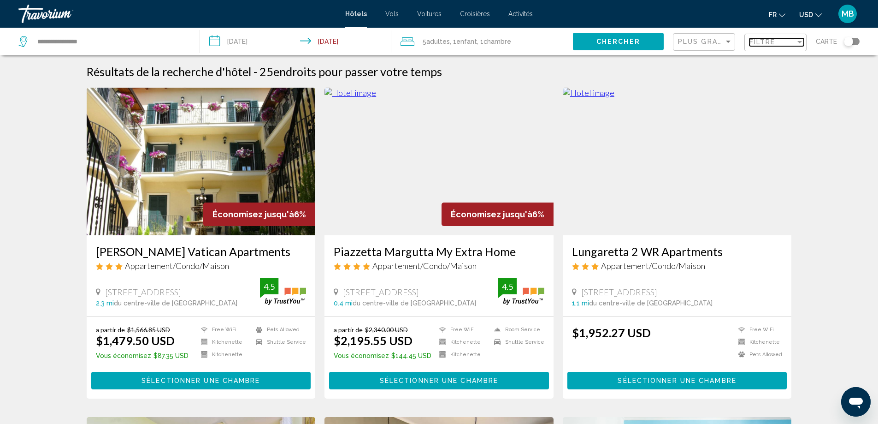
click at [804, 41] on div "Filter" at bounding box center [800, 41] width 8 height 7
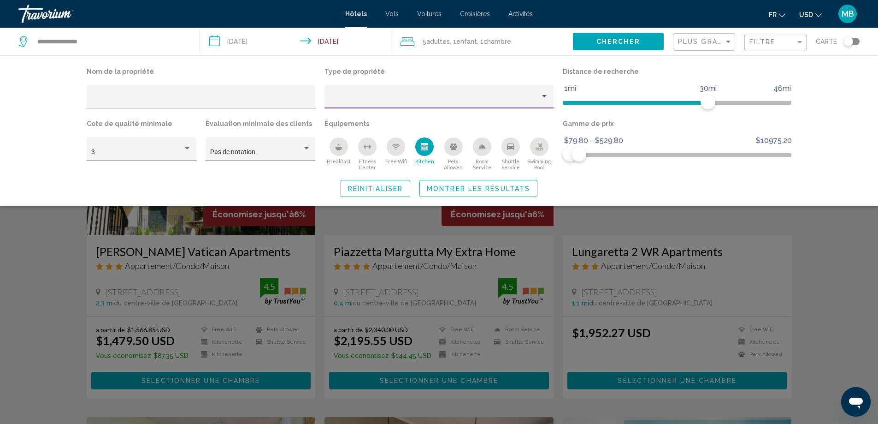
click at [544, 95] on div "Property type" at bounding box center [544, 96] width 5 height 2
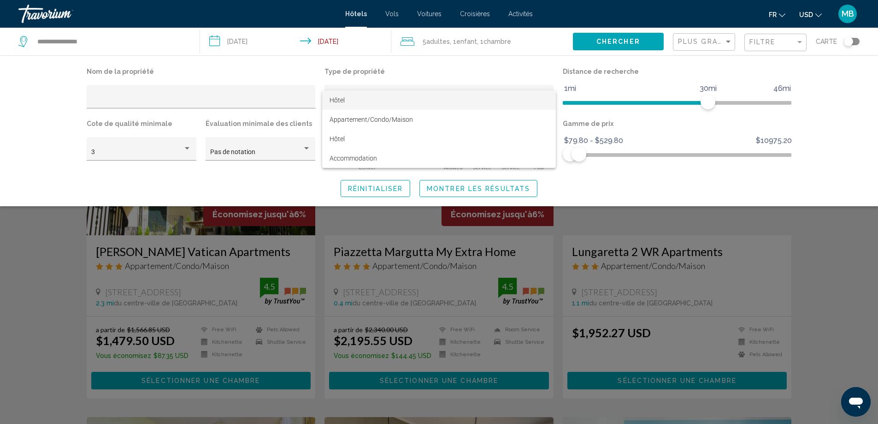
click at [182, 196] on div at bounding box center [439, 212] width 878 height 424
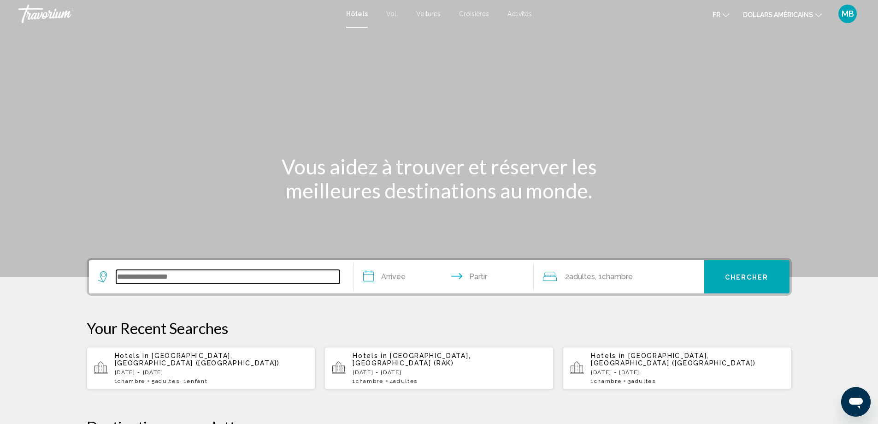
click at [220, 273] on input "Widget de recherche" at bounding box center [228, 277] width 224 height 14
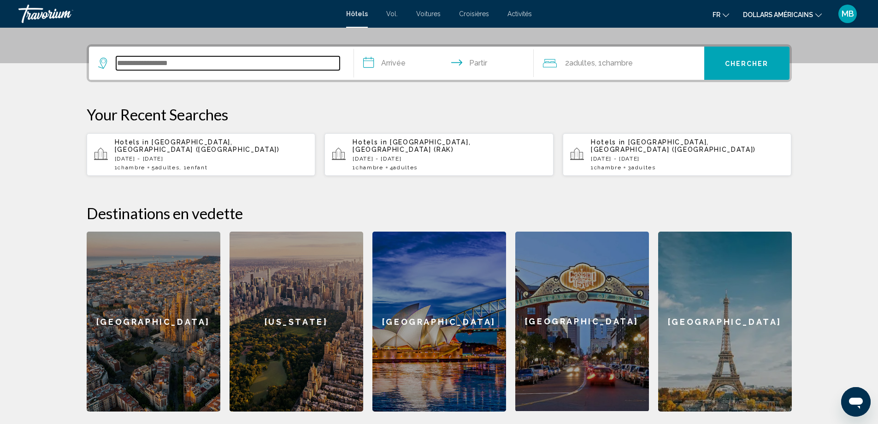
scroll to position [228, 0]
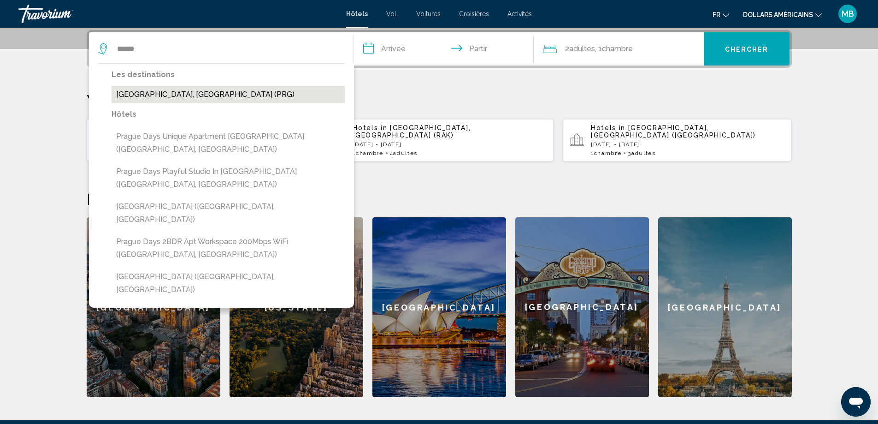
click at [127, 98] on button "Prague, Czech Republic (PRG)" at bounding box center [228, 95] width 233 height 18
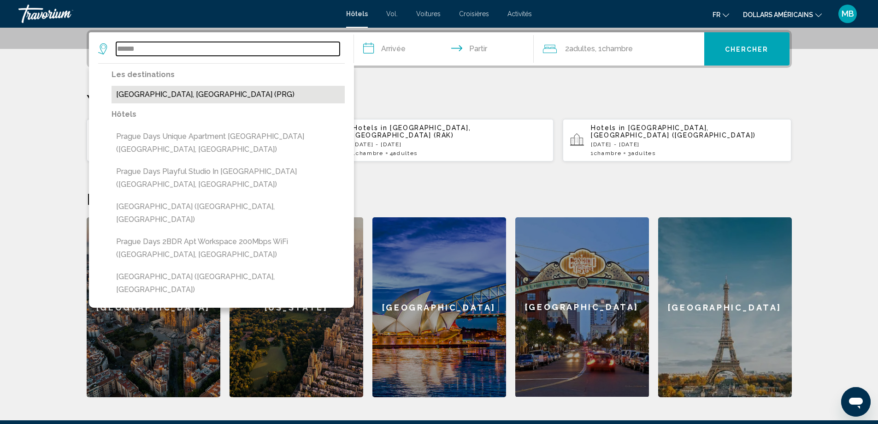
type input "**********"
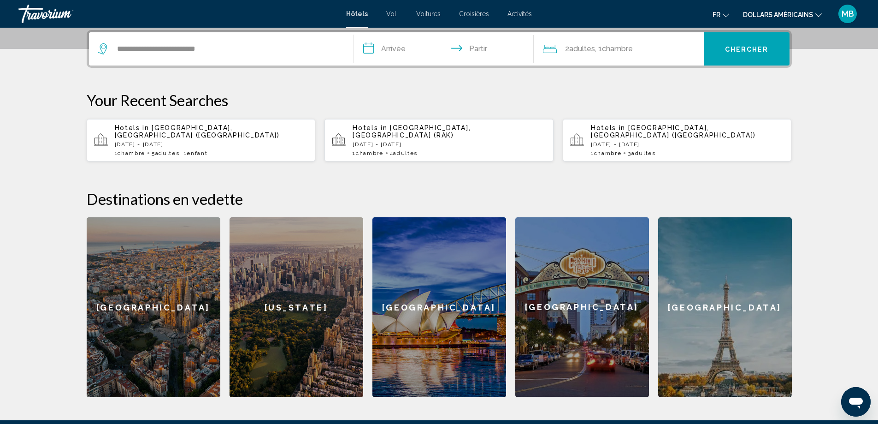
click at [741, 55] on button "Chercher" at bounding box center [746, 48] width 85 height 33
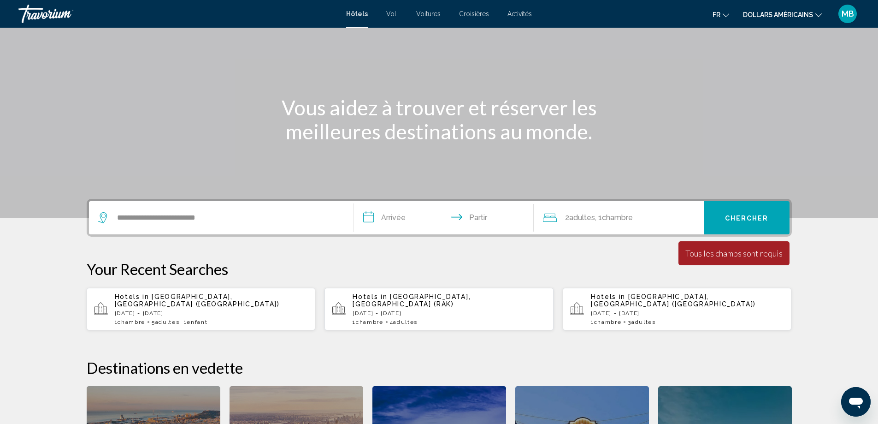
scroll to position [43, 0]
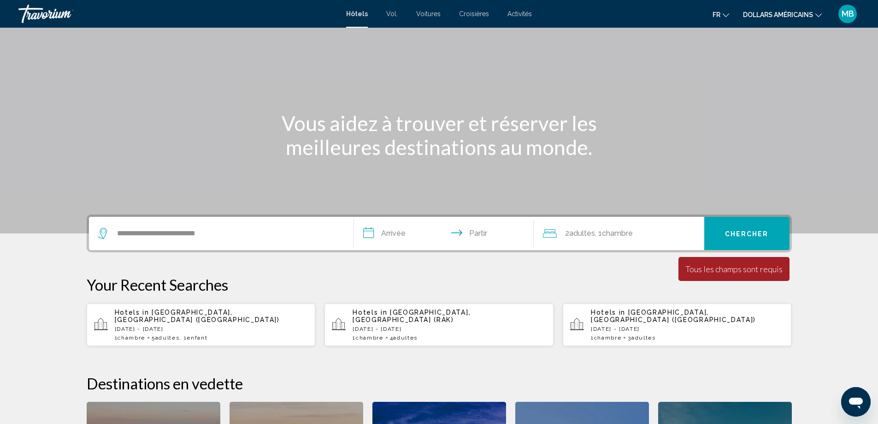
click at [420, 242] on input "**********" at bounding box center [446, 235] width 184 height 36
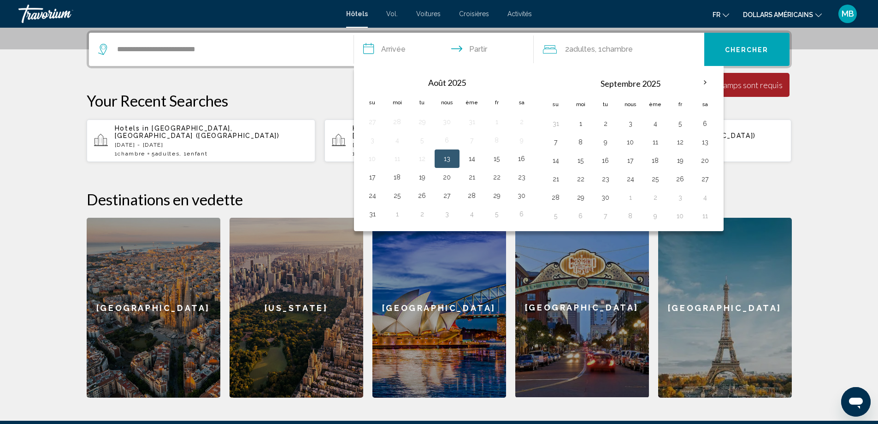
scroll to position [228, 0]
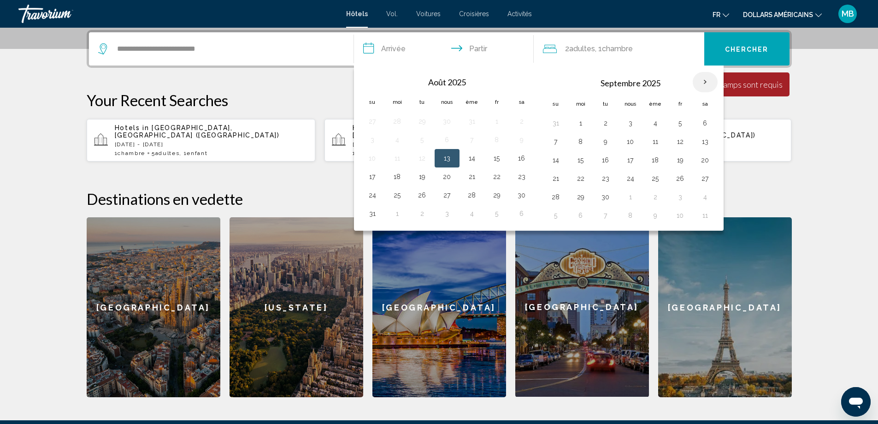
click at [704, 78] on th "Mois prochain" at bounding box center [705, 82] width 25 height 20
click at [706, 83] on th "Mois prochain" at bounding box center [705, 82] width 25 height 20
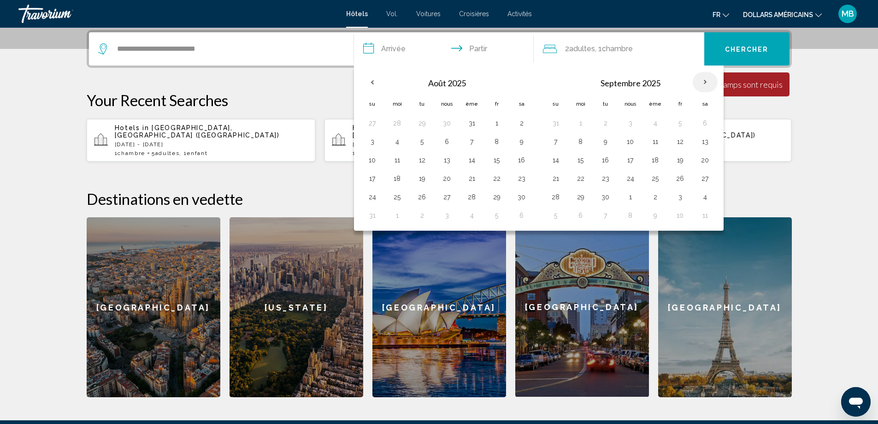
click at [706, 83] on th "Mois prochain" at bounding box center [705, 82] width 25 height 20
click at [369, 80] on th "Previous month" at bounding box center [372, 82] width 25 height 20
click at [401, 50] on input "**********" at bounding box center [446, 50] width 184 height 36
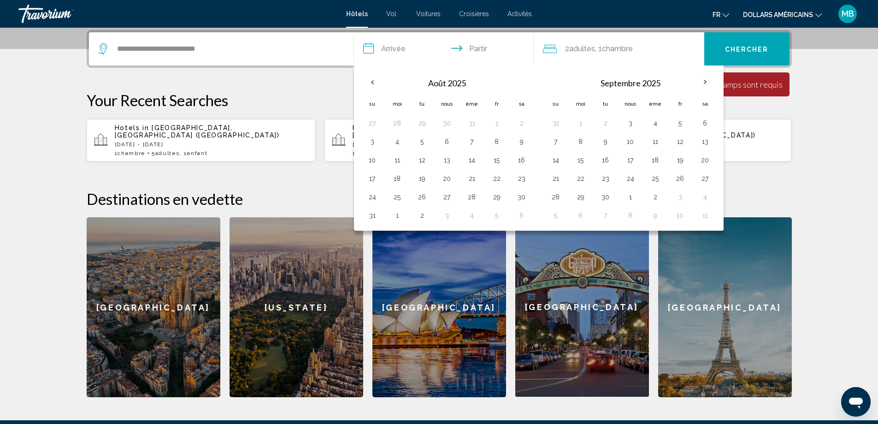
click at [564, 46] on div "2 adultes Adulte , 1 Chambre pièces" at bounding box center [623, 48] width 161 height 13
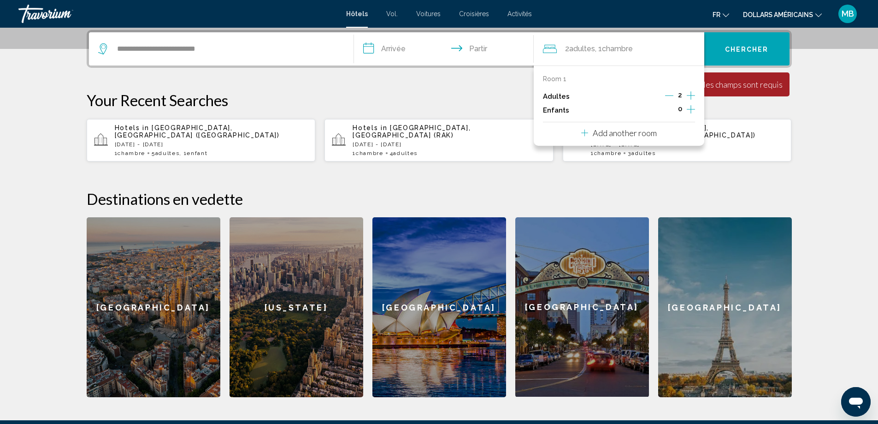
click at [383, 45] on input "**********" at bounding box center [446, 50] width 184 height 36
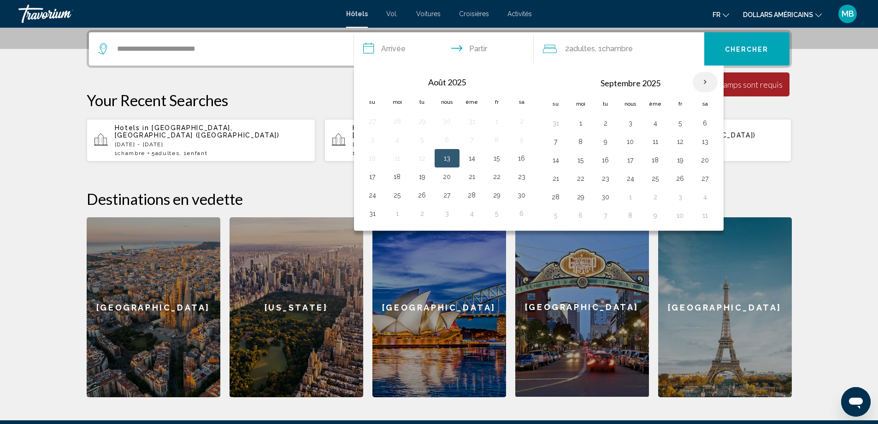
click at [705, 82] on th "Mois prochain" at bounding box center [705, 82] width 25 height 20
click at [805, 66] on div "**********" at bounding box center [439, 213] width 742 height 367
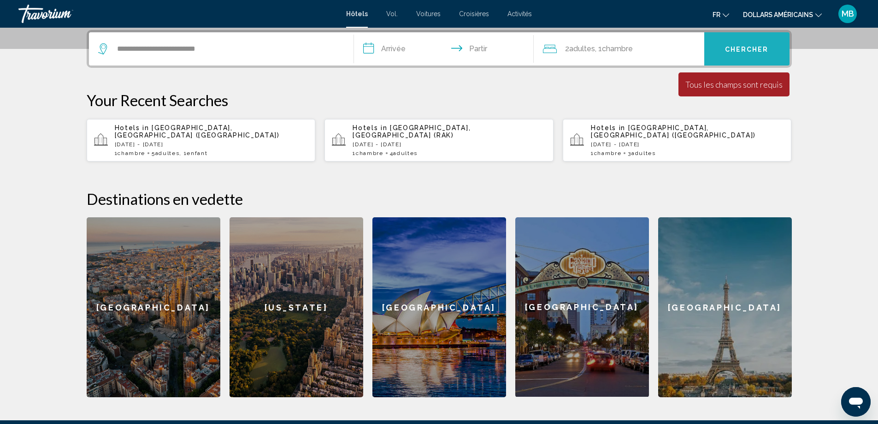
click at [754, 56] on button "Chercher" at bounding box center [746, 48] width 85 height 33
click at [742, 47] on font "Chercher" at bounding box center [747, 49] width 44 height 7
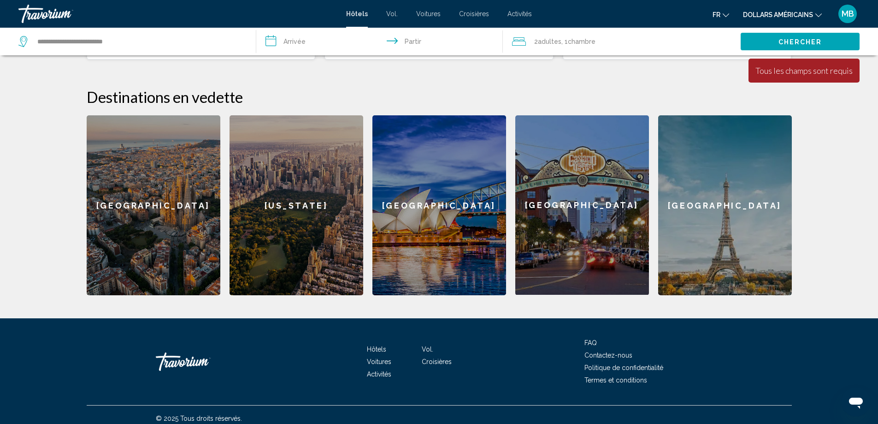
scroll to position [0, 0]
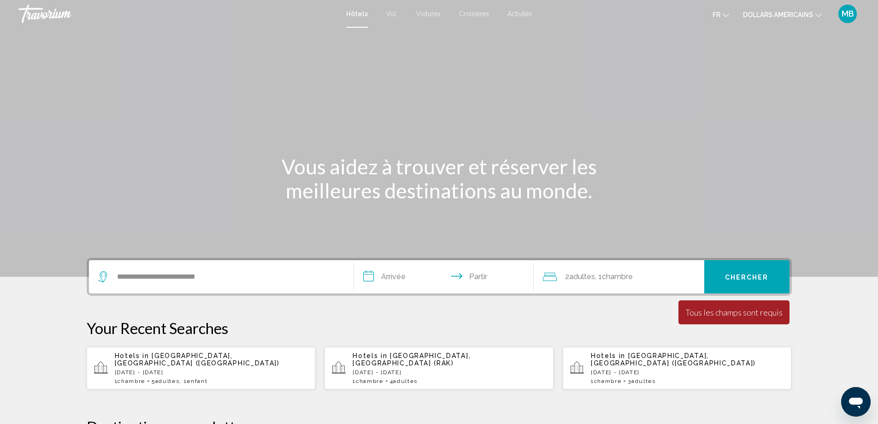
click at [521, 12] on font "Activités" at bounding box center [520, 13] width 24 height 7
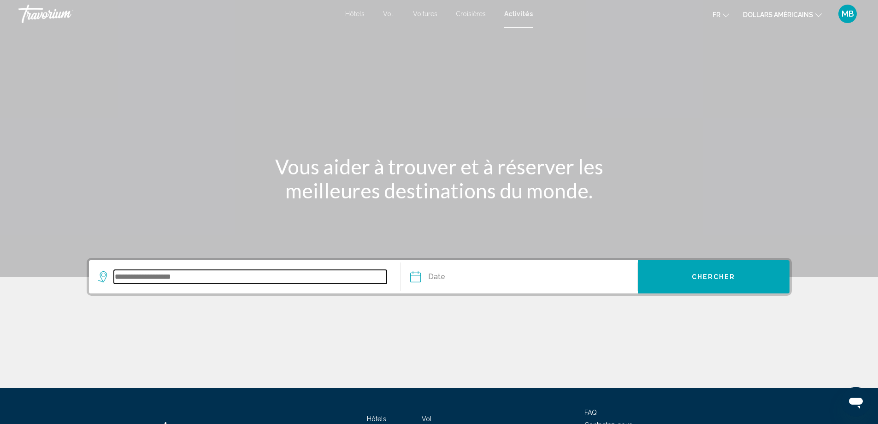
click at [305, 279] on input "Search widget" at bounding box center [250, 277] width 273 height 14
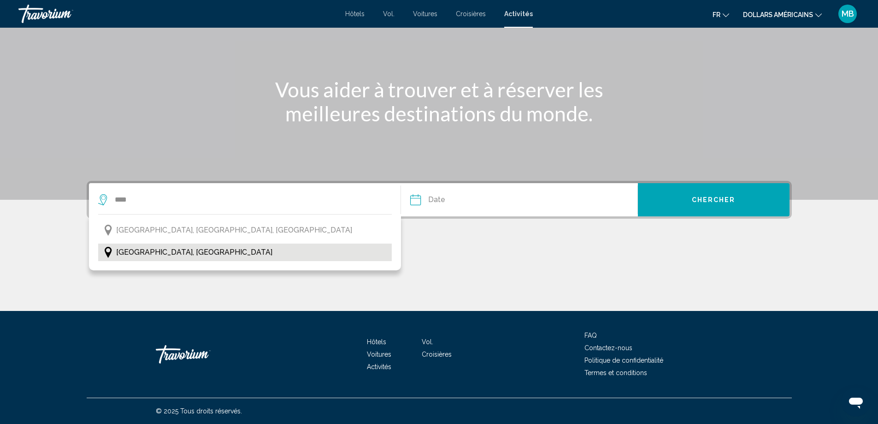
click at [155, 256] on span "Rome, Italie" at bounding box center [194, 252] width 156 height 13
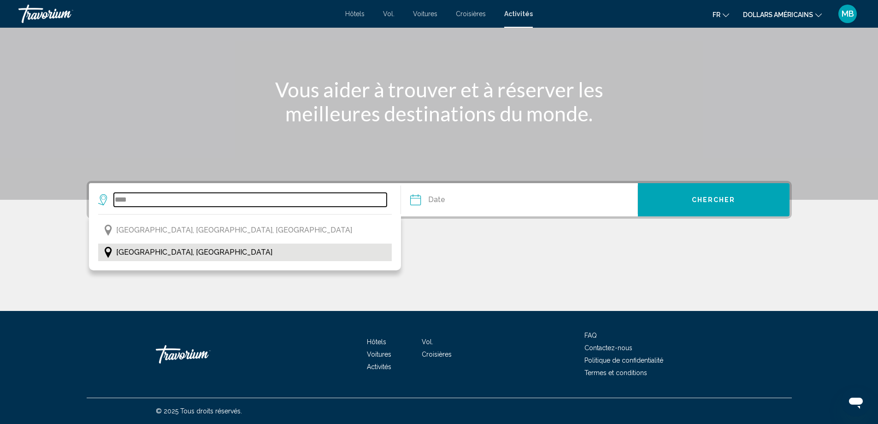
type input "**********"
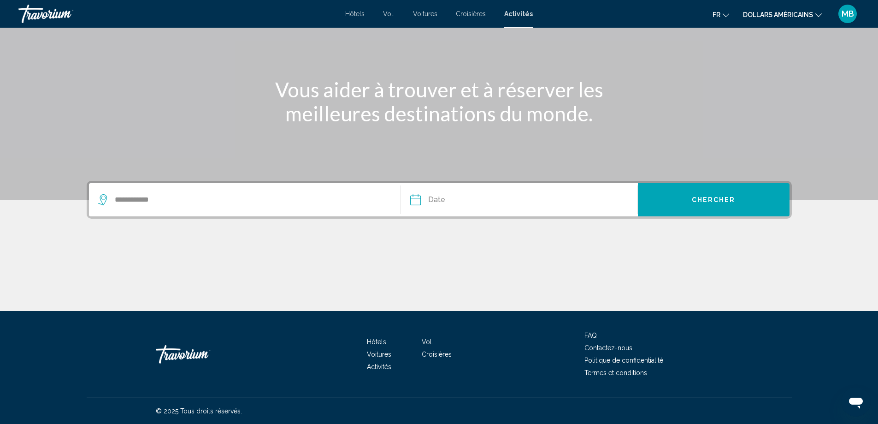
click at [489, 207] on input "Date" at bounding box center [466, 201] width 117 height 36
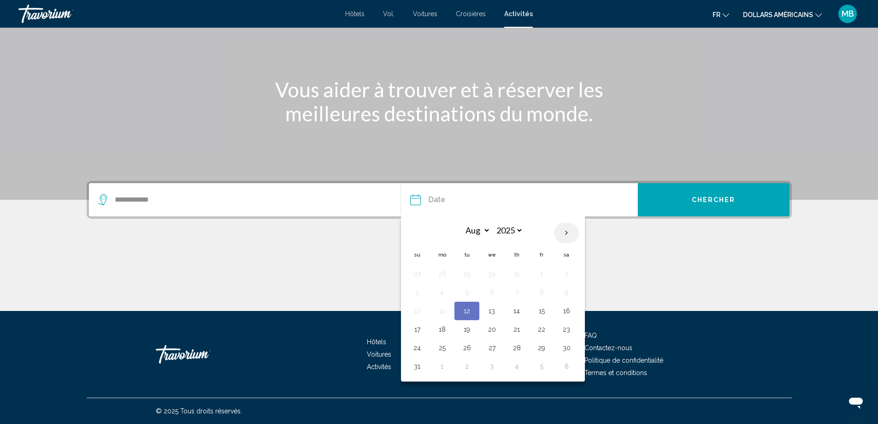
click at [570, 233] on th "Next month" at bounding box center [566, 233] width 25 height 20
click at [570, 239] on th "Next month" at bounding box center [566, 233] width 25 height 20
select select "**"
click at [441, 274] on button "27" at bounding box center [442, 273] width 15 height 13
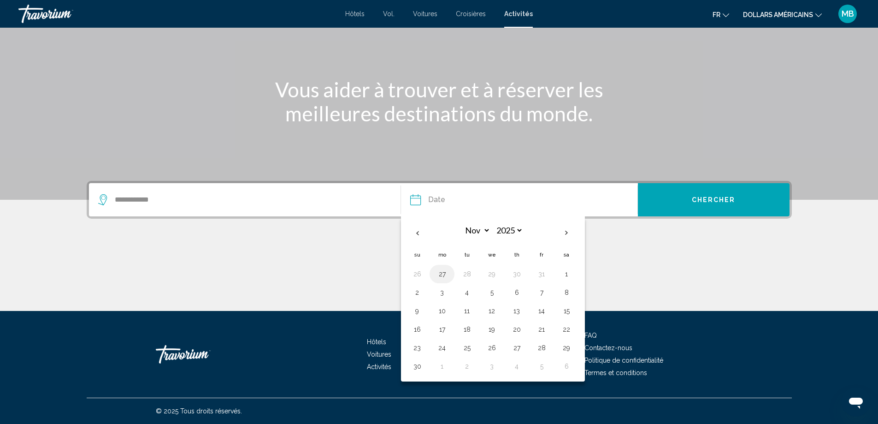
type input "**********"
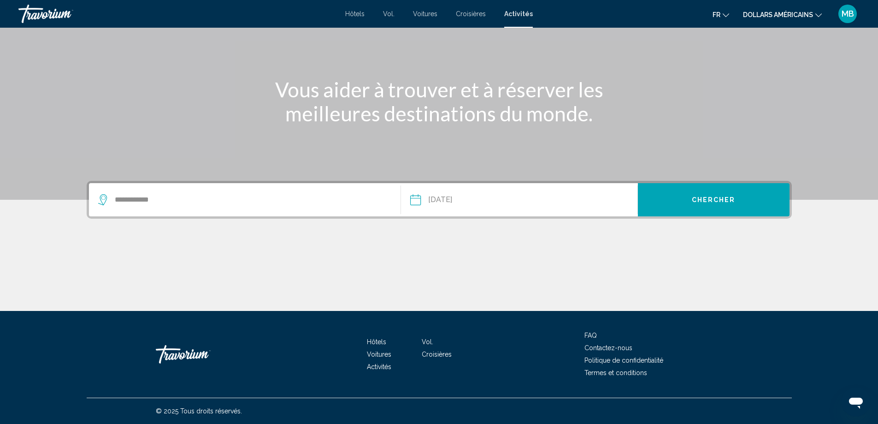
click at [703, 200] on span "Chercher" at bounding box center [714, 199] width 44 height 7
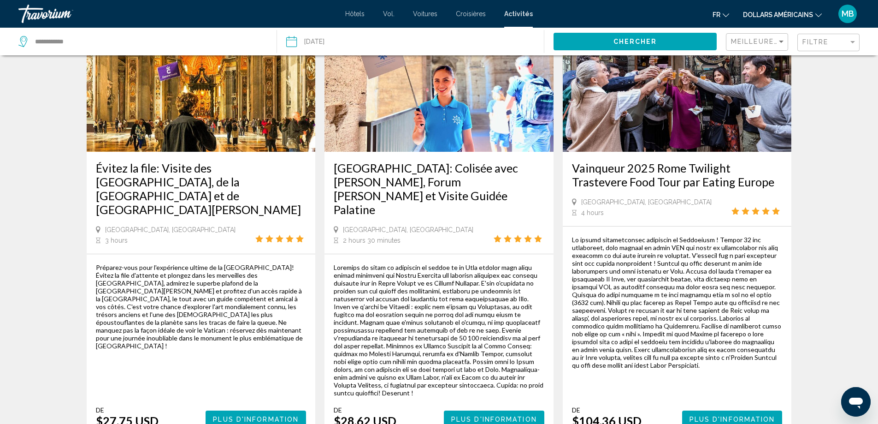
scroll to position [968, 0]
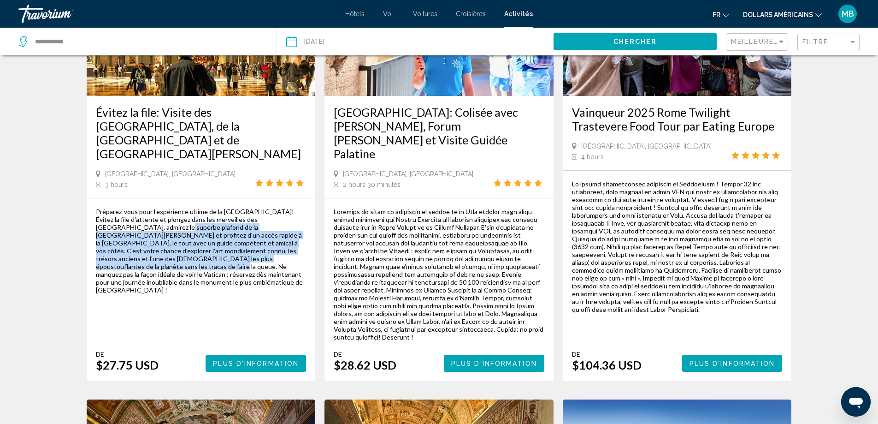
drag, startPoint x: 100, startPoint y: 205, endPoint x: 200, endPoint y: 233, distance: 103.9
click at [200, 233] on div "Préparez-vous pour l'expérience ultime de la Cité du Vatican! Évitez la file d'…" at bounding box center [201, 250] width 211 height 86
click at [241, 355] on button "Plus d'information" at bounding box center [256, 363] width 101 height 17
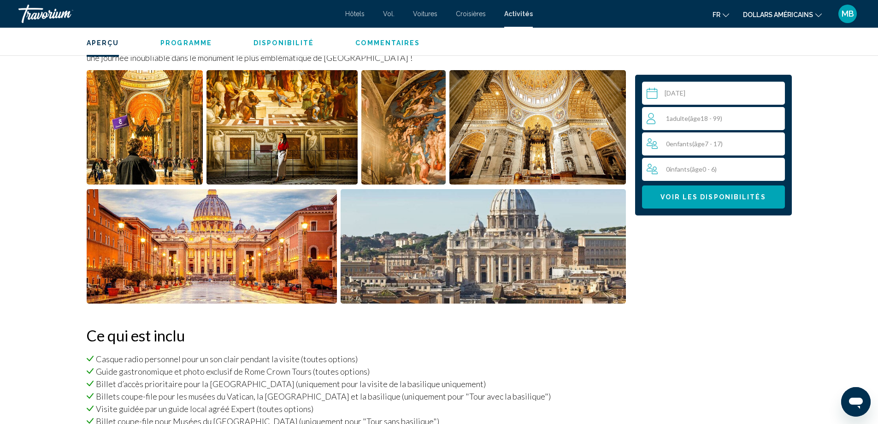
scroll to position [553, 0]
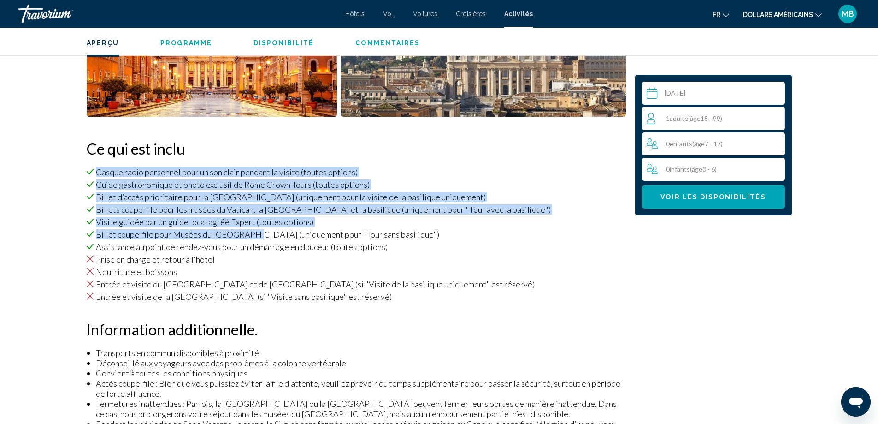
drag, startPoint x: 98, startPoint y: 172, endPoint x: 248, endPoint y: 231, distance: 161.2
click at [248, 231] on ul "Casque radio personnel pour un son clair pendant la visite (toutes options) Gui…" at bounding box center [356, 209] width 539 height 85
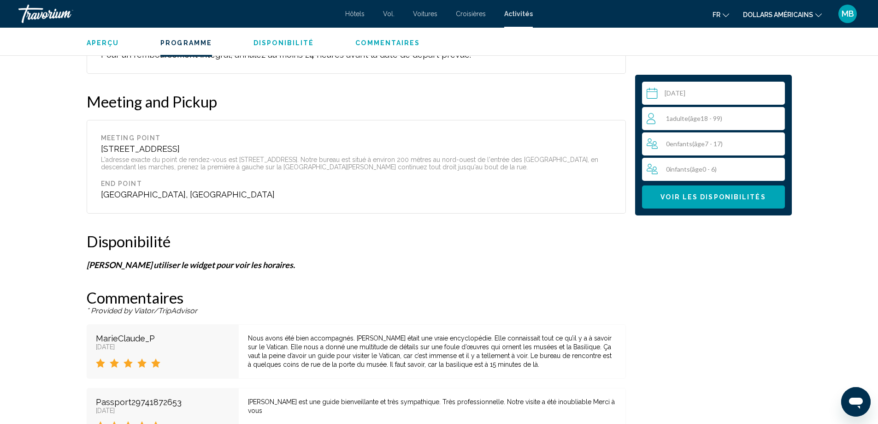
scroll to position [1521, 0]
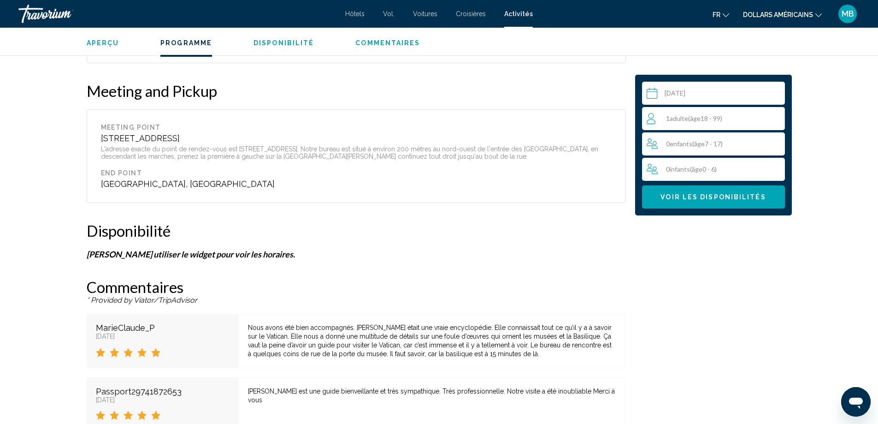
click at [255, 323] on div "Nous avons été bien accompagnés. Helena était une vraie encyclopédie. Elle conn…" at bounding box center [432, 340] width 368 height 35
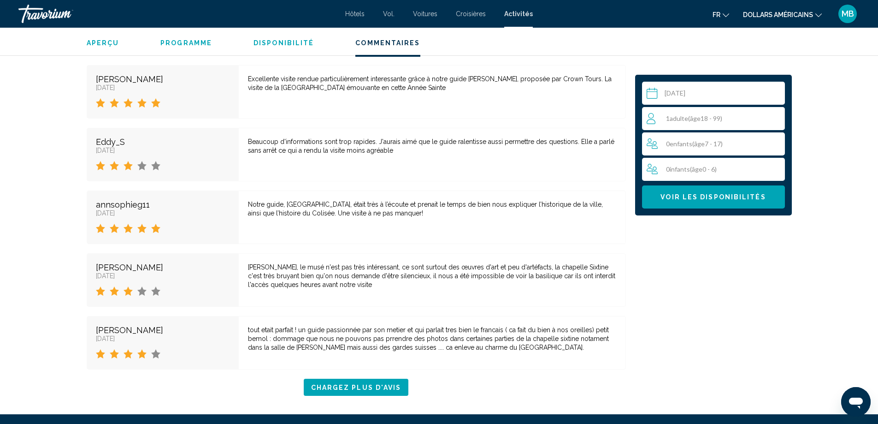
scroll to position [2157, 0]
